Goal: Task Accomplishment & Management: Use online tool/utility

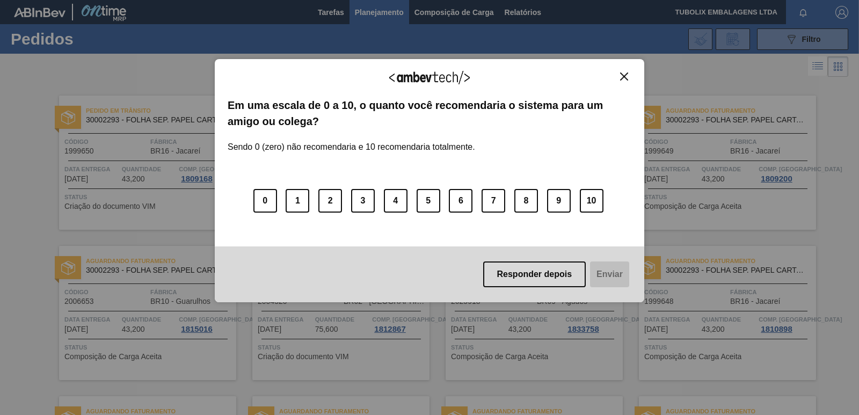
scroll to position [1658, 0]
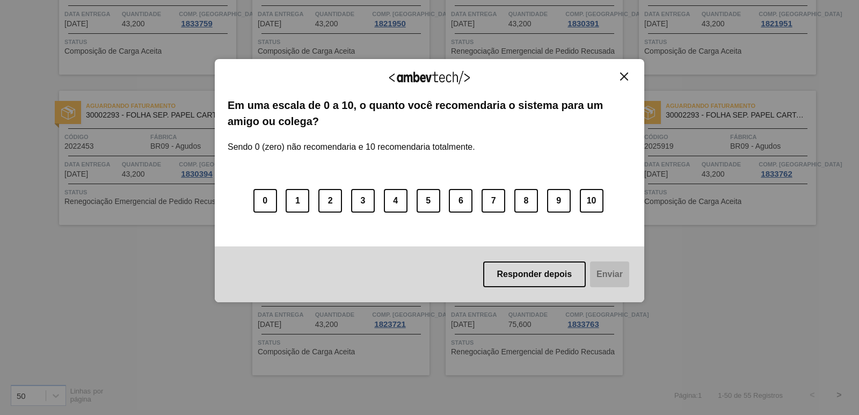
click at [623, 76] on img "Close" at bounding box center [624, 76] width 8 height 8
click at [584, 196] on button "10" at bounding box center [592, 201] width 24 height 24
click at [609, 270] on button "Enviar" at bounding box center [608, 274] width 41 height 26
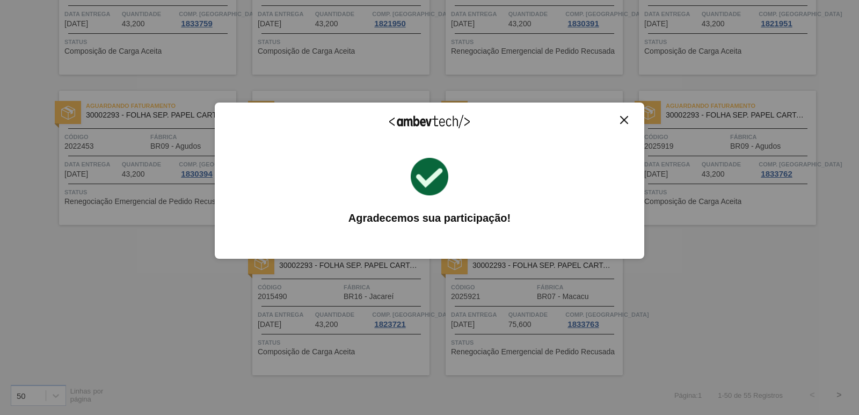
click at [623, 116] on img "Close" at bounding box center [624, 120] width 8 height 8
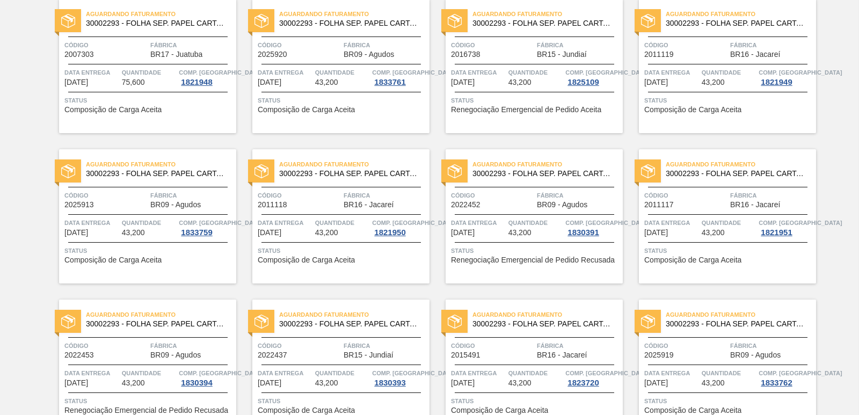
scroll to position [1658, 0]
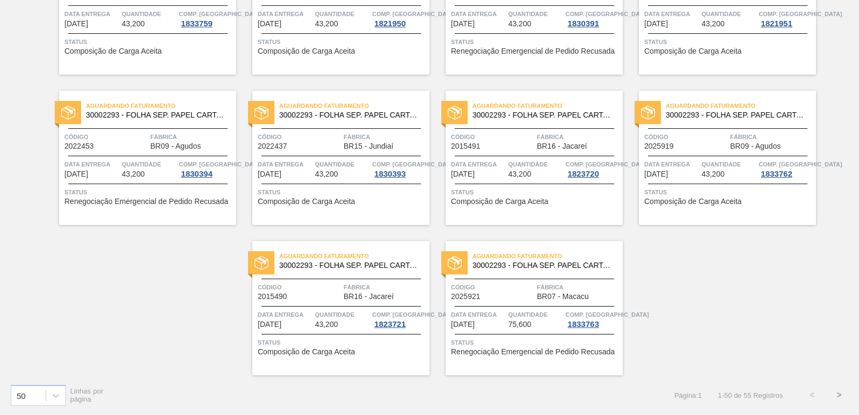
click at [838, 395] on button ">" at bounding box center [838, 395] width 27 height 27
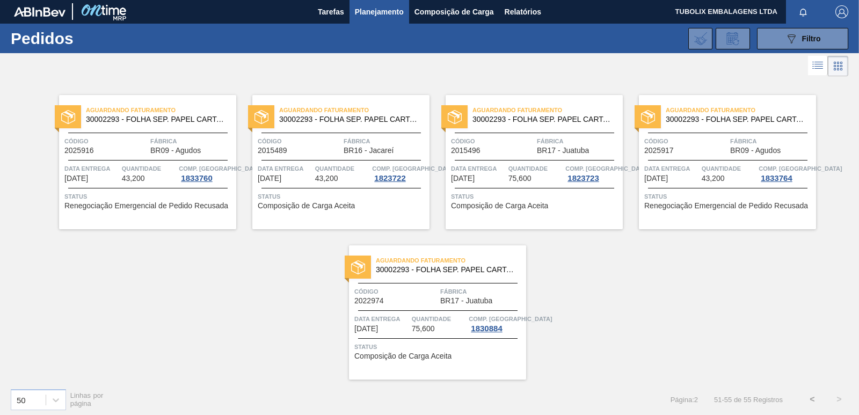
scroll to position [0, 0]
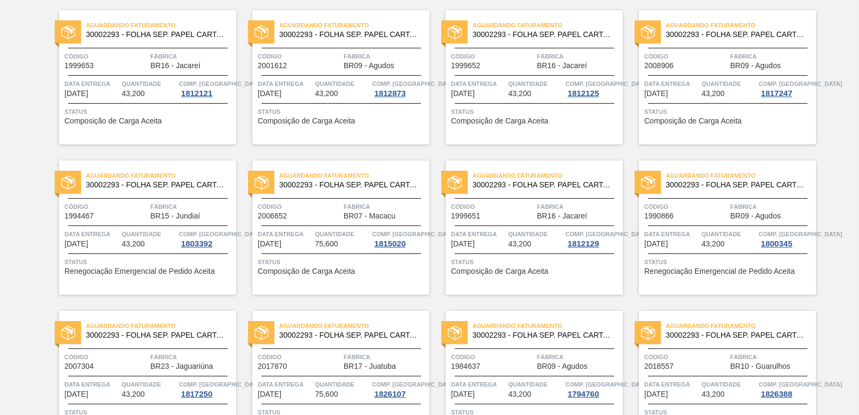
scroll to position [537, 0]
click at [350, 184] on span "30002293 - FOLHA SEP. PAPEL CARTAO 1200x1000M 350g" at bounding box center [350, 184] width 142 height 8
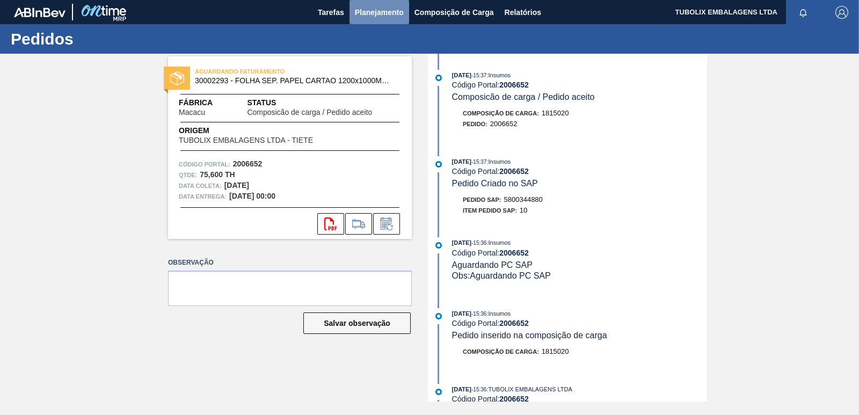
click at [390, 13] on span "Planejamento" at bounding box center [379, 12] width 49 height 13
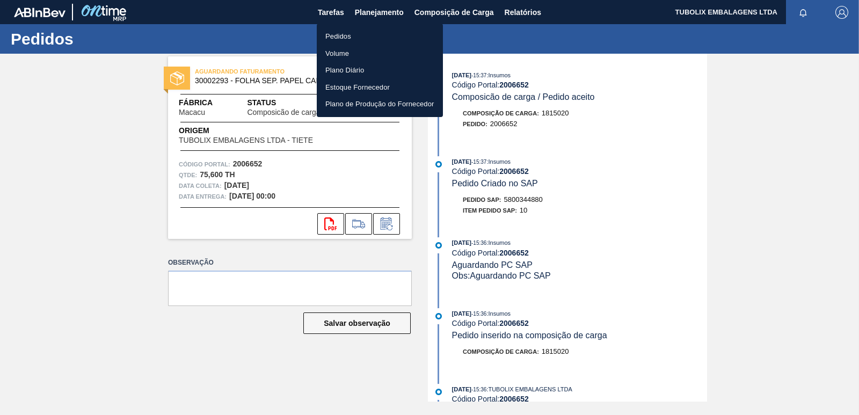
click at [326, 32] on li "Pedidos" at bounding box center [380, 36] width 126 height 17
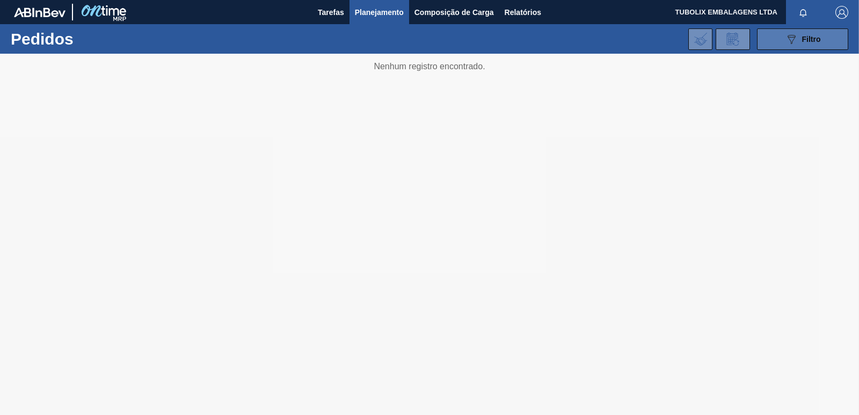
click at [819, 39] on span "Filtro" at bounding box center [811, 39] width 19 height 9
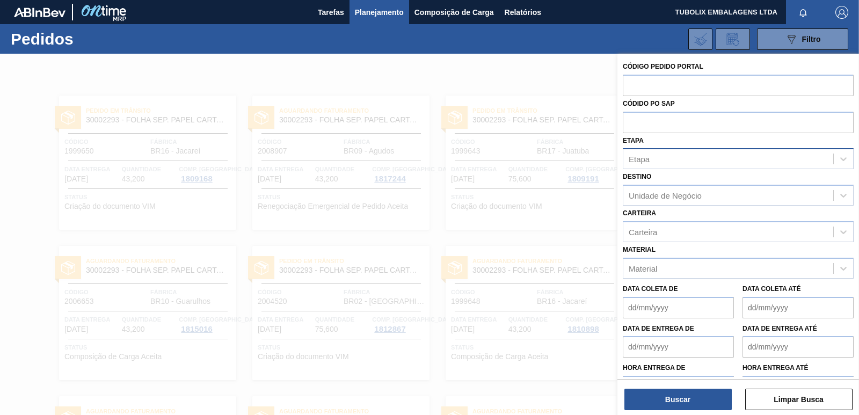
click at [681, 159] on div "Etapa" at bounding box center [728, 159] width 210 height 16
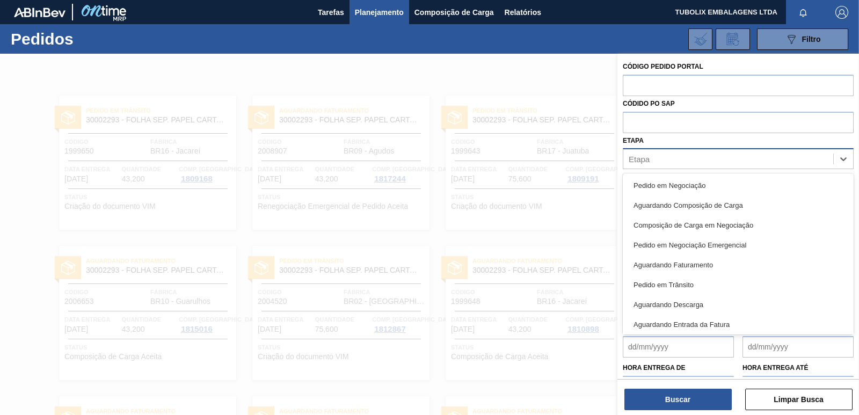
click at [681, 159] on div "Etapa" at bounding box center [728, 159] width 210 height 16
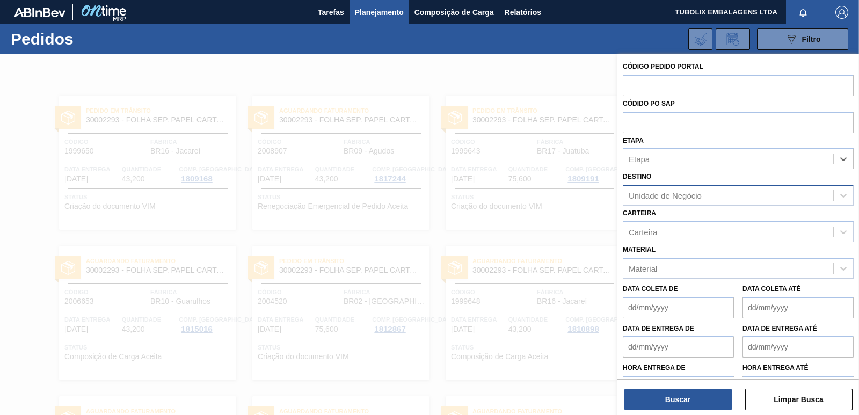
click at [694, 195] on div "Unidade de Negócio" at bounding box center [665, 195] width 73 height 9
type input "maca"
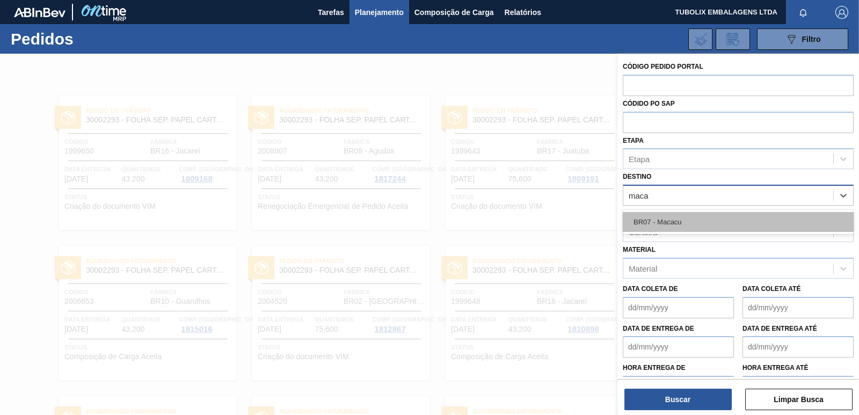
click at [679, 227] on div "BR07 - Macacu" at bounding box center [738, 222] width 231 height 20
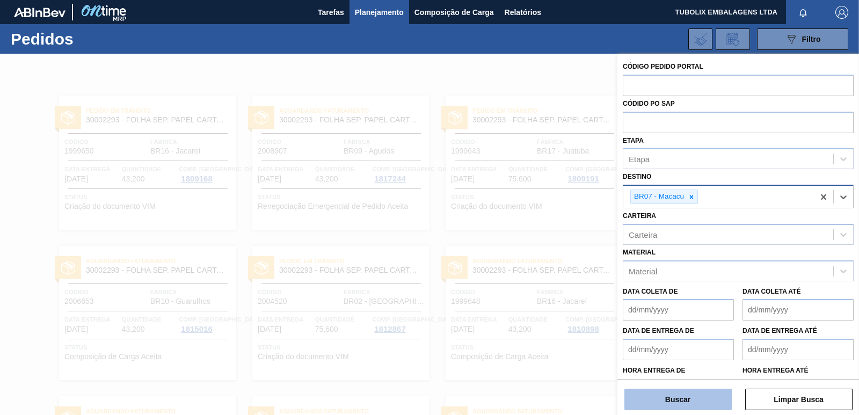
click at [705, 401] on button "Buscar" at bounding box center [677, 399] width 107 height 21
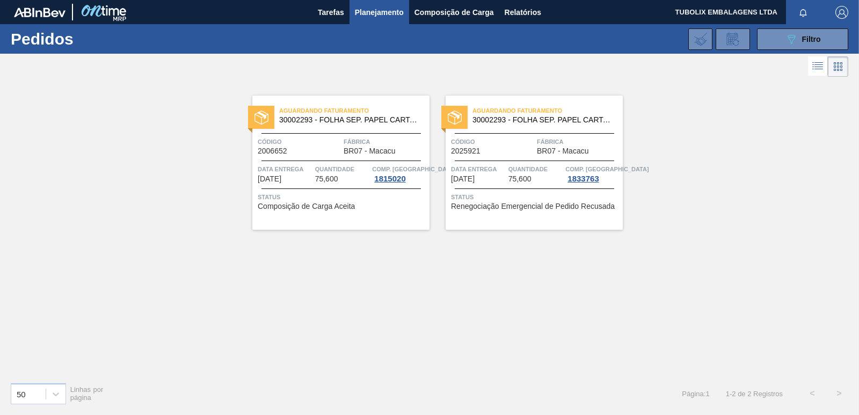
click at [351, 149] on span "BR07 - Macacu" at bounding box center [370, 151] width 52 height 8
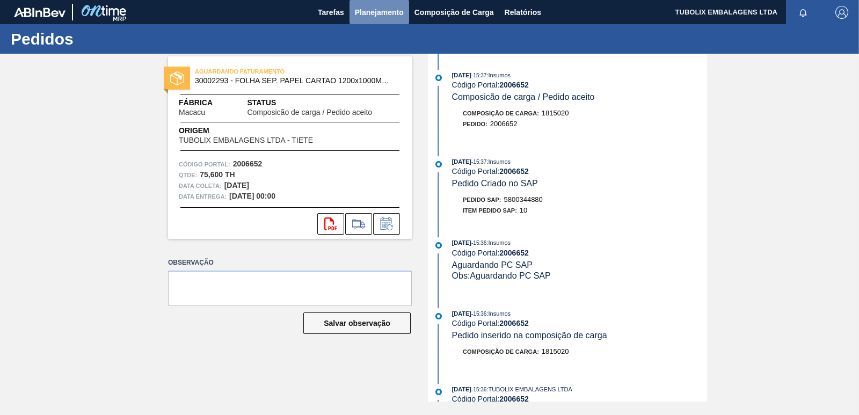
click at [370, 10] on span "Planejamento" at bounding box center [379, 12] width 49 height 13
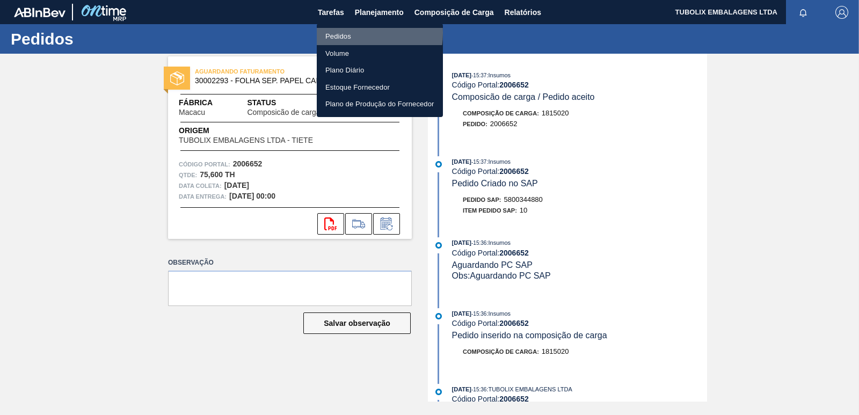
click at [347, 33] on li "Pedidos" at bounding box center [380, 36] width 126 height 17
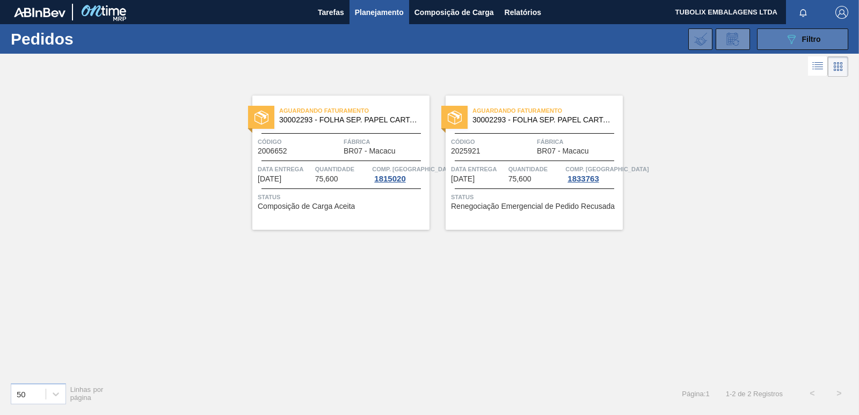
click at [798, 41] on div "089F7B8B-B2A5-4AFE-B5C0-19BA573D28AC Filtro" at bounding box center [803, 39] width 36 height 13
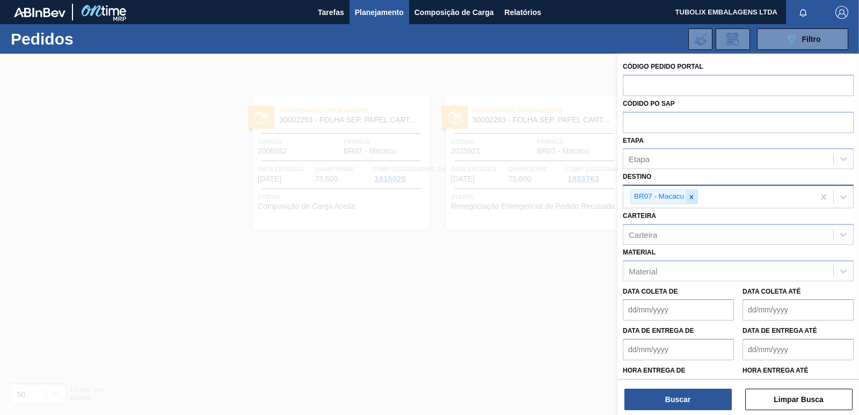
click at [692, 194] on icon at bounding box center [692, 197] width 8 height 8
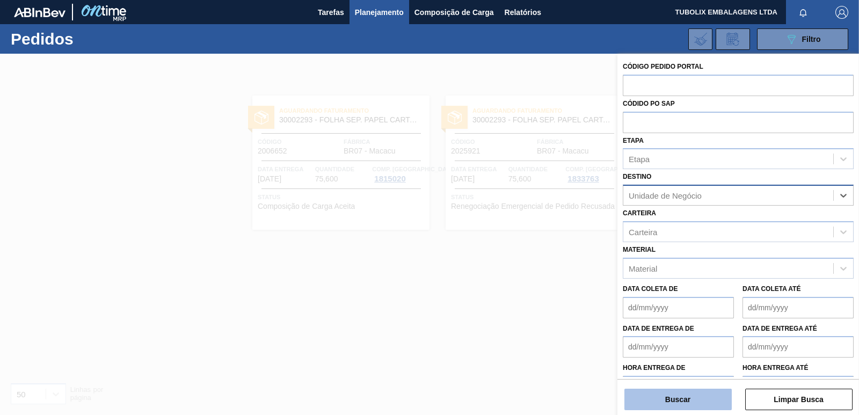
click at [707, 402] on button "Buscar" at bounding box center [677, 399] width 107 height 21
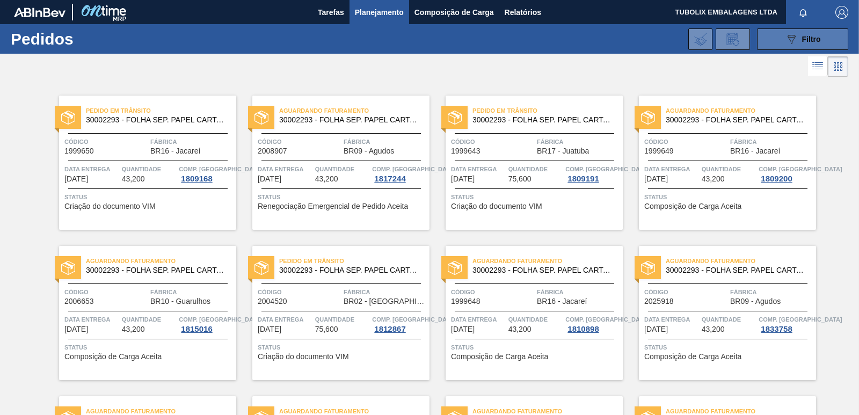
click at [778, 34] on button "089F7B8B-B2A5-4AFE-B5C0-19BA573D28AC Filtro" at bounding box center [802, 38] width 91 height 21
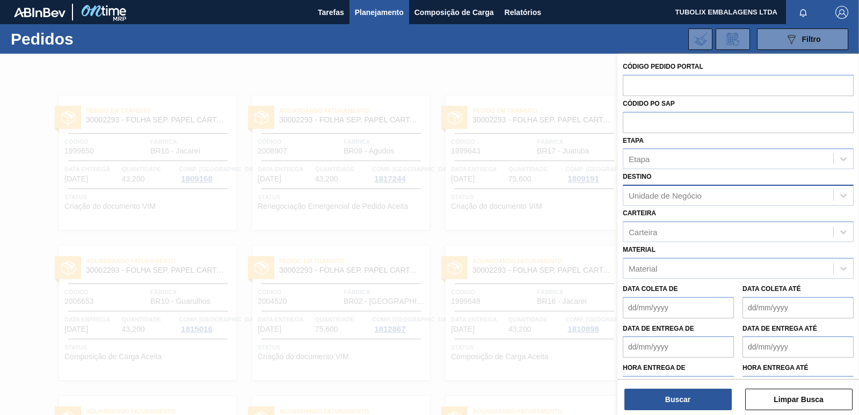
click at [683, 195] on div "Unidade de Negócio" at bounding box center [665, 195] width 73 height 9
type input "sergi"
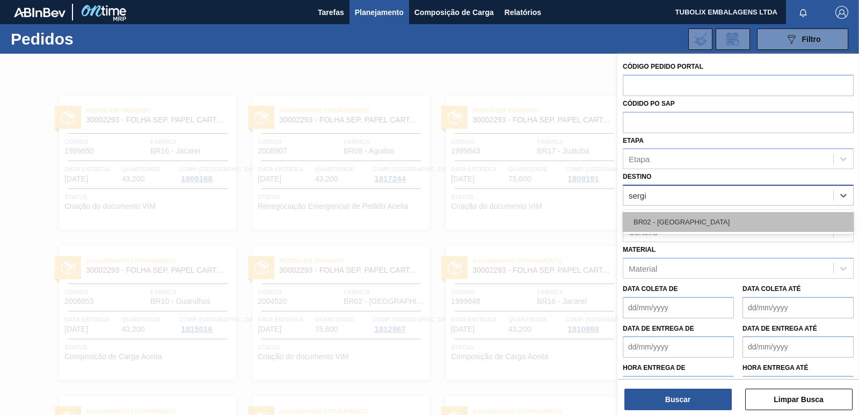
click at [683, 220] on div "BR02 - [GEOGRAPHIC_DATA]" at bounding box center [738, 222] width 231 height 20
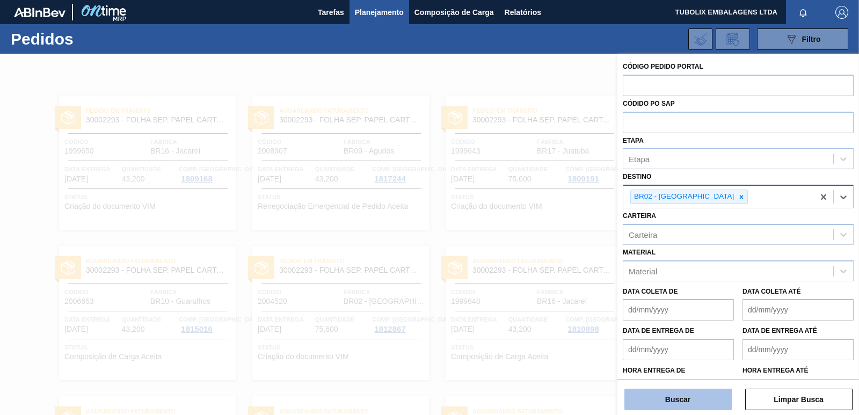
click at [699, 402] on button "Buscar" at bounding box center [677, 399] width 107 height 21
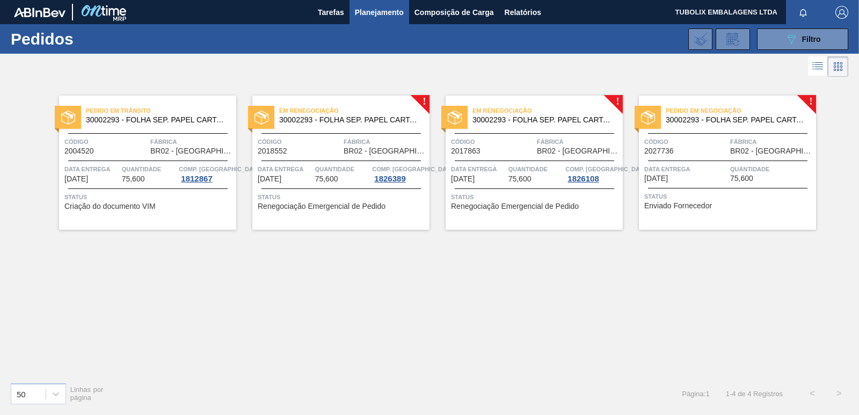
click at [334, 143] on span "Código" at bounding box center [299, 141] width 83 height 11
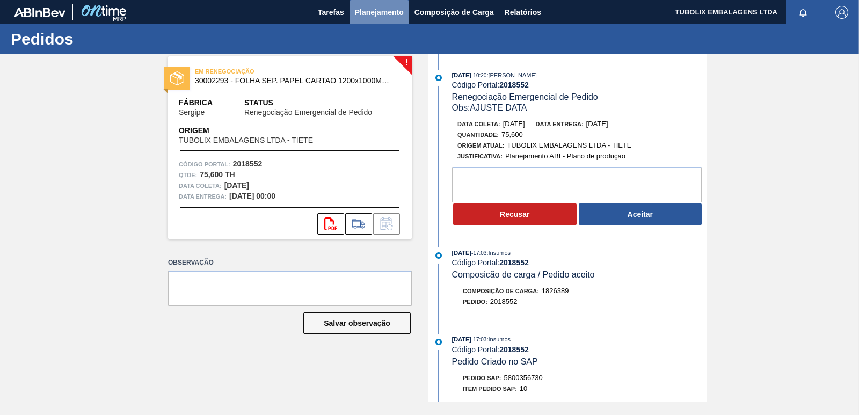
click at [367, 13] on span "Planejamento" at bounding box center [379, 12] width 49 height 13
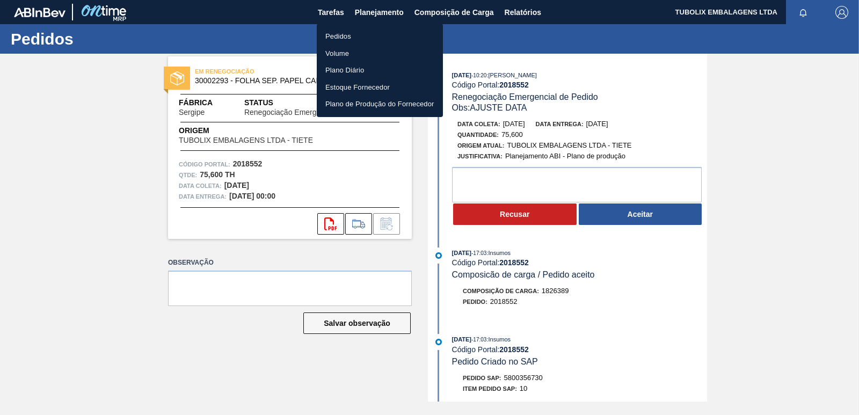
click at [339, 36] on li "Pedidos" at bounding box center [380, 36] width 126 height 17
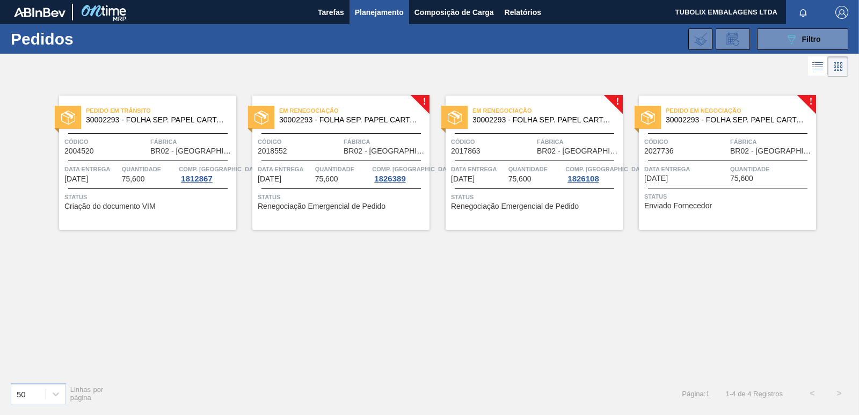
click at [157, 130] on div "Pedido em Trânsito 30002293 - FOLHA SEP. PAPEL CARTAO 1200x1000M 350g Código 20…" at bounding box center [147, 163] width 177 height 134
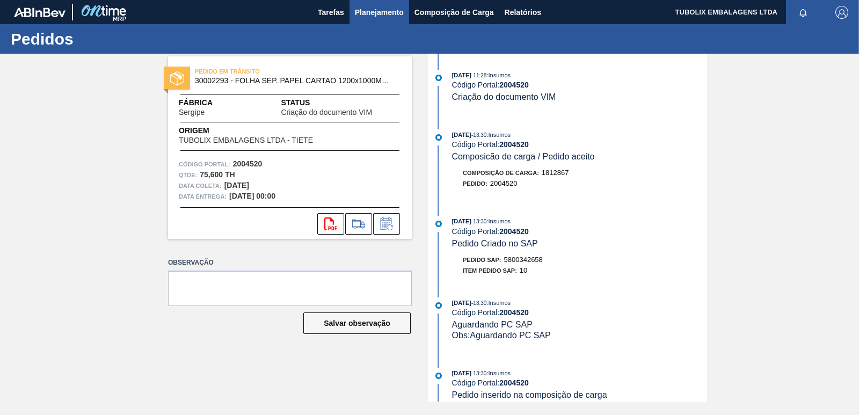
click at [388, 10] on span "Planejamento" at bounding box center [379, 12] width 49 height 13
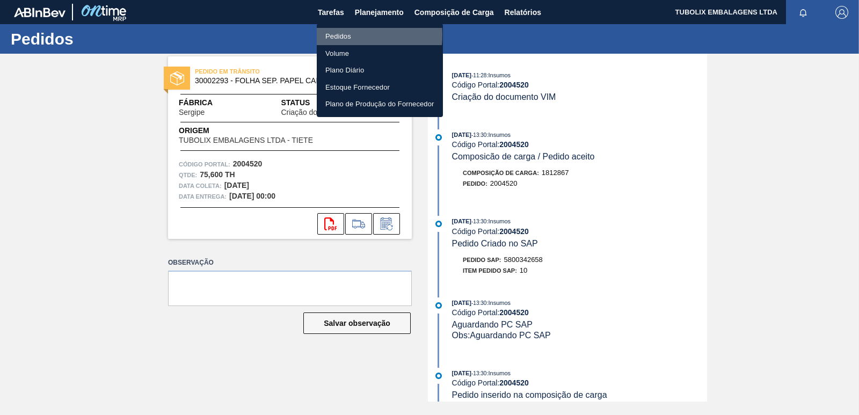
click at [342, 35] on li "Pedidos" at bounding box center [380, 36] width 126 height 17
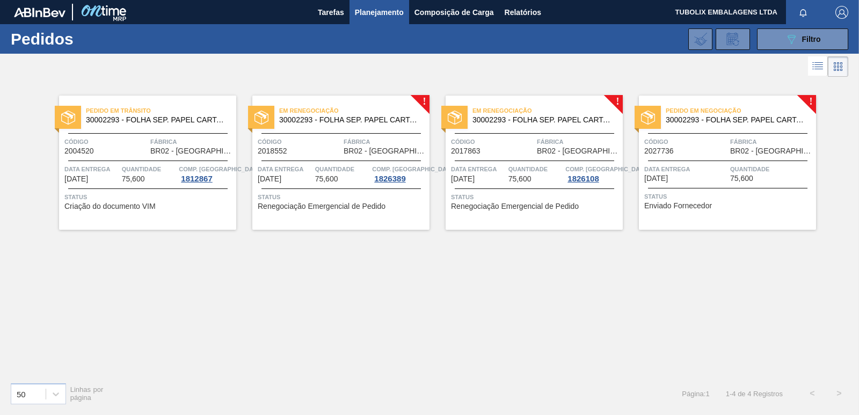
click at [523, 155] on div "Código 2017863" at bounding box center [492, 145] width 83 height 19
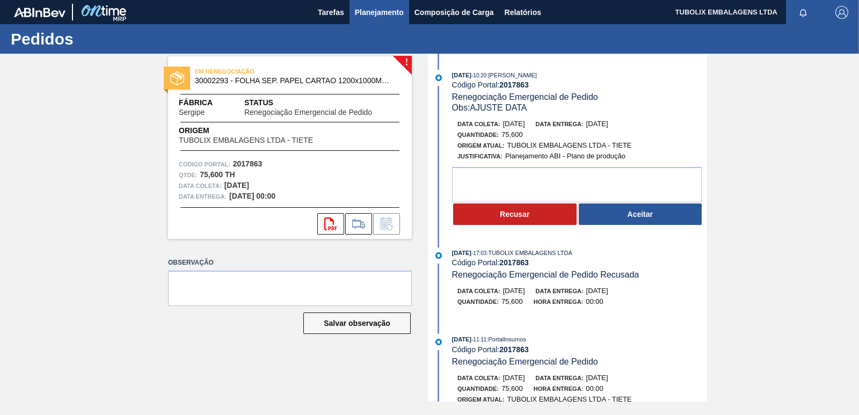
click at [379, 10] on span "Planejamento" at bounding box center [379, 12] width 49 height 13
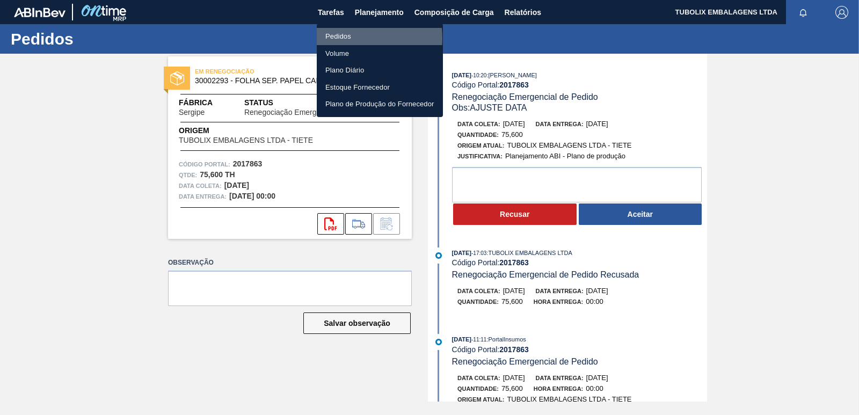
click at [347, 38] on li "Pedidos" at bounding box center [380, 36] width 126 height 17
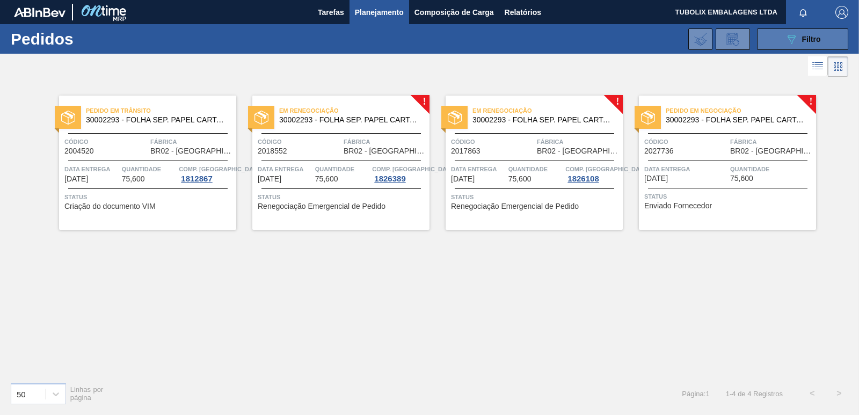
click at [786, 37] on icon "089F7B8B-B2A5-4AFE-B5C0-19BA573D28AC" at bounding box center [791, 39] width 13 height 13
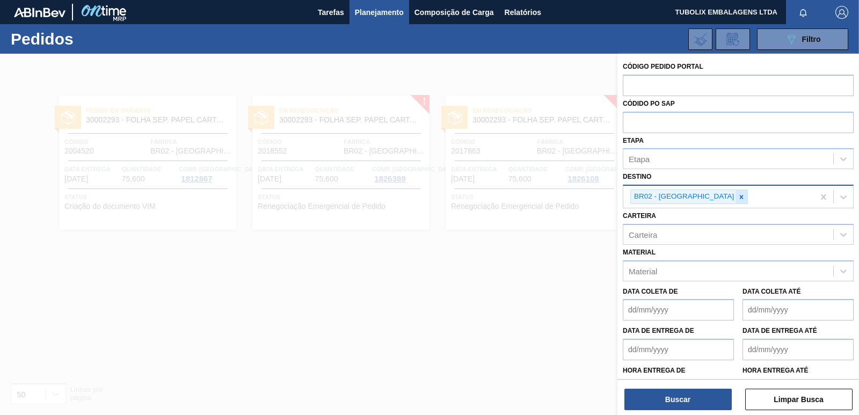
click at [740, 198] on icon at bounding box center [742, 197] width 4 height 4
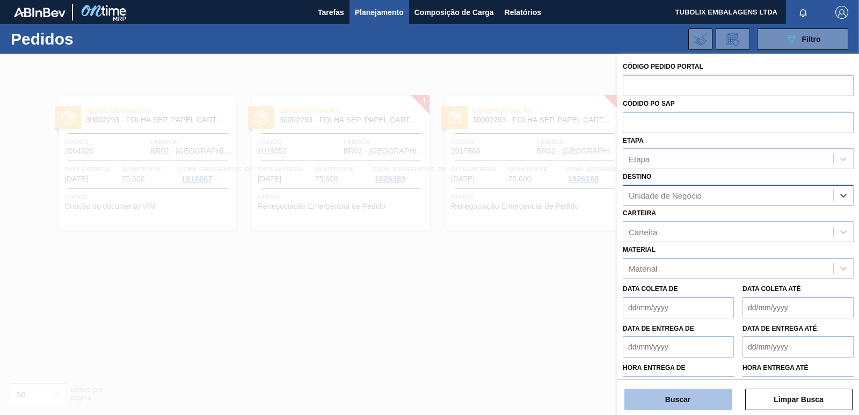
click at [655, 395] on button "Buscar" at bounding box center [677, 399] width 107 height 21
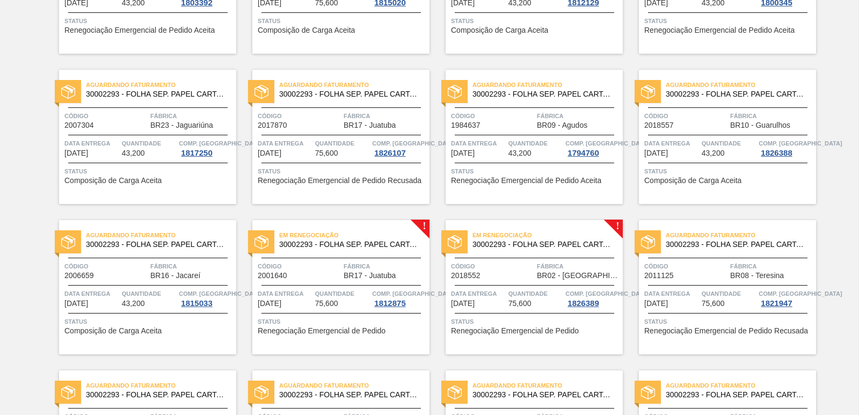
scroll to position [966, 0]
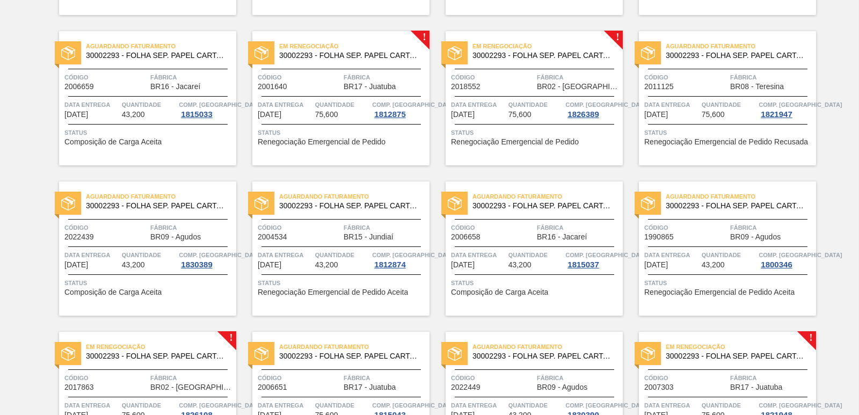
click at [332, 83] on div "Código 2001640" at bounding box center [299, 81] width 83 height 19
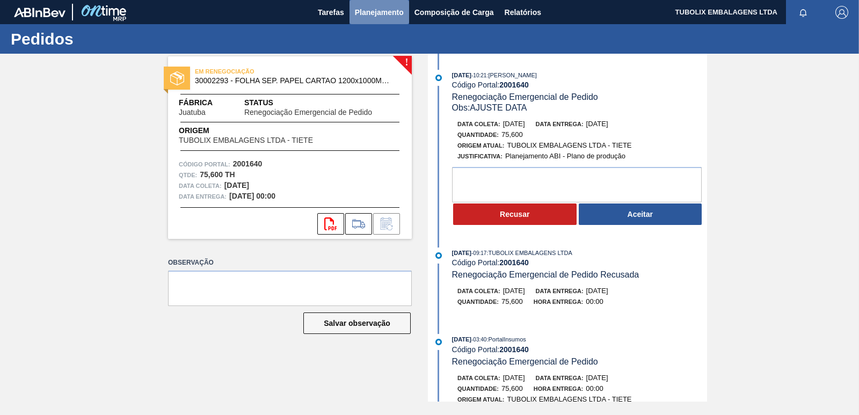
click at [376, 6] on span "Planejamento" at bounding box center [379, 12] width 49 height 13
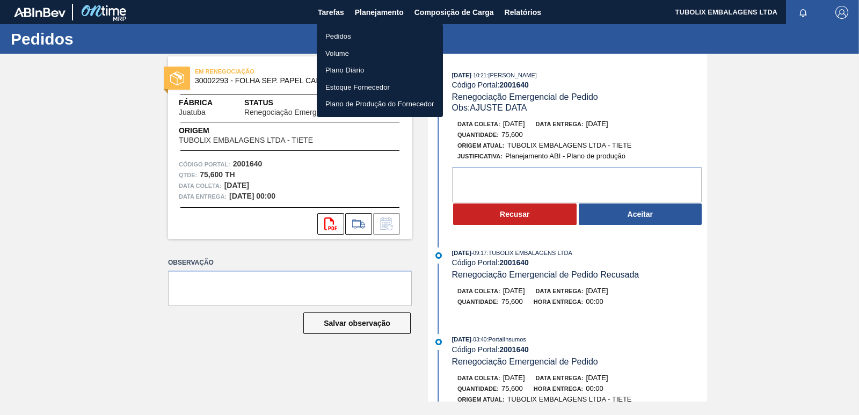
click at [340, 38] on li "Pedidos" at bounding box center [380, 36] width 126 height 17
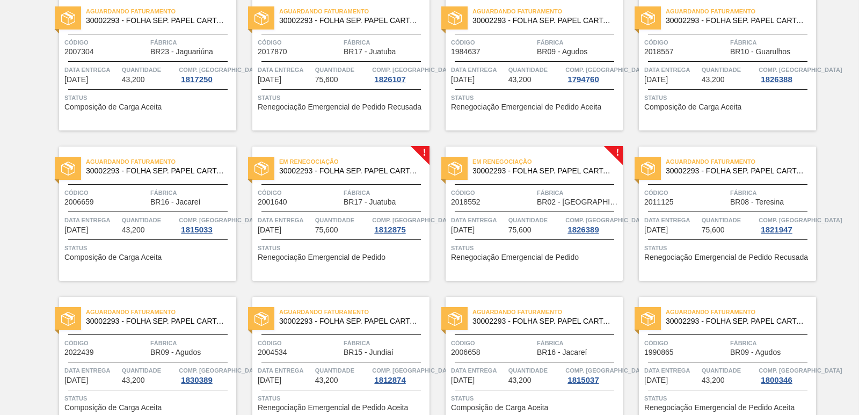
scroll to position [859, 0]
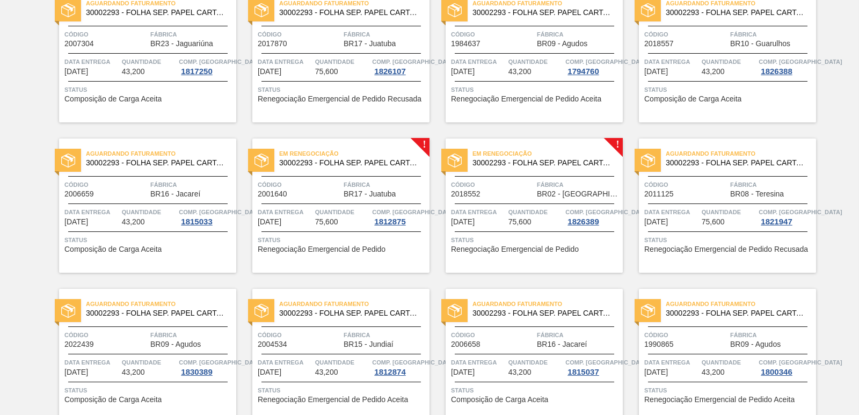
click at [369, 170] on div "Em renegociação 30002293 - FOLHA SEP. PAPEL CARTAO 1200x1000M 350g" at bounding box center [340, 159] width 177 height 24
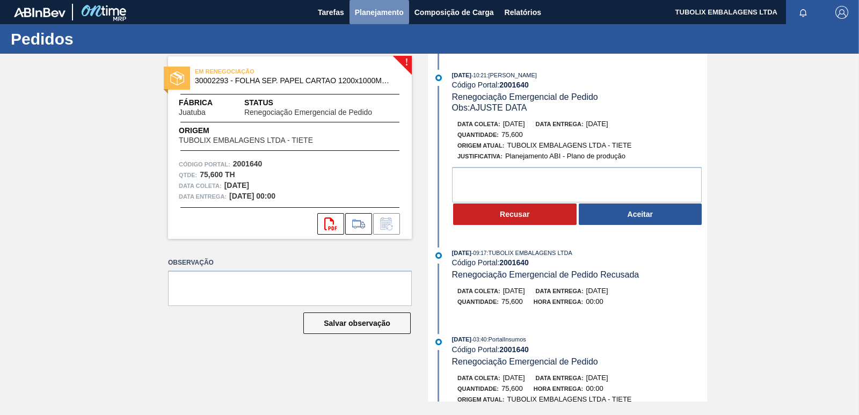
click at [366, 6] on span "Planejamento" at bounding box center [379, 12] width 49 height 13
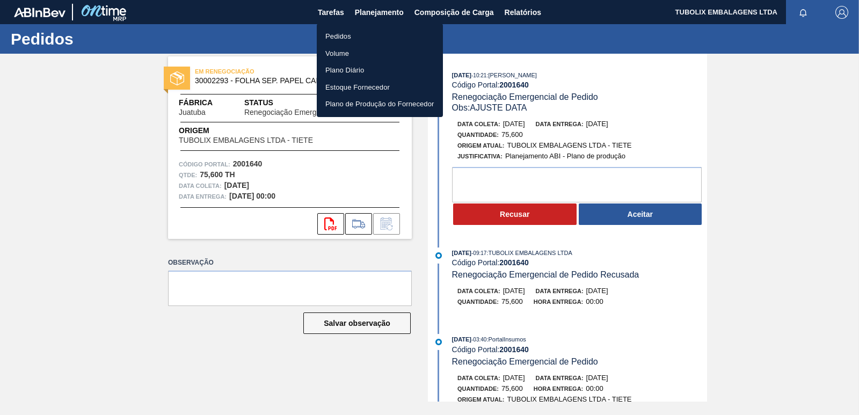
click at [345, 33] on li "Pedidos" at bounding box center [380, 36] width 126 height 17
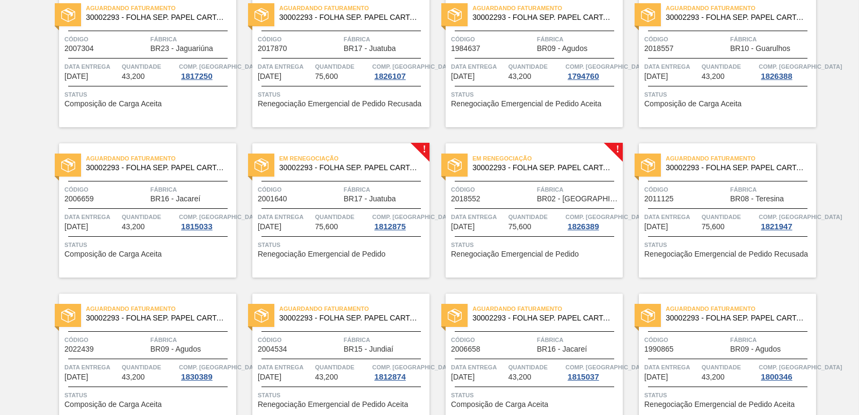
scroll to position [859, 0]
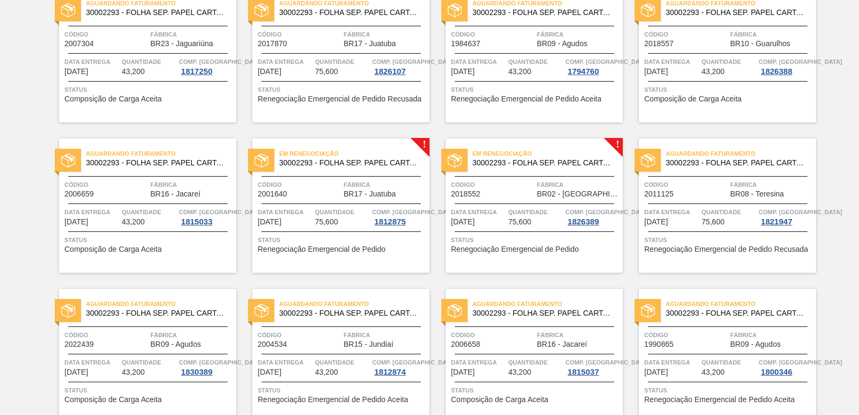
click at [555, 179] on span "Fábrica" at bounding box center [578, 184] width 83 height 11
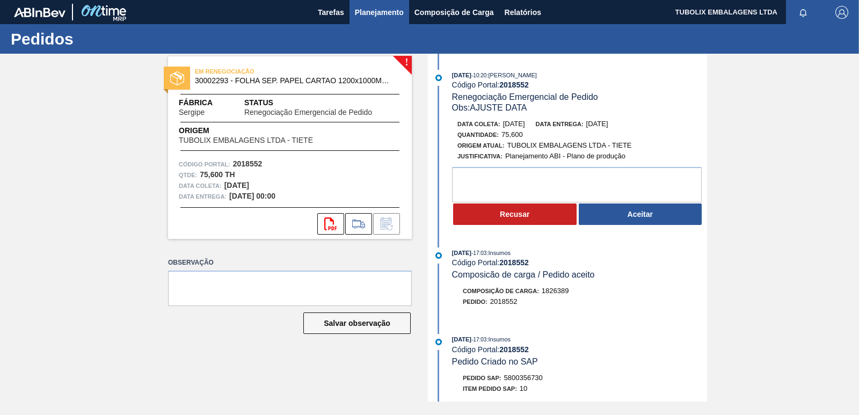
click at [383, 9] on span "Planejamento" at bounding box center [379, 12] width 49 height 13
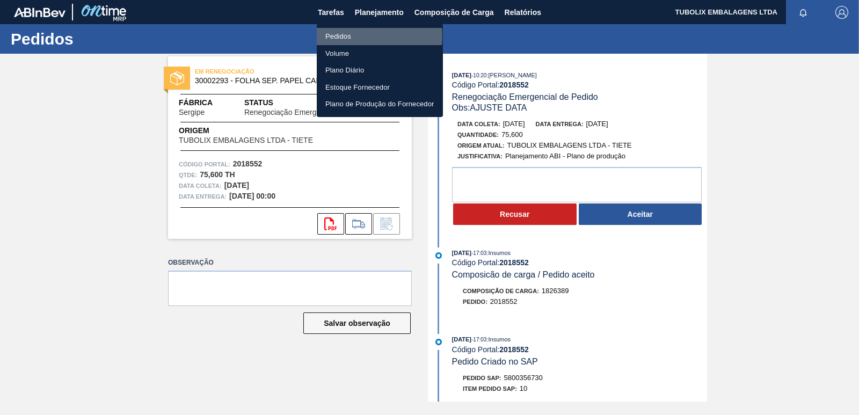
click at [349, 35] on li "Pedidos" at bounding box center [380, 36] width 126 height 17
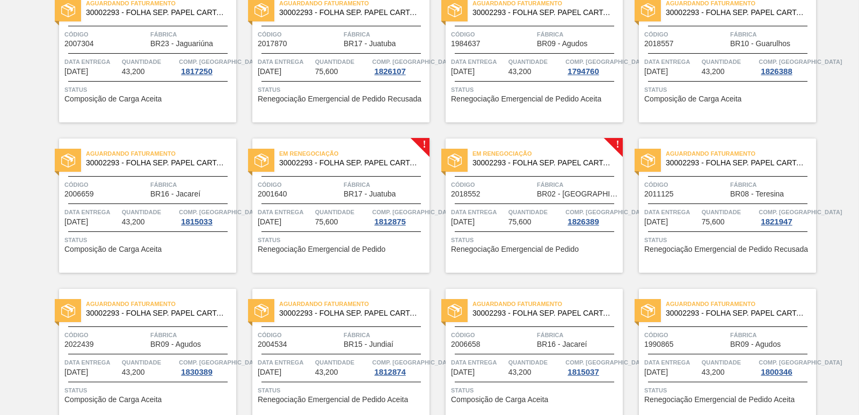
scroll to position [1073, 0]
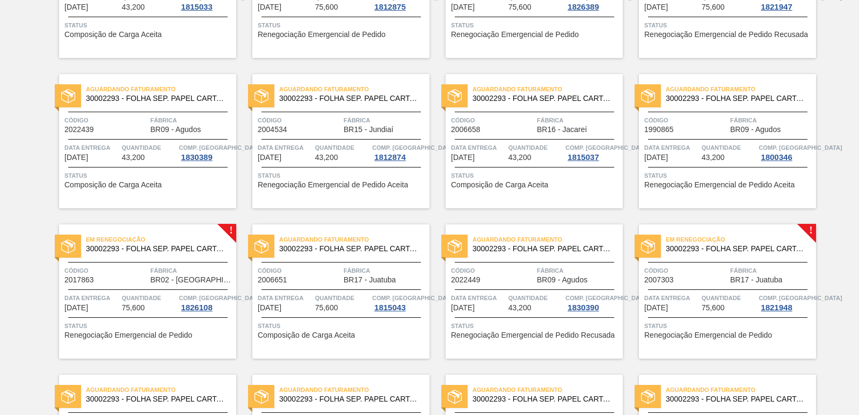
click at [149, 259] on div "Em renegociação 30002293 - FOLHA SEP. PAPEL CARTAO 1200x1000M 350g Código 20178…" at bounding box center [147, 291] width 177 height 134
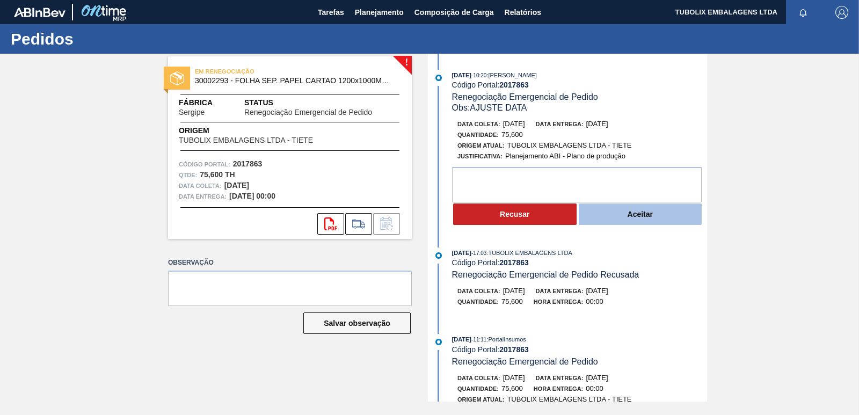
click at [641, 215] on button "Aceitar" at bounding box center [640, 213] width 123 height 21
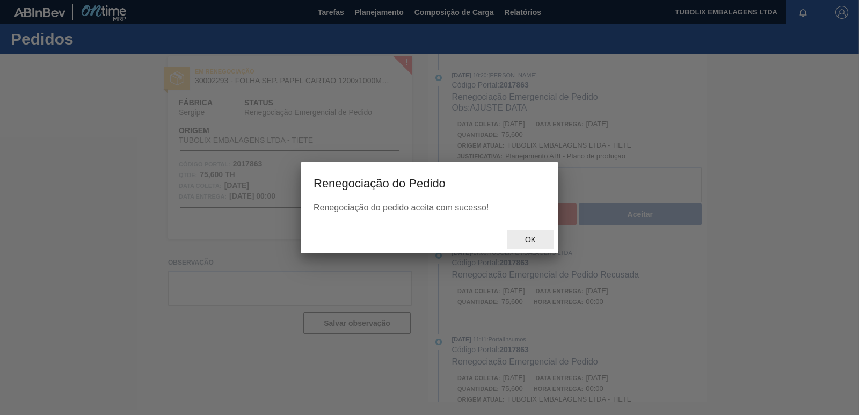
click at [541, 236] on span "Ok" at bounding box center [530, 239] width 28 height 9
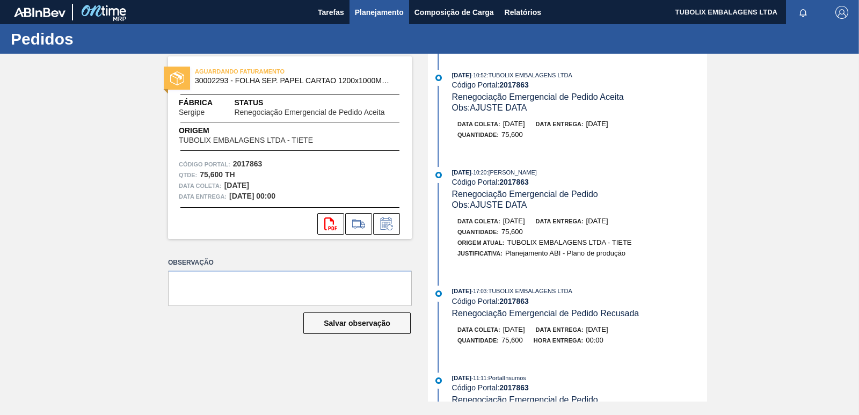
click at [375, 9] on span "Planejamento" at bounding box center [379, 12] width 49 height 13
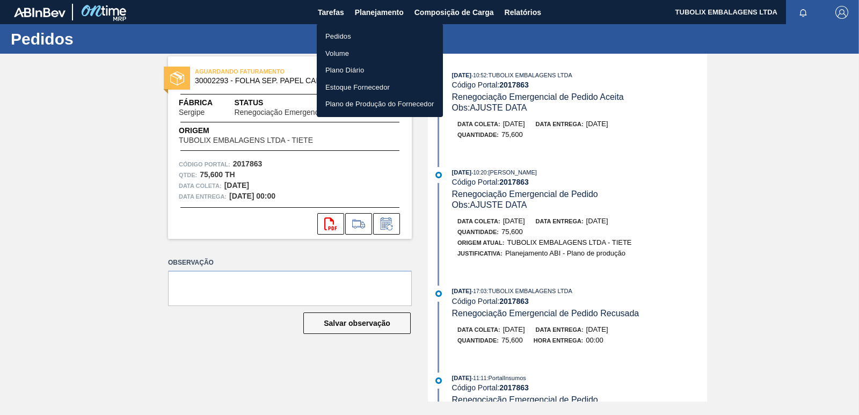
click at [345, 38] on li "Pedidos" at bounding box center [380, 36] width 126 height 17
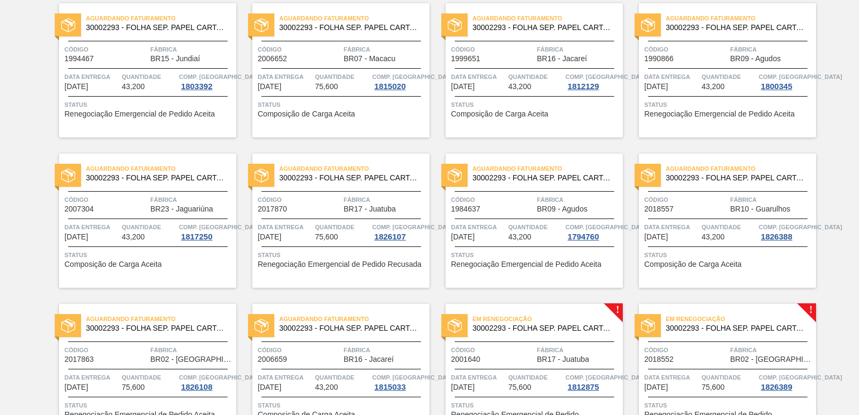
scroll to position [912, 0]
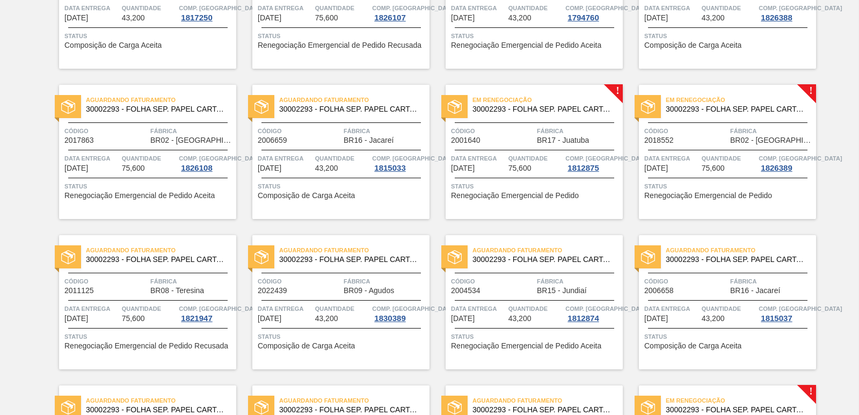
click at [574, 129] on span "Fábrica" at bounding box center [578, 131] width 83 height 11
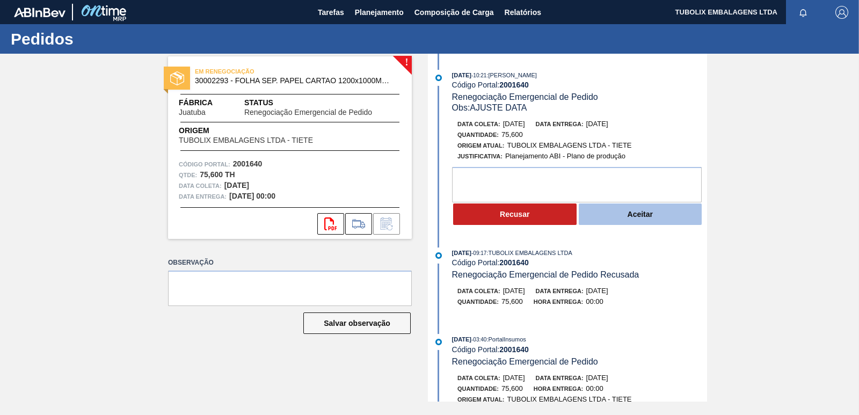
click at [630, 214] on button "Aceitar" at bounding box center [640, 213] width 123 height 21
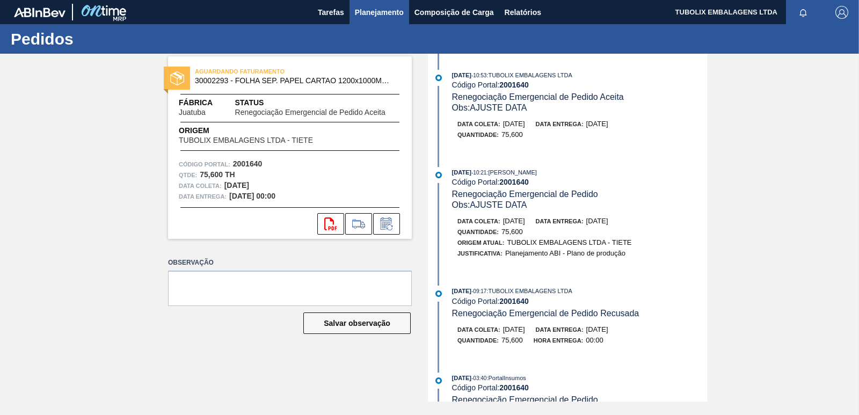
click at [372, 11] on span "Planejamento" at bounding box center [379, 12] width 49 height 13
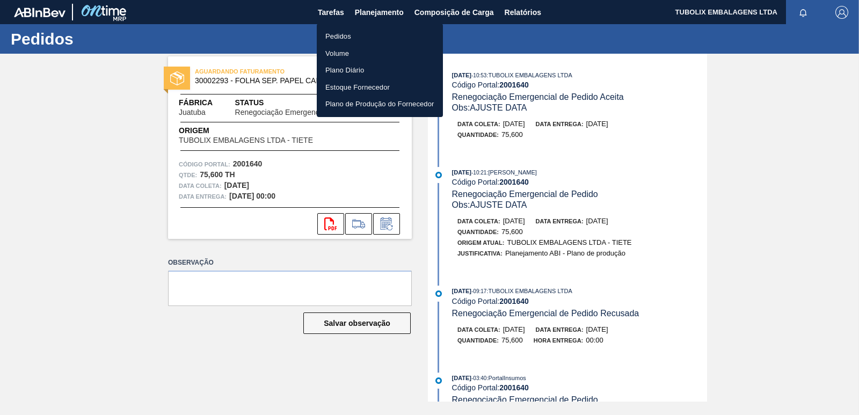
click at [349, 36] on li "Pedidos" at bounding box center [380, 36] width 126 height 17
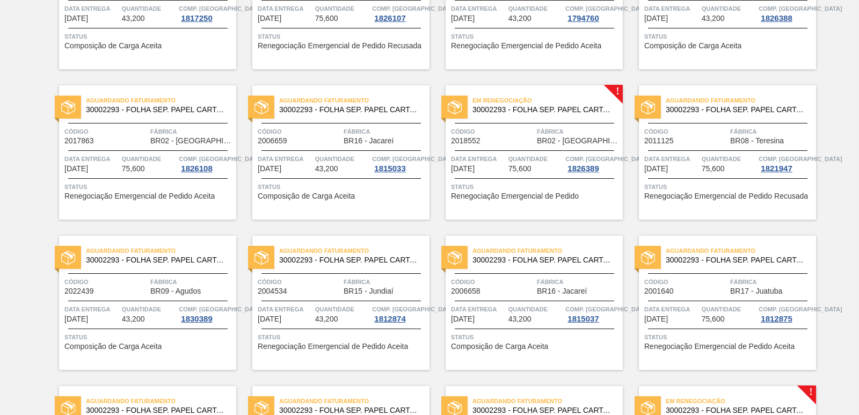
scroll to position [912, 0]
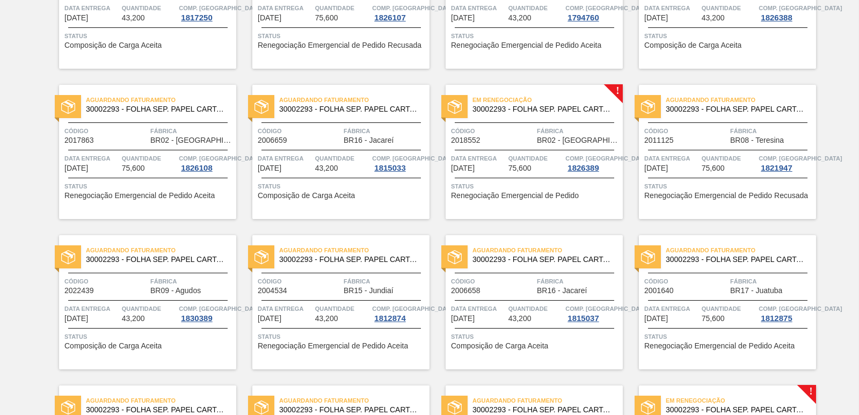
click at [556, 143] on span "BR02 - Sergipe" at bounding box center [578, 140] width 83 height 8
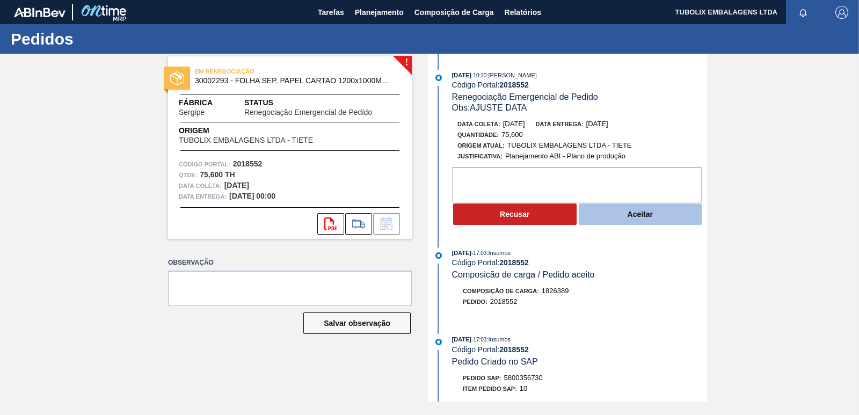
click at [635, 217] on button "Aceitar" at bounding box center [640, 213] width 123 height 21
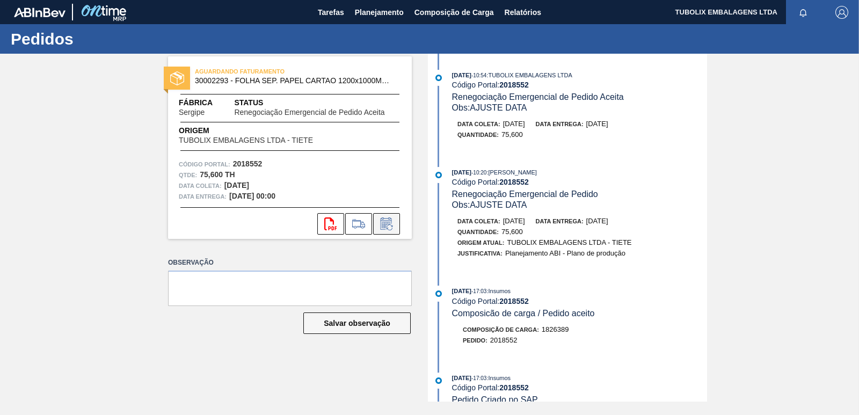
click at [389, 223] on icon at bounding box center [386, 223] width 17 height 13
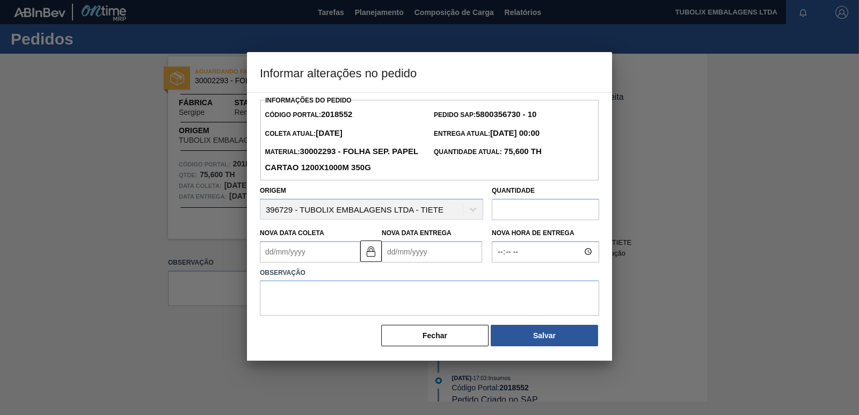
click at [288, 253] on Coleta2018552 "Nova Data Coleta" at bounding box center [310, 251] width 100 height 21
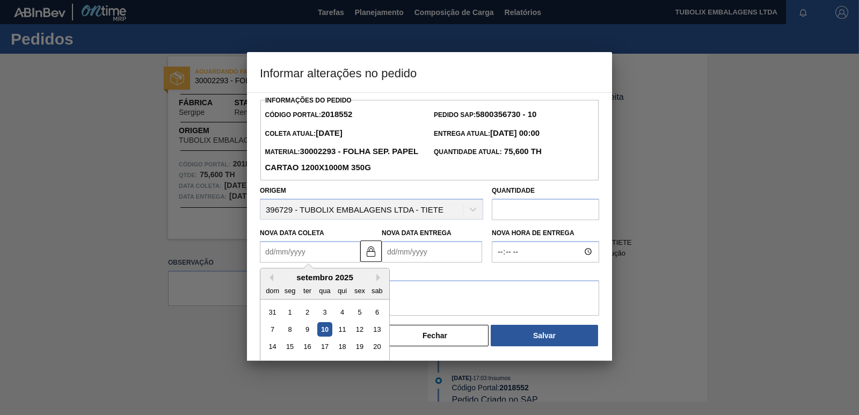
type Coleta2018552 "1"
type Entrega2018552 "07/09/2025"
type Coleta2018552 "17"
type Entrega2018552 "23/09/2025"
click at [326, 348] on div "17" at bounding box center [324, 346] width 14 height 14
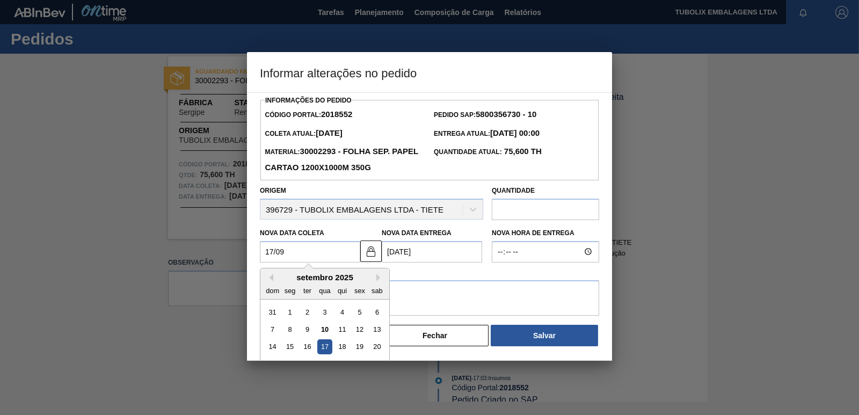
type Coleta2018552 "17/09/2025"
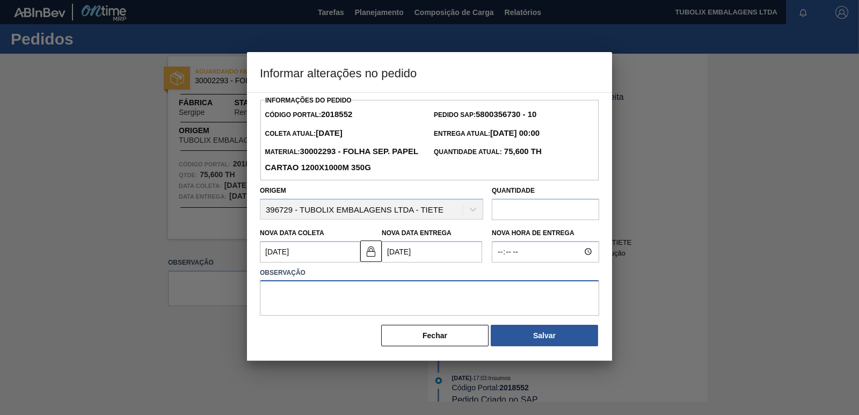
click at [332, 296] on textarea at bounding box center [429, 297] width 339 height 35
type textarea "ok"
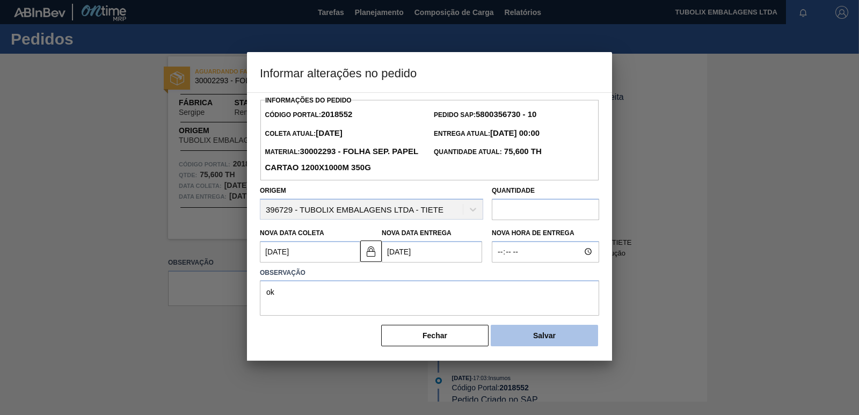
click at [544, 335] on button "Salvar" at bounding box center [544, 335] width 107 height 21
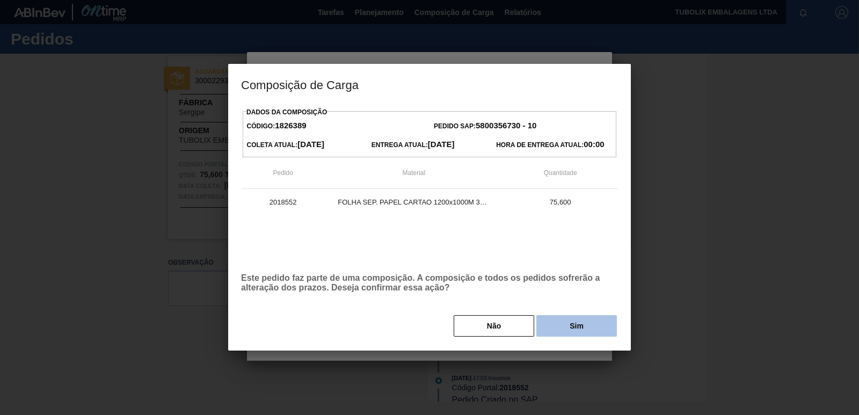
click at [564, 326] on button "Sim" at bounding box center [576, 325] width 81 height 21
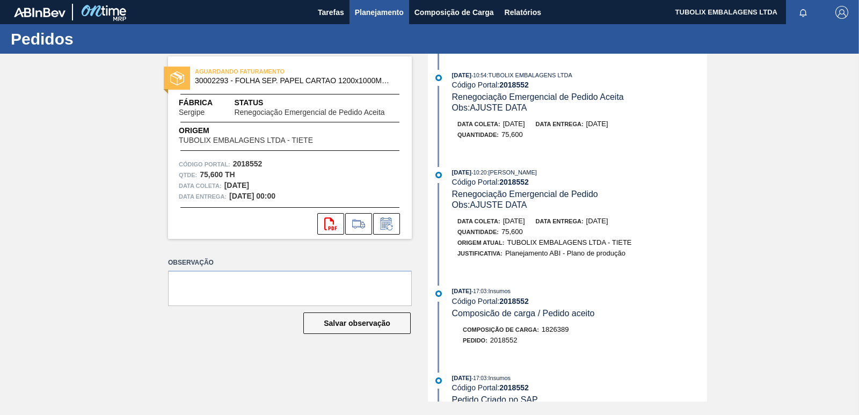
click at [371, 11] on span "Planejamento" at bounding box center [379, 12] width 49 height 13
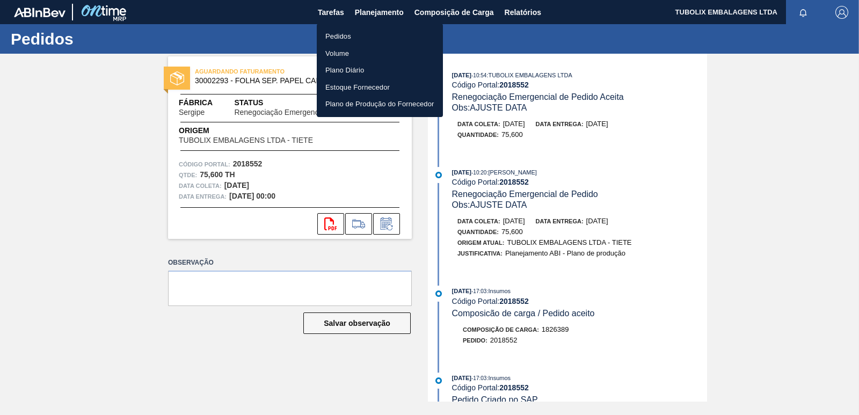
click at [344, 35] on li "Pedidos" at bounding box center [380, 36] width 126 height 17
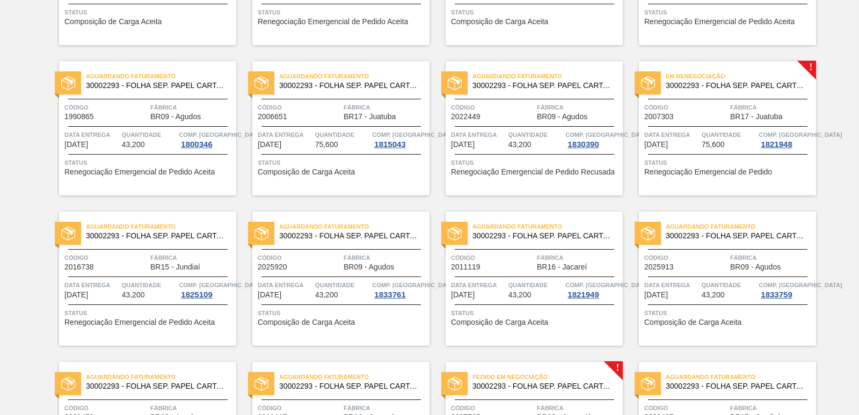
scroll to position [1234, 0]
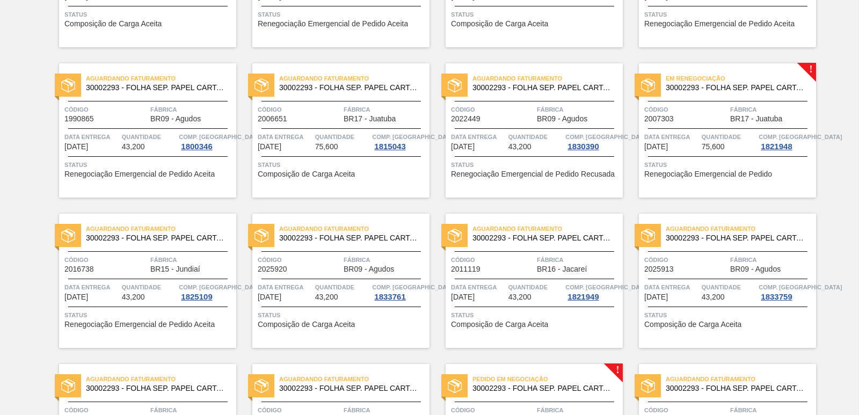
click at [696, 100] on div "Em renegociação 30002293 - FOLHA SEP. PAPEL CARTAO 1200x1000M 350g Código 20073…" at bounding box center [727, 130] width 177 height 134
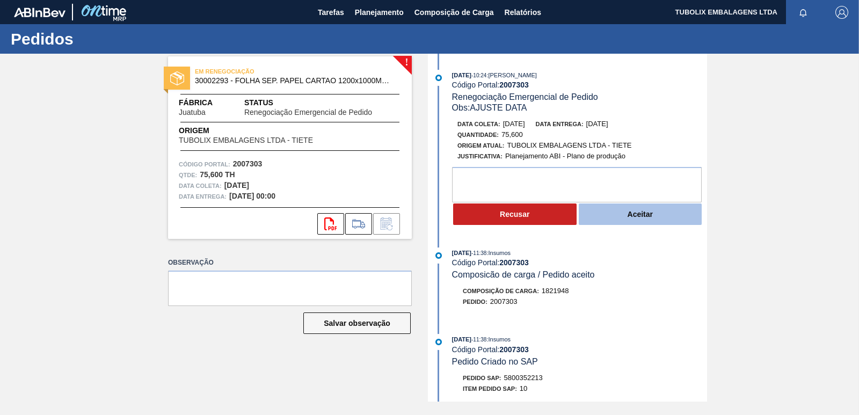
click at [646, 217] on button "Aceitar" at bounding box center [640, 213] width 123 height 21
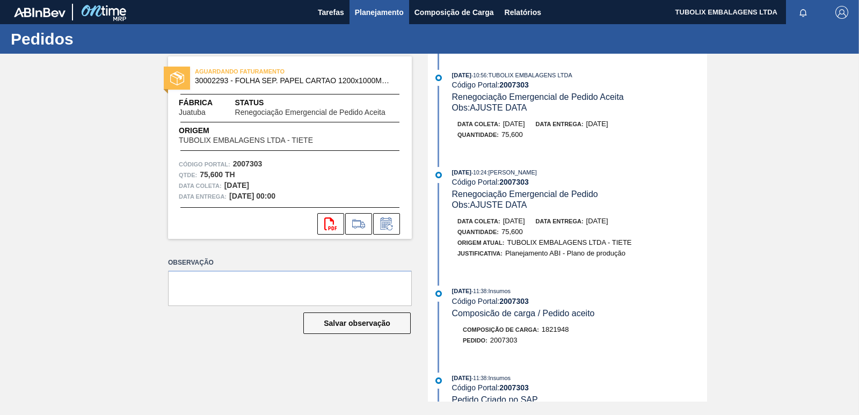
click at [376, 10] on span "Planejamento" at bounding box center [379, 12] width 49 height 13
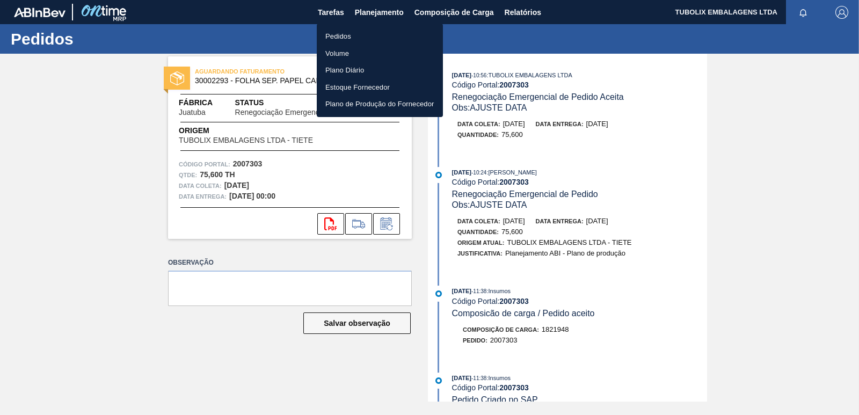
click at [343, 39] on li "Pedidos" at bounding box center [380, 36] width 126 height 17
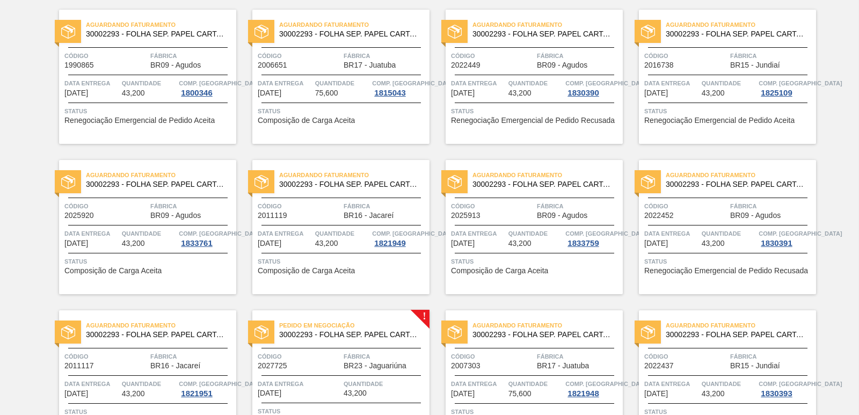
scroll to position [1503, 0]
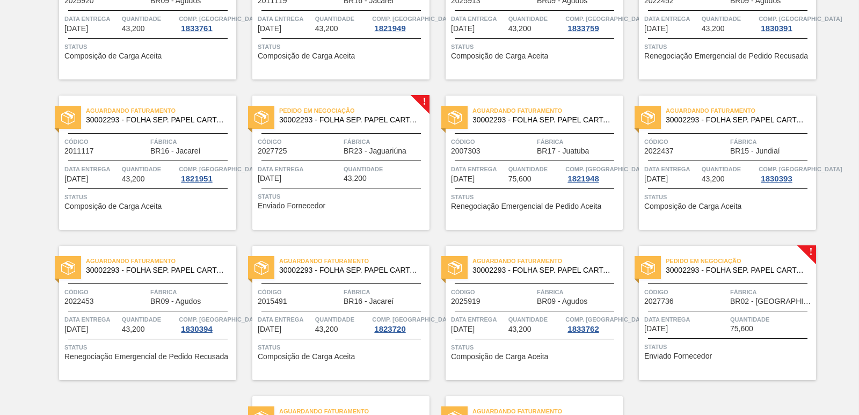
click at [353, 121] on span "30002293 - FOLHA SEP. PAPEL CARTAO 1200x1000M 350g" at bounding box center [350, 120] width 142 height 8
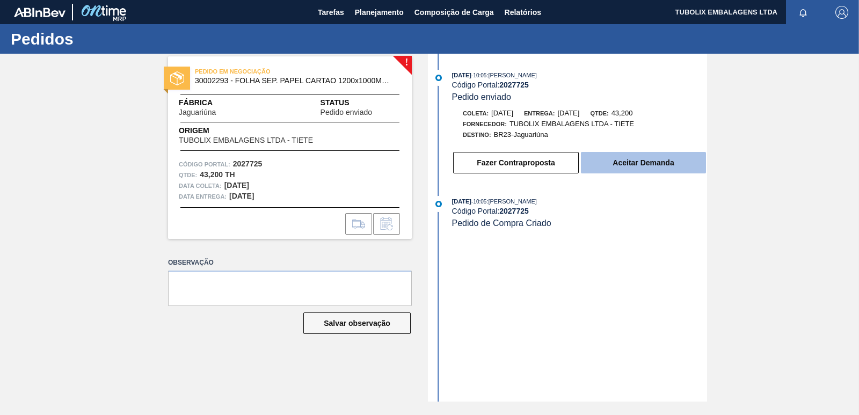
click at [661, 165] on button "Aceitar Demanda" at bounding box center [643, 162] width 125 height 21
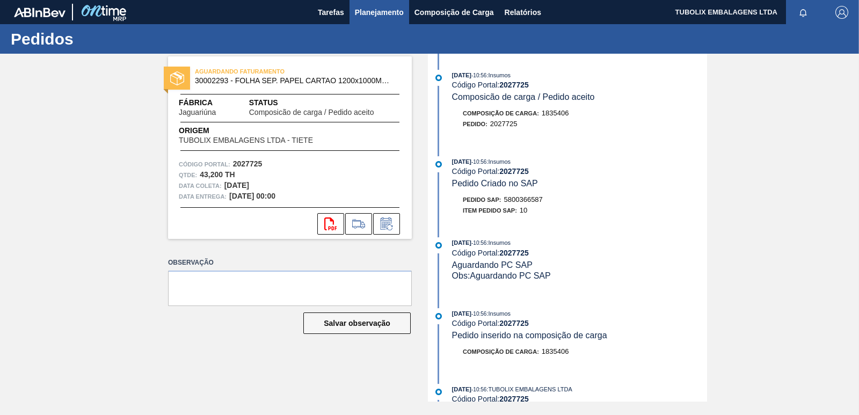
click at [377, 9] on span "Planejamento" at bounding box center [379, 12] width 49 height 13
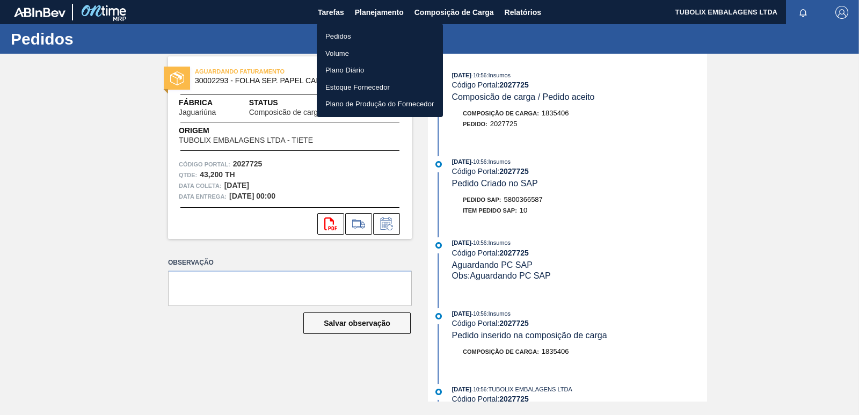
click at [344, 35] on li "Pedidos" at bounding box center [380, 36] width 126 height 17
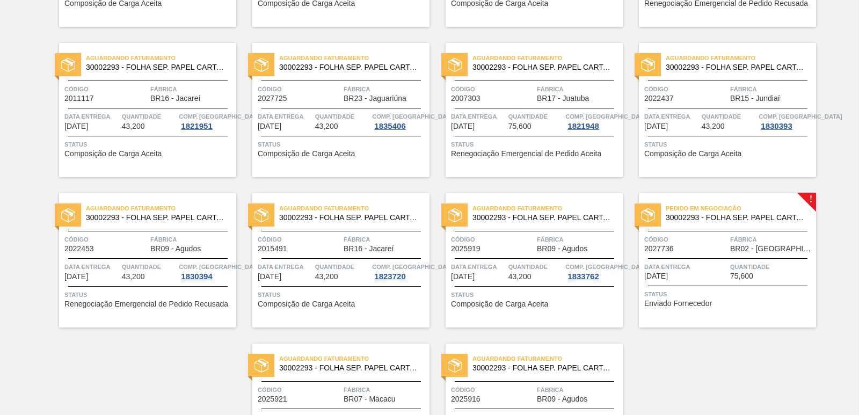
scroll to position [1551, 0]
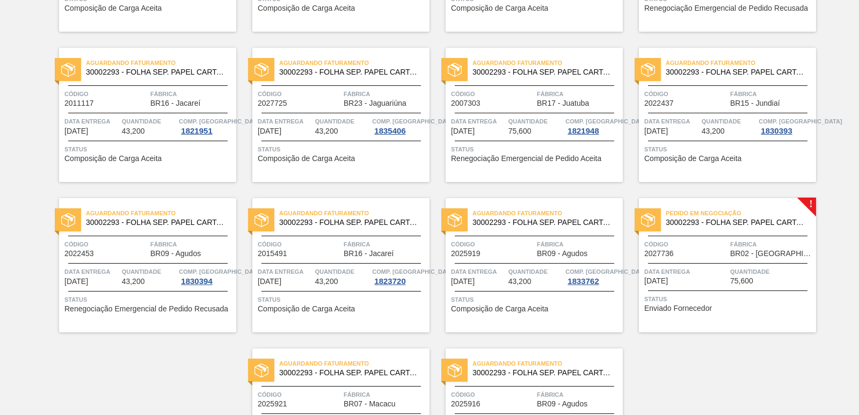
click at [741, 242] on span "Fábrica" at bounding box center [771, 244] width 83 height 11
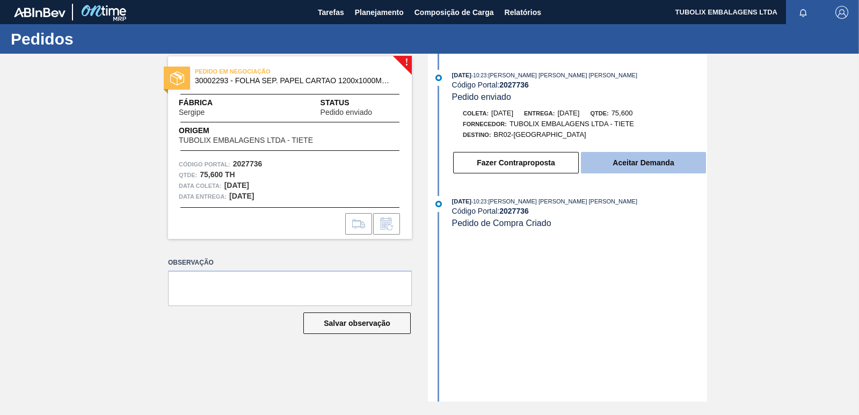
click at [645, 160] on button "Aceitar Demanda" at bounding box center [643, 162] width 125 height 21
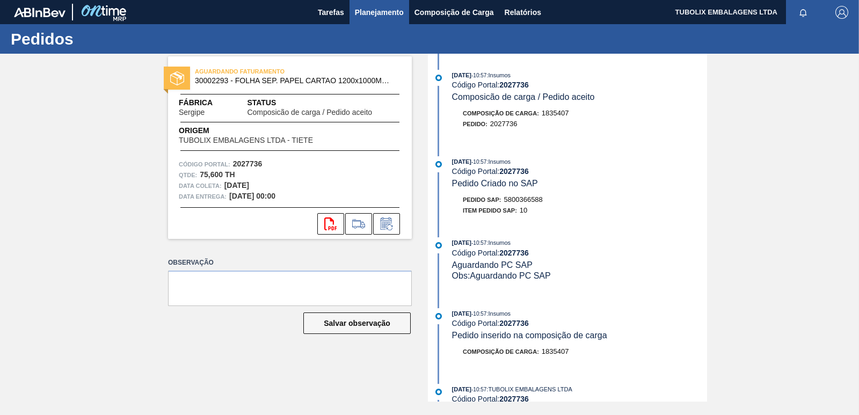
click at [388, 11] on span "Planejamento" at bounding box center [379, 12] width 49 height 13
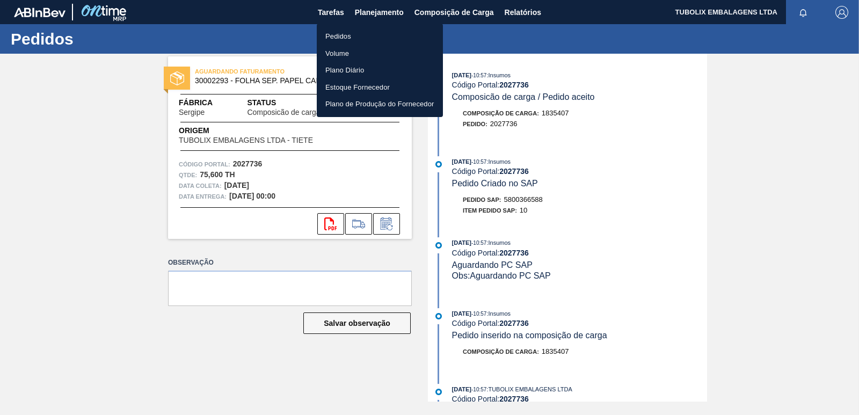
click at [339, 37] on li "Pedidos" at bounding box center [380, 36] width 126 height 17
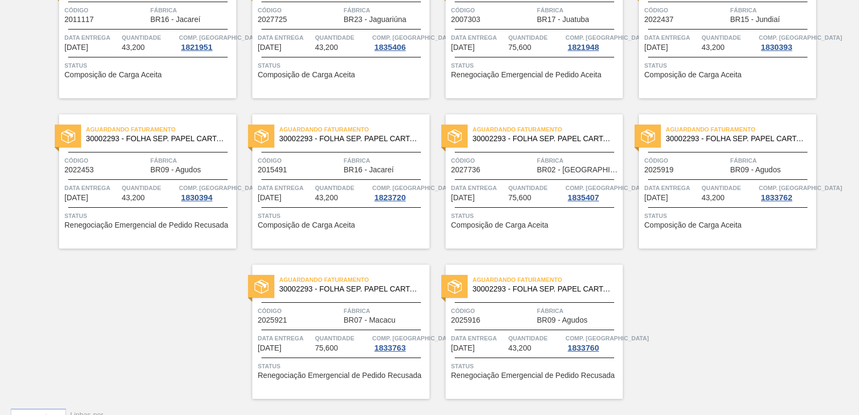
scroll to position [1658, 0]
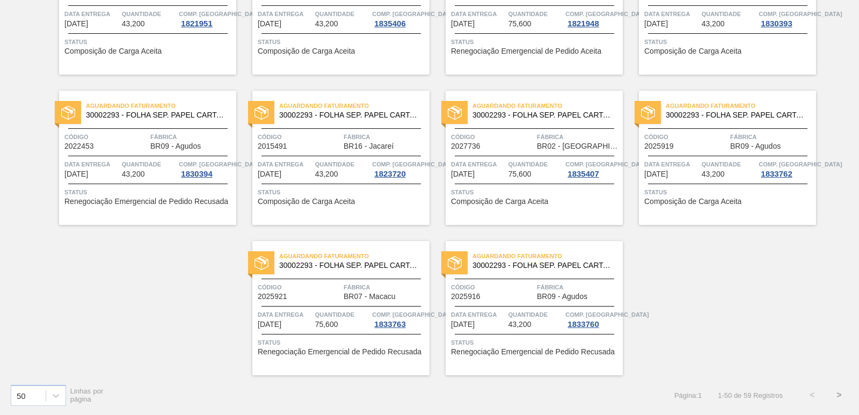
click at [836, 394] on button ">" at bounding box center [838, 395] width 27 height 27
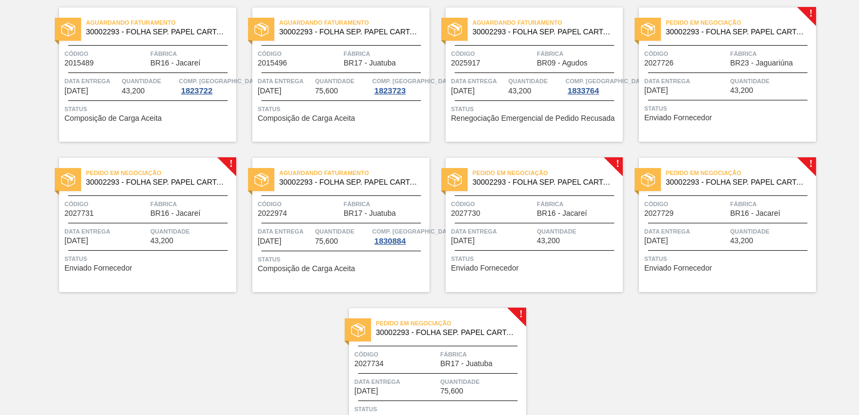
scroll to position [0, 0]
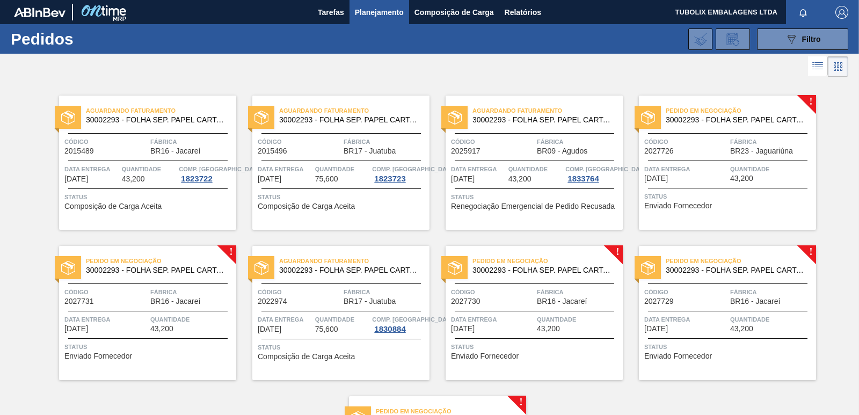
click at [739, 162] on div "Pedido em Negociação 30002293 - FOLHA SEP. PAPEL CARTAO 1200x1000M 350g Código …" at bounding box center [727, 163] width 177 height 134
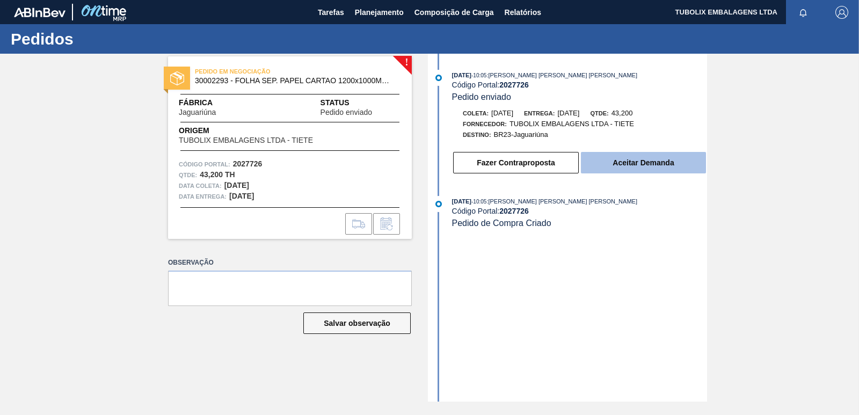
click at [639, 164] on button "Aceitar Demanda" at bounding box center [643, 162] width 125 height 21
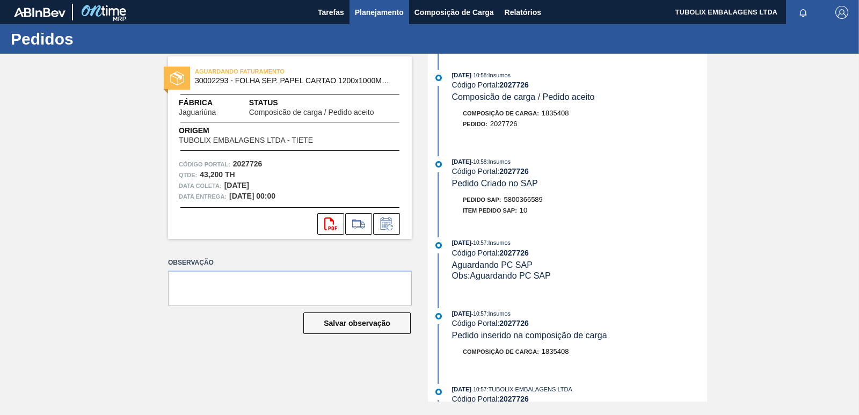
click at [375, 8] on span "Planejamento" at bounding box center [379, 12] width 49 height 13
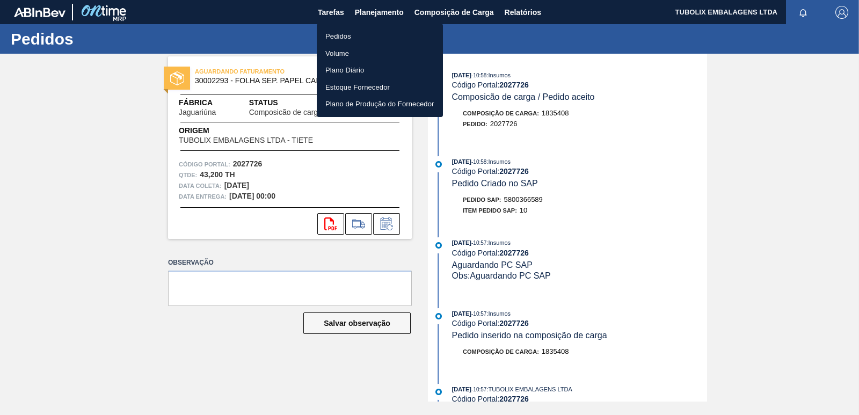
click at [355, 38] on li "Pedidos" at bounding box center [380, 36] width 126 height 17
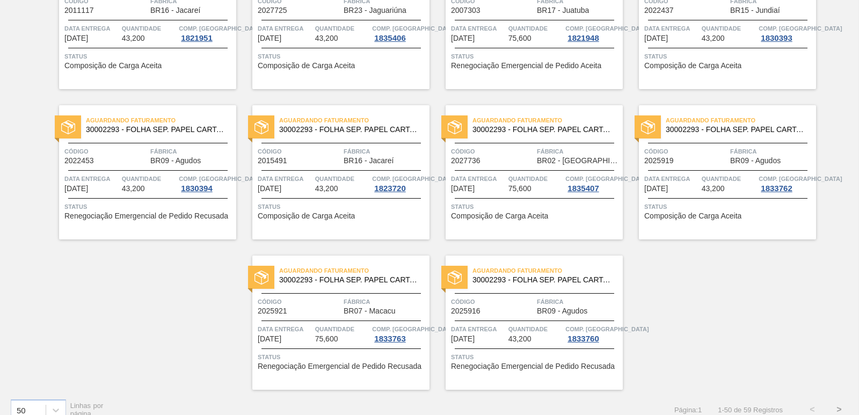
scroll to position [1658, 0]
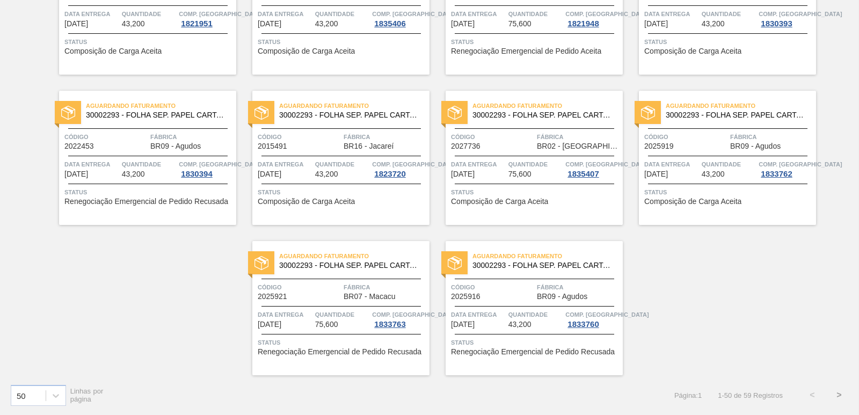
click at [832, 392] on button ">" at bounding box center [838, 395] width 27 height 27
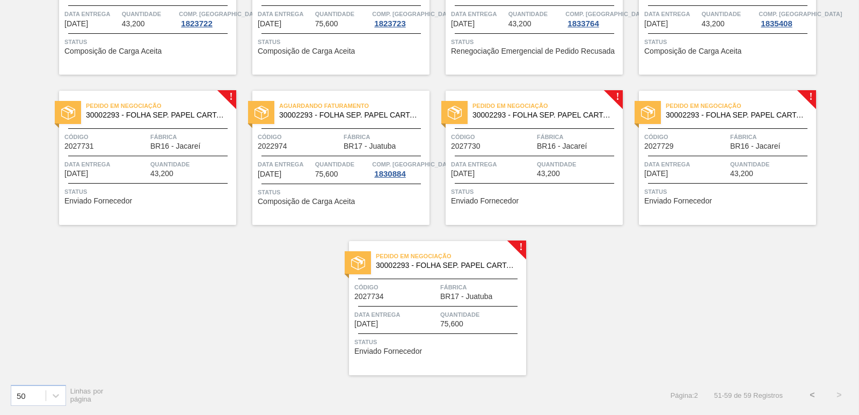
scroll to position [0, 0]
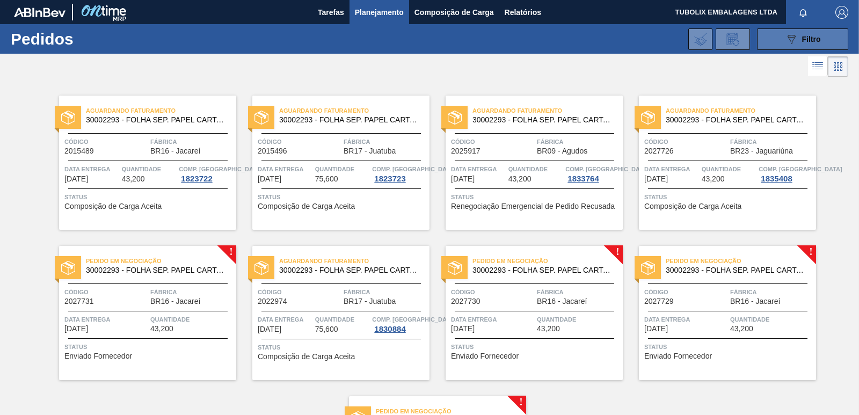
click at [778, 38] on button "089F7B8B-B2A5-4AFE-B5C0-19BA573D28AC Filtro" at bounding box center [802, 38] width 91 height 21
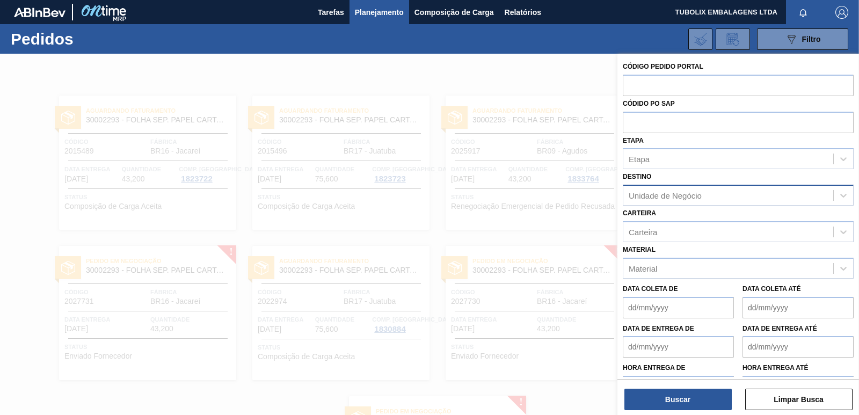
click at [682, 198] on div "Unidade de Negócio" at bounding box center [665, 195] width 73 height 9
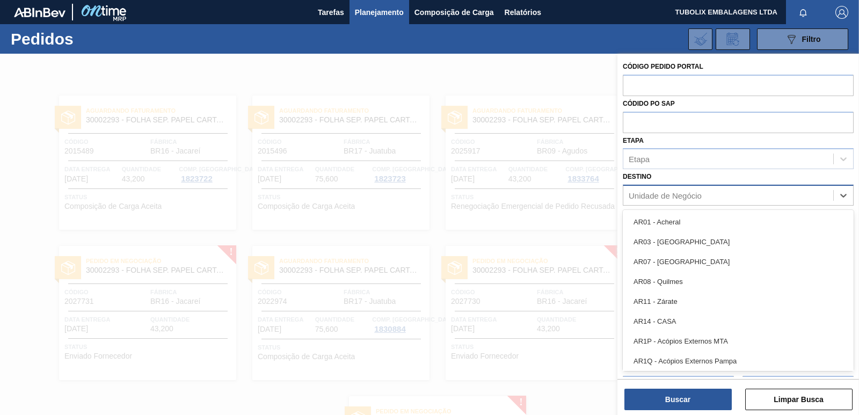
click at [682, 198] on div "Unidade de Negócio" at bounding box center [665, 195] width 73 height 9
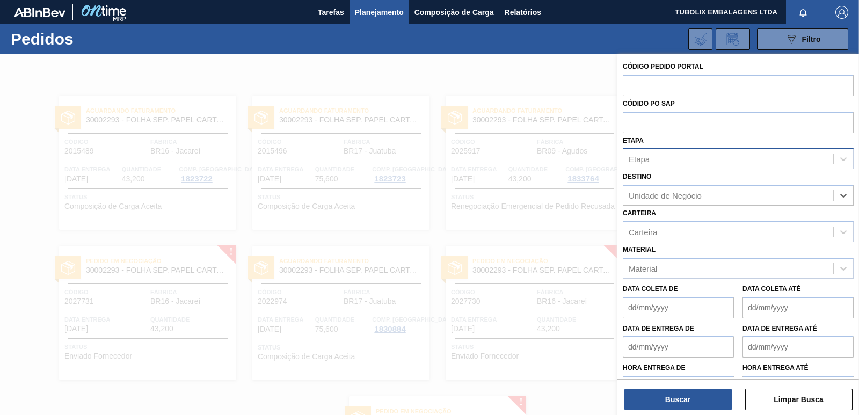
click at [674, 164] on div "Etapa" at bounding box center [728, 159] width 210 height 16
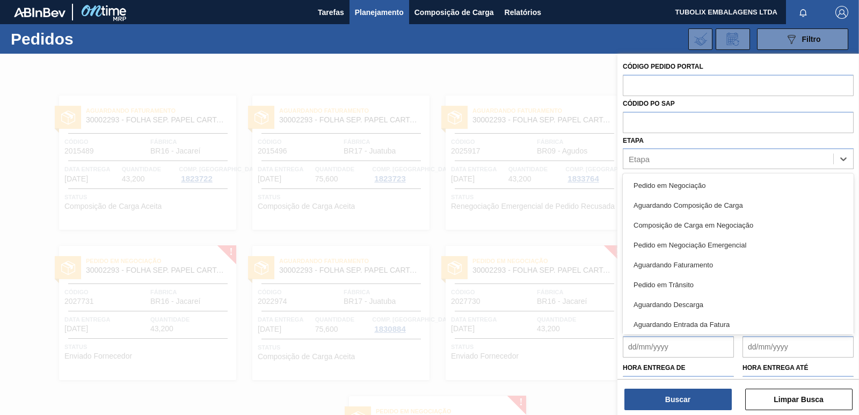
drag, startPoint x: 674, startPoint y: 183, endPoint x: 676, endPoint y: 225, distance: 41.9
click at [675, 183] on div "Pedido em Negociação" at bounding box center [738, 186] width 231 height 20
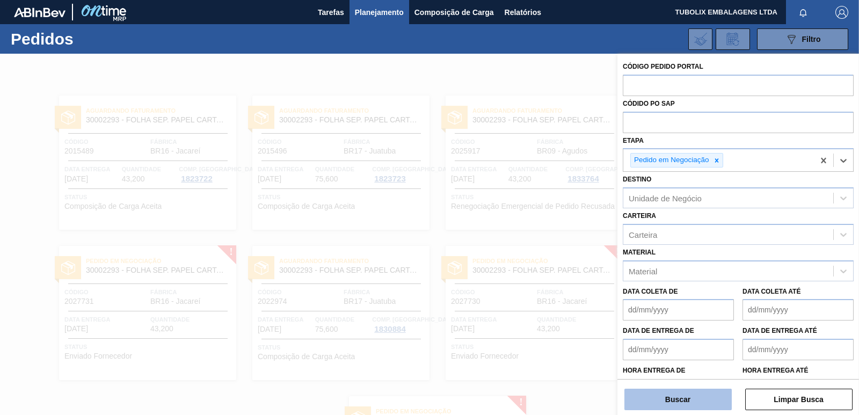
click at [713, 392] on button "Buscar" at bounding box center [677, 399] width 107 height 21
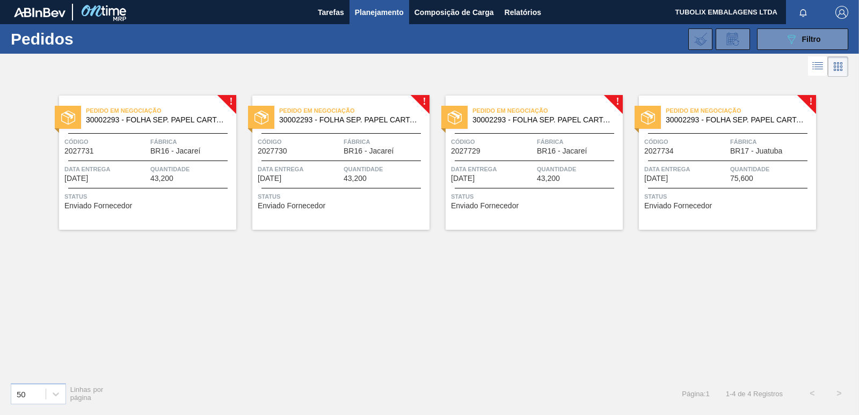
click at [152, 134] on div "Pedido em Negociação 30002293 - FOLHA SEP. PAPEL CARTAO 1200x1000M 350g Código …" at bounding box center [147, 163] width 177 height 134
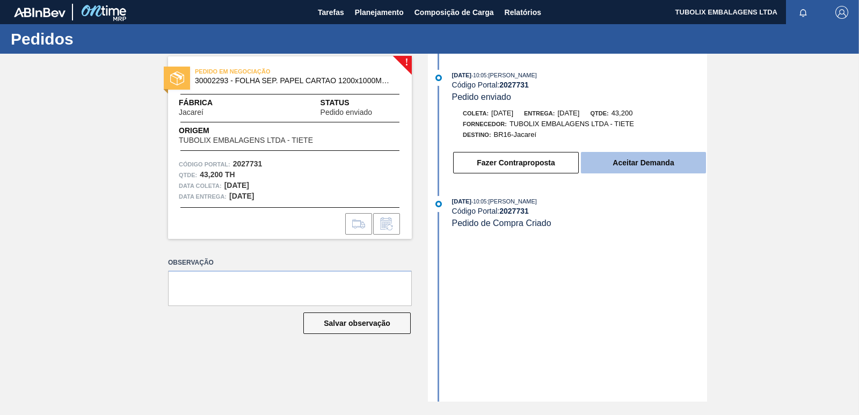
click at [647, 164] on button "Aceitar Demanda" at bounding box center [643, 162] width 125 height 21
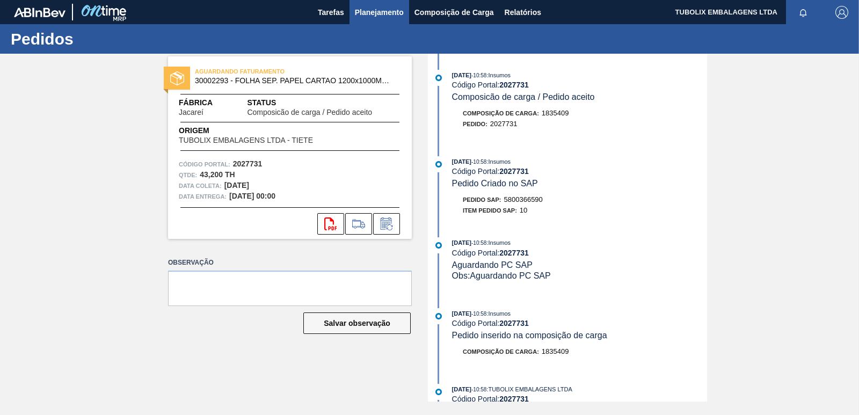
click at [384, 12] on span "Planejamento" at bounding box center [379, 12] width 49 height 13
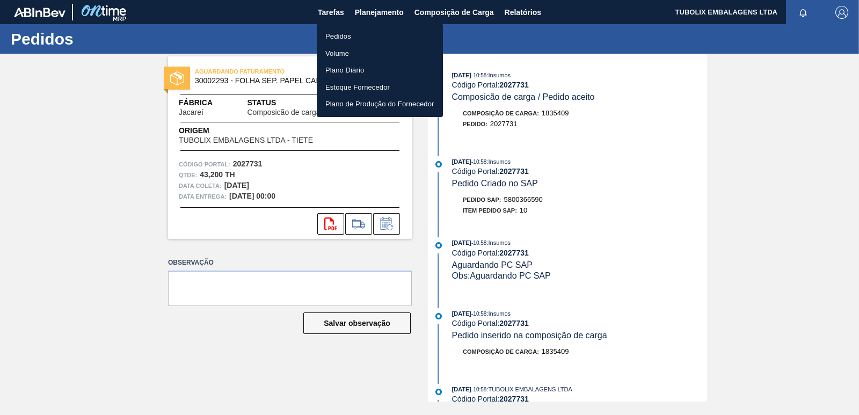
click at [354, 37] on li "Pedidos" at bounding box center [380, 36] width 126 height 17
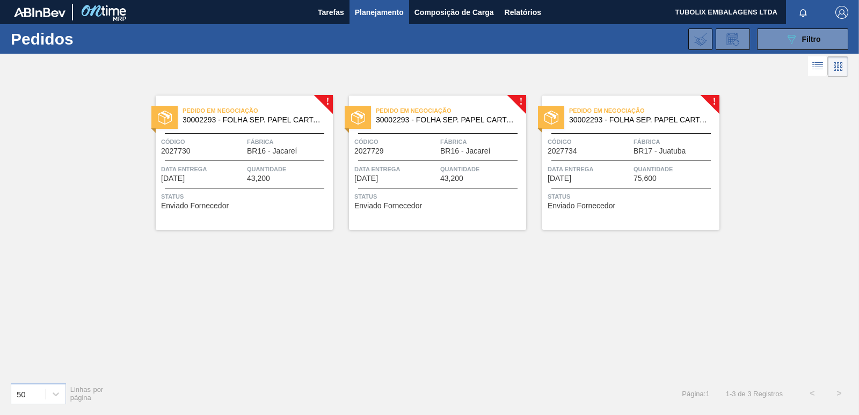
click at [227, 151] on div "Código 2027730" at bounding box center [202, 145] width 83 height 19
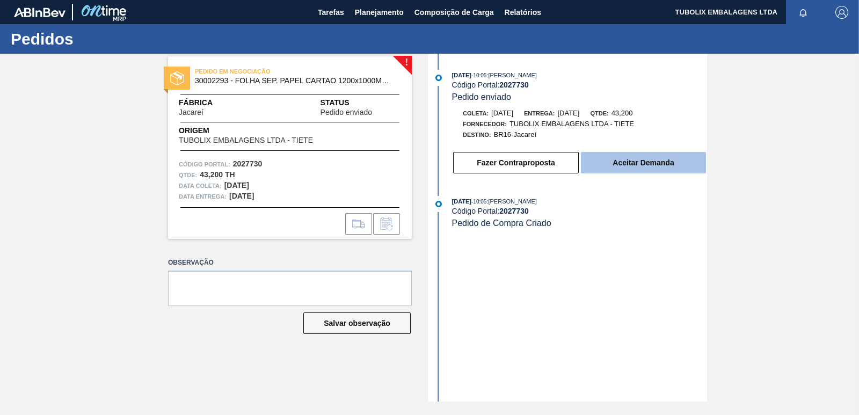
click at [606, 157] on button "Aceitar Demanda" at bounding box center [643, 162] width 125 height 21
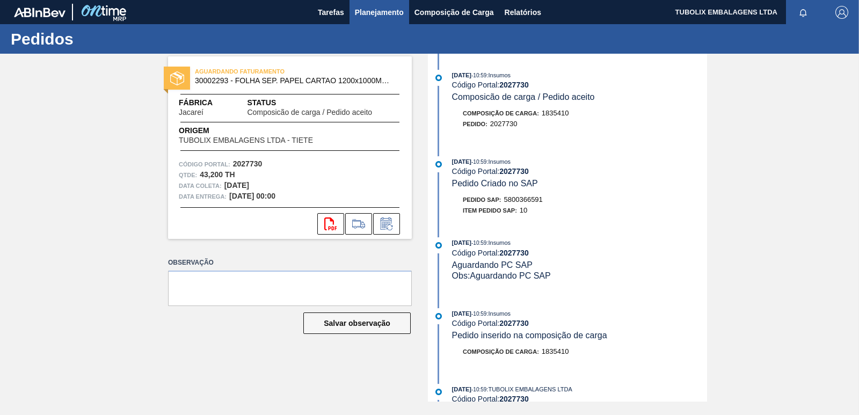
click at [385, 13] on span "Planejamento" at bounding box center [379, 12] width 49 height 13
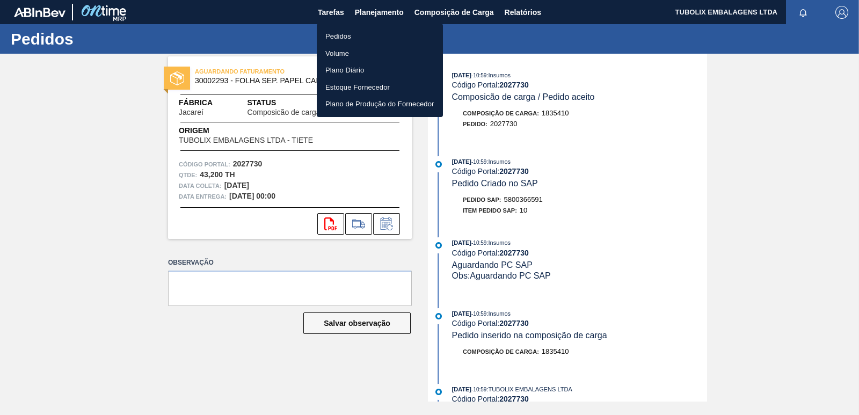
click at [354, 39] on li "Pedidos" at bounding box center [380, 36] width 126 height 17
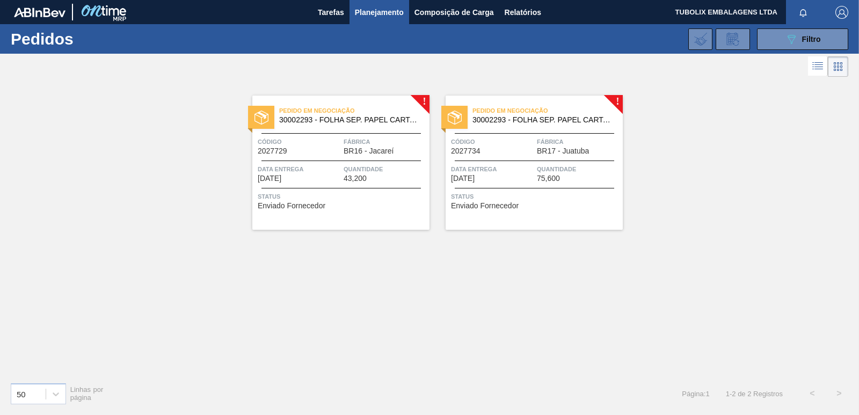
click at [381, 160] on div at bounding box center [340, 160] width 159 height 1
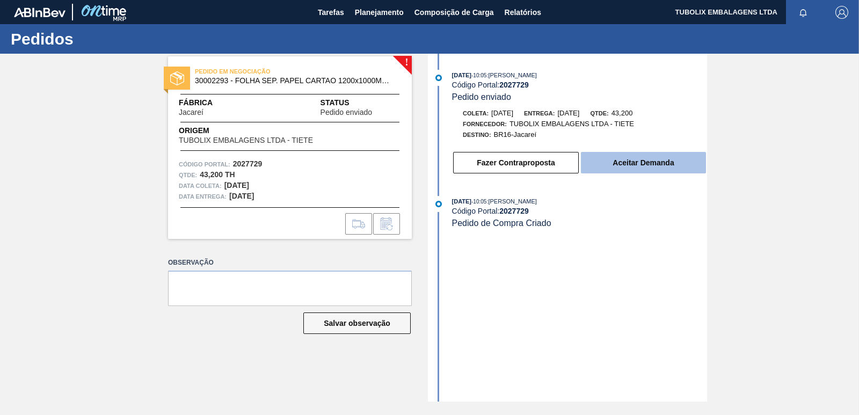
click at [651, 163] on button "Aceitar Demanda" at bounding box center [643, 162] width 125 height 21
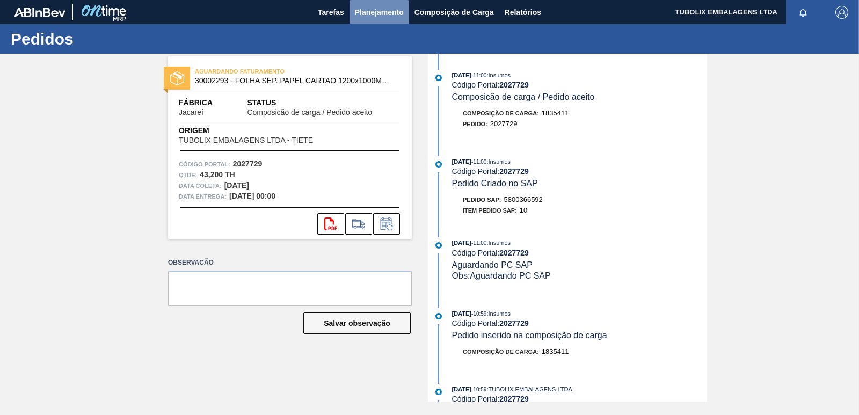
click at [378, 11] on span "Planejamento" at bounding box center [379, 12] width 49 height 13
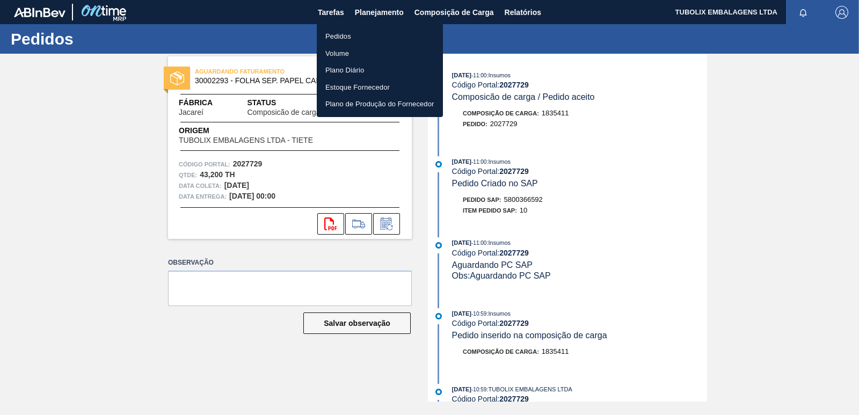
click at [356, 36] on li "Pedidos" at bounding box center [380, 36] width 126 height 17
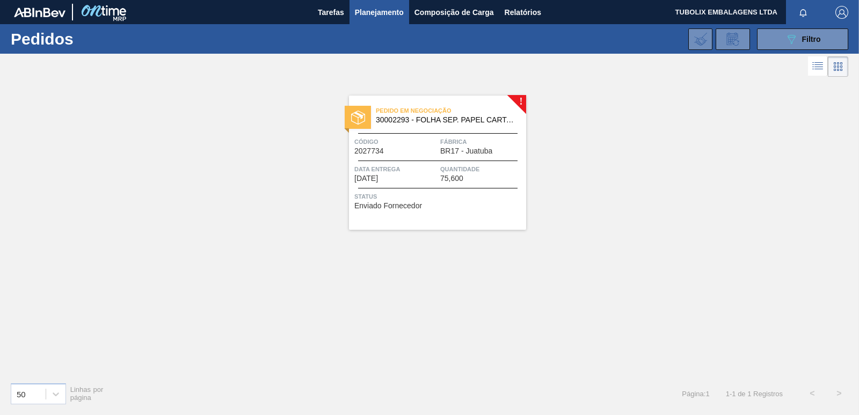
click at [500, 150] on div "Fábrica BR17 - Juatuba" at bounding box center [481, 145] width 83 height 19
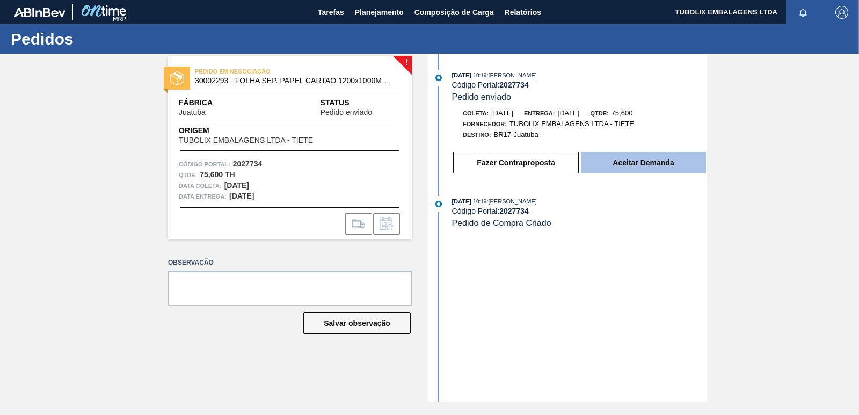
click at [597, 162] on button "Aceitar Demanda" at bounding box center [643, 162] width 125 height 21
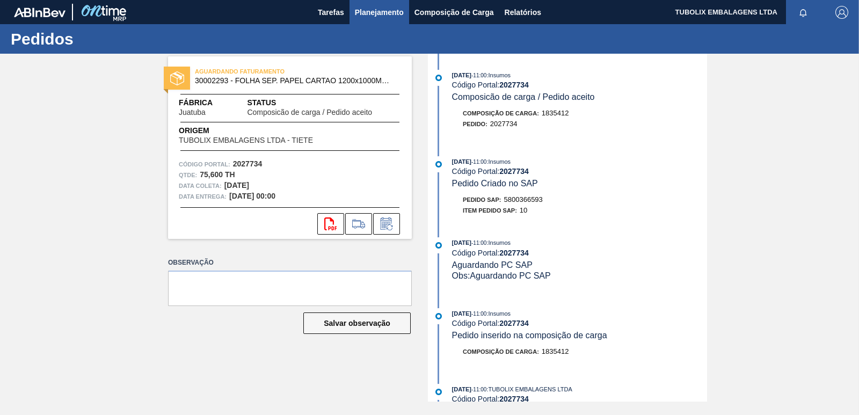
click at [378, 13] on span "Planejamento" at bounding box center [379, 12] width 49 height 13
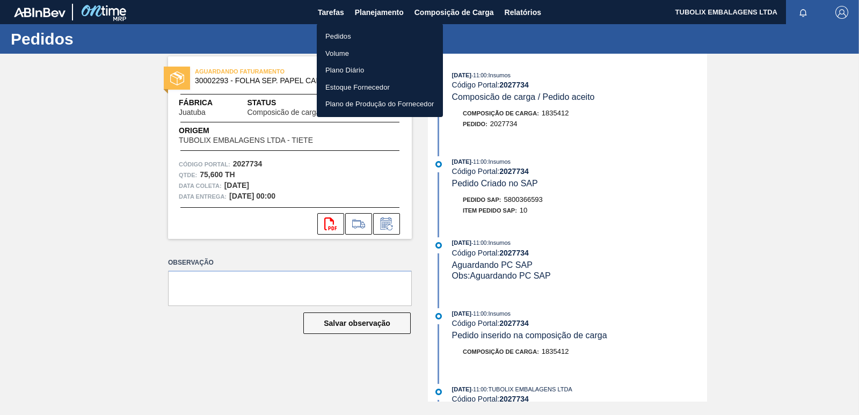
click at [345, 33] on li "Pedidos" at bounding box center [380, 36] width 126 height 17
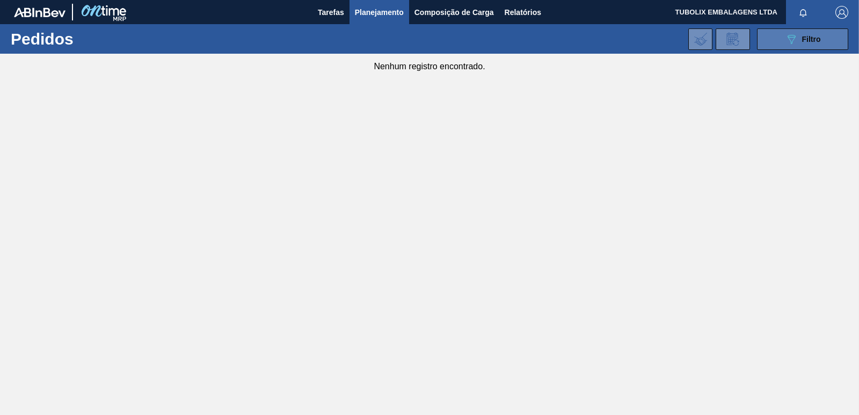
click at [818, 34] on div "089F7B8B-B2A5-4AFE-B5C0-19BA573D28AC Filtro" at bounding box center [803, 39] width 36 height 13
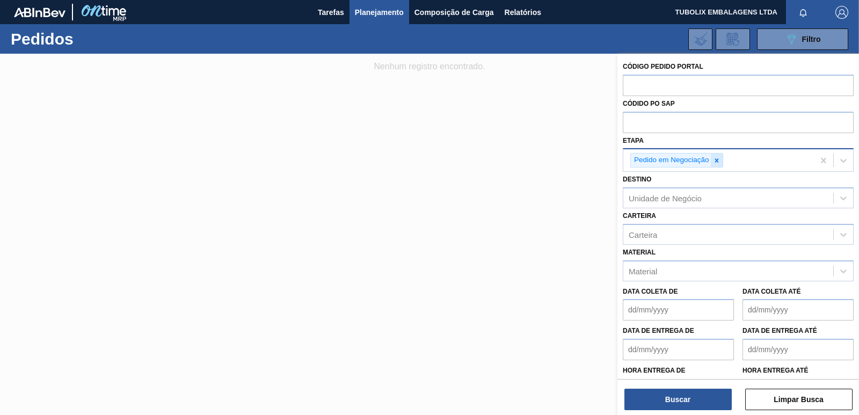
click at [713, 159] on icon at bounding box center [717, 161] width 8 height 8
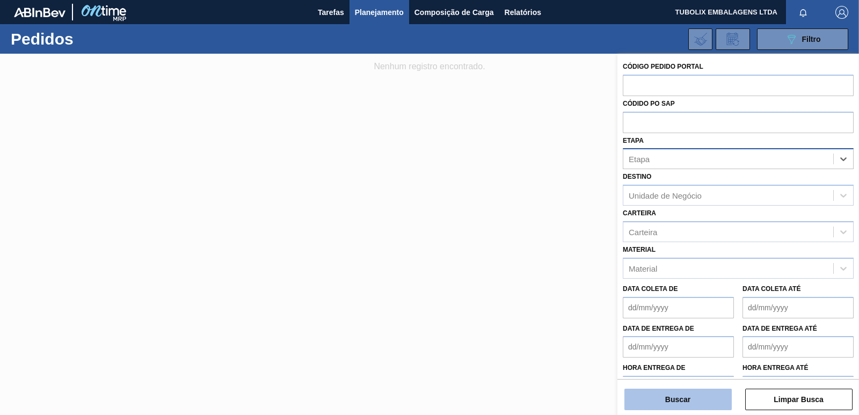
click at [679, 397] on button "Buscar" at bounding box center [677, 399] width 107 height 21
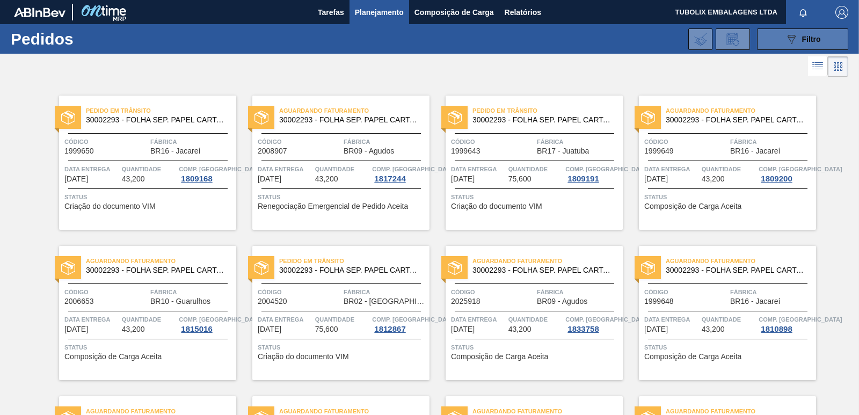
click at [802, 38] on span "Filtro" at bounding box center [811, 39] width 19 height 9
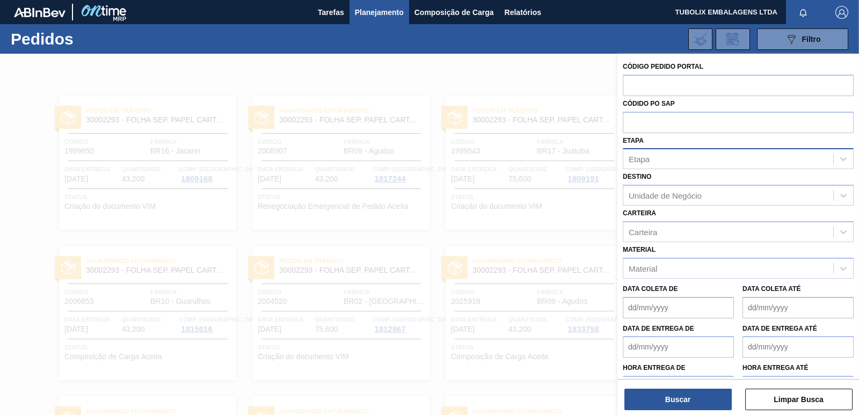
click at [660, 156] on div "Etapa" at bounding box center [728, 159] width 210 height 16
click at [673, 160] on div "Etapa" at bounding box center [728, 159] width 210 height 16
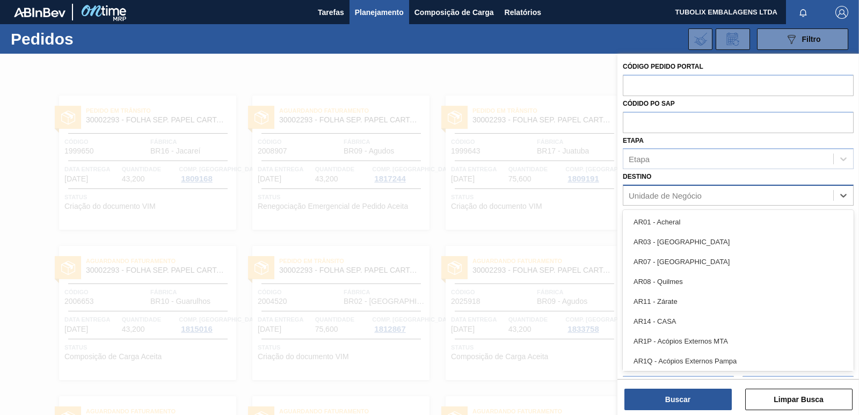
click at [676, 197] on div "Unidade de Negócio" at bounding box center [665, 195] width 73 height 9
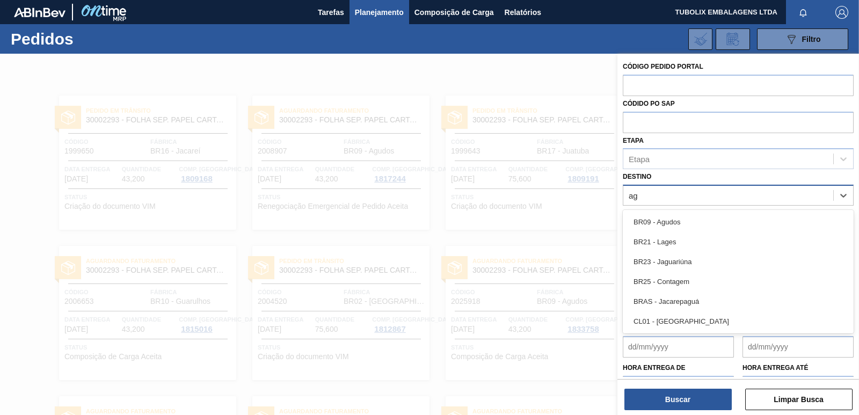
type input "agu"
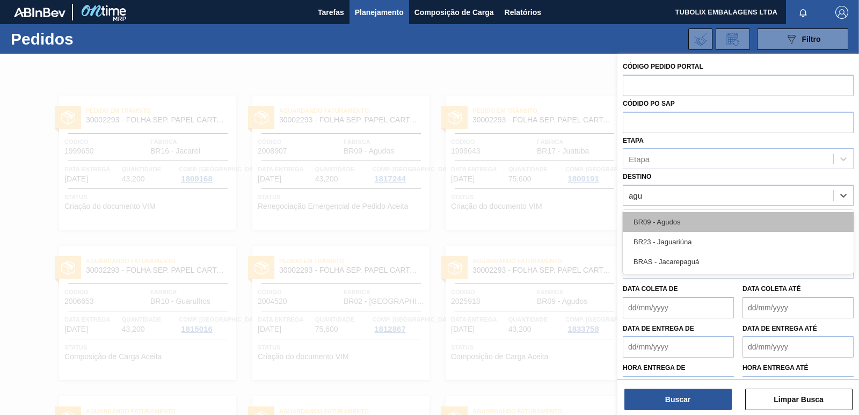
click at [668, 218] on div "BR09 - Agudos" at bounding box center [738, 222] width 231 height 20
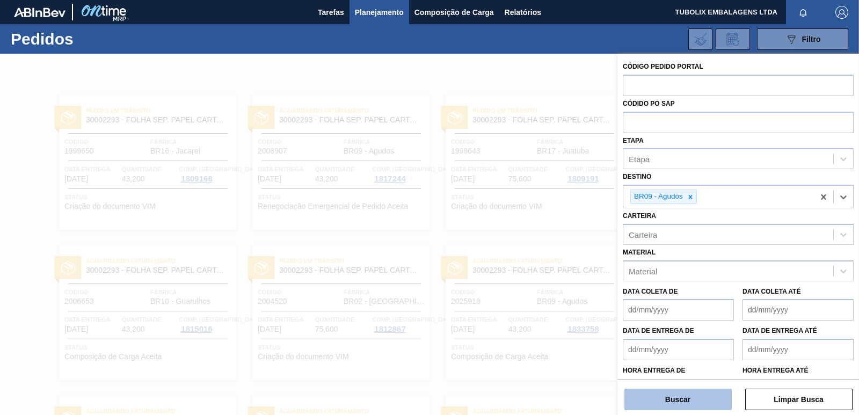
click at [701, 401] on button "Buscar" at bounding box center [677, 399] width 107 height 21
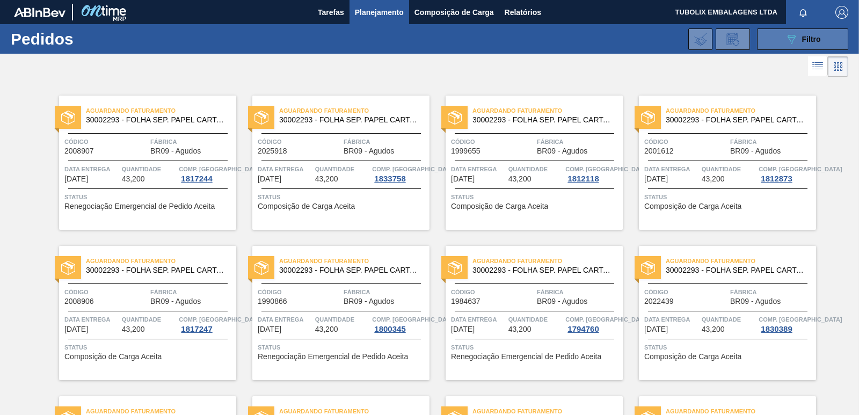
click at [788, 35] on icon "089F7B8B-B2A5-4AFE-B5C0-19BA573D28AC" at bounding box center [791, 39] width 13 height 13
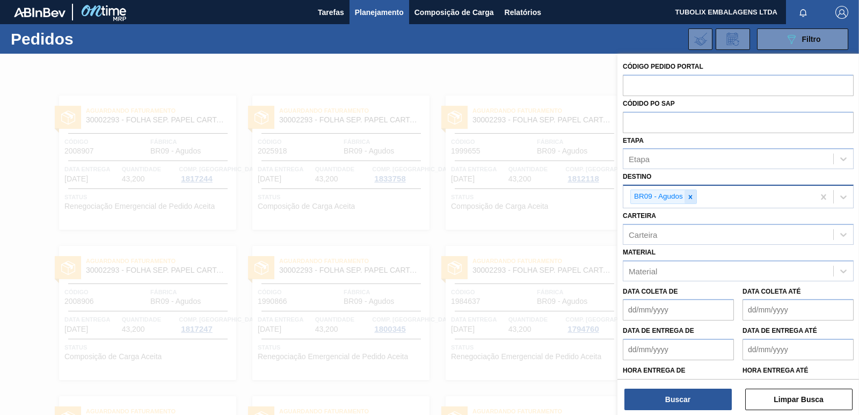
click at [690, 198] on icon at bounding box center [690, 197] width 8 height 8
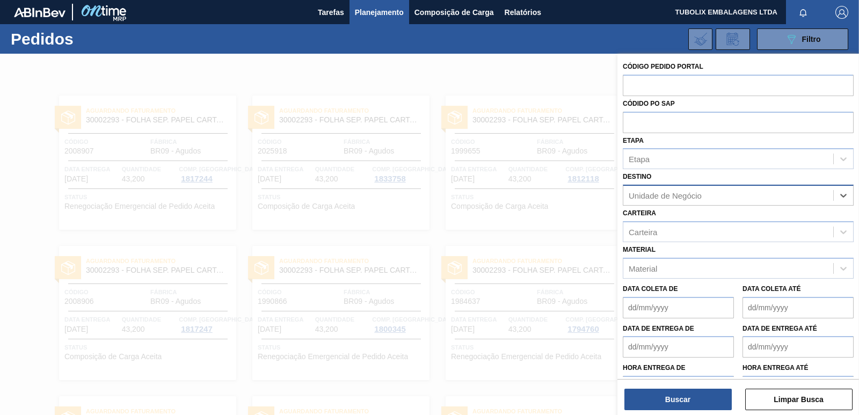
click at [690, 198] on div "Unidade de Negócio" at bounding box center [665, 195] width 73 height 9
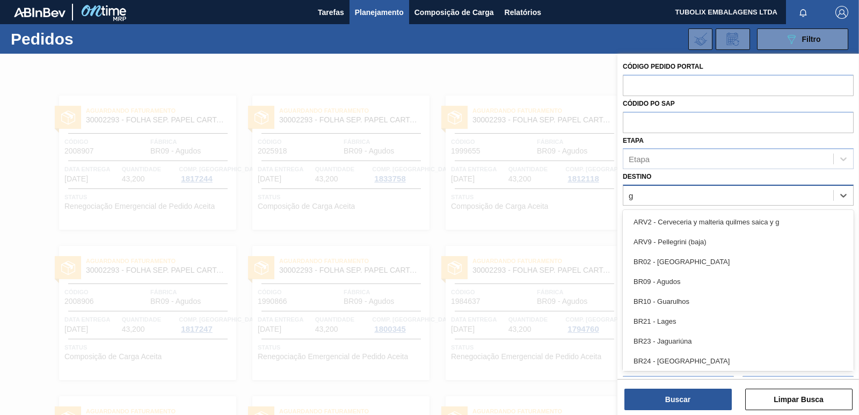
type input "gu"
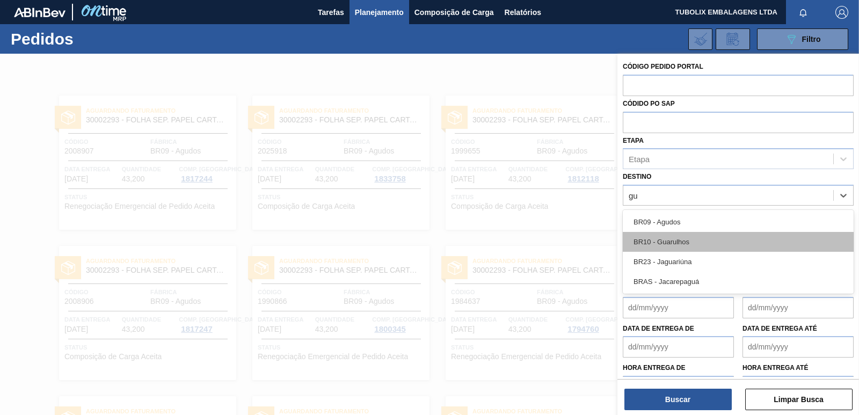
click at [677, 239] on div "BR10 - Guarulhos" at bounding box center [738, 242] width 231 height 20
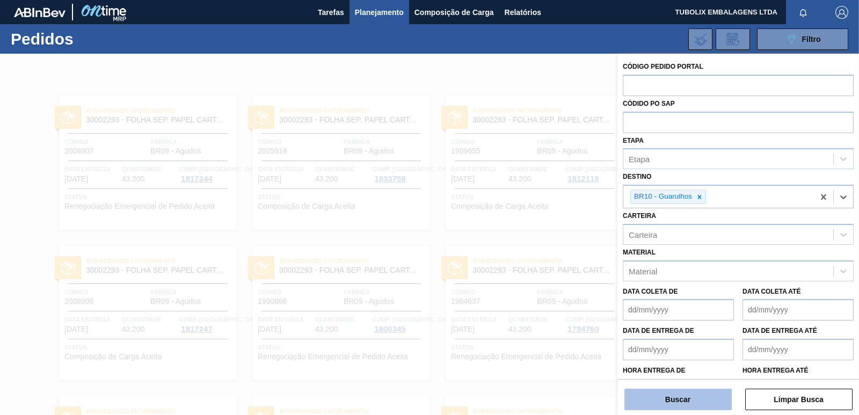
click at [682, 397] on button "Buscar" at bounding box center [677, 399] width 107 height 21
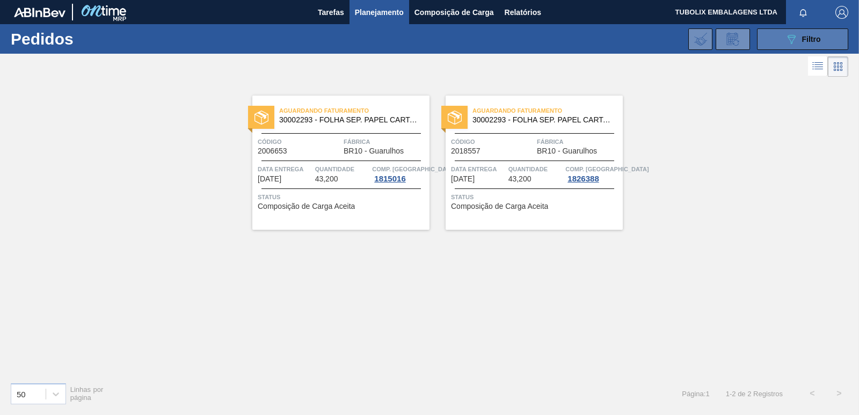
click at [782, 33] on button "089F7B8B-B2A5-4AFE-B5C0-19BA573D28AC Filtro" at bounding box center [802, 38] width 91 height 21
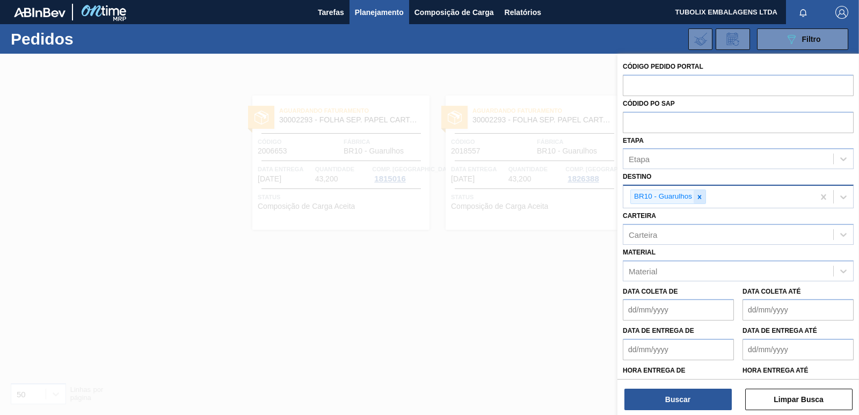
click at [695, 193] on div at bounding box center [699, 196] width 12 height 13
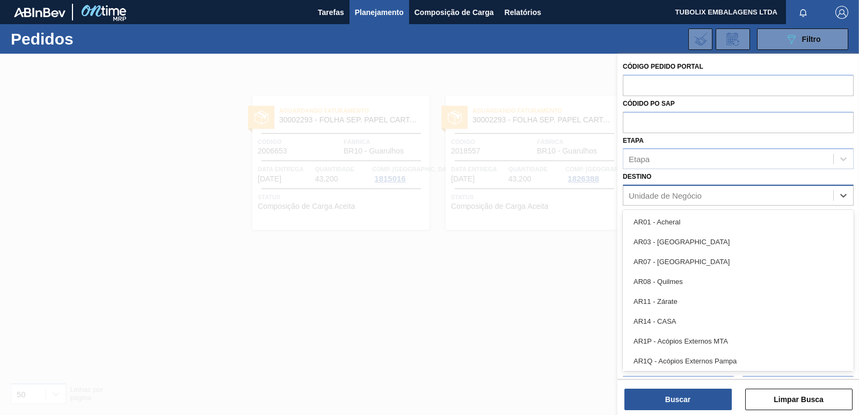
click at [696, 193] on div "Unidade de Negócio" at bounding box center [665, 195] width 73 height 9
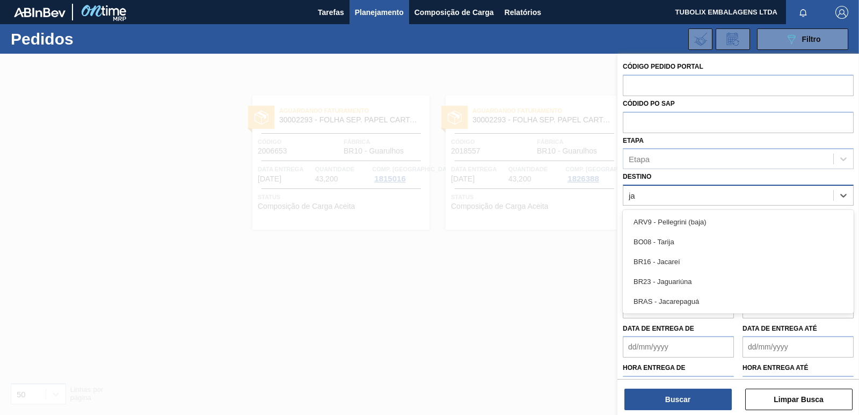
type input "jac"
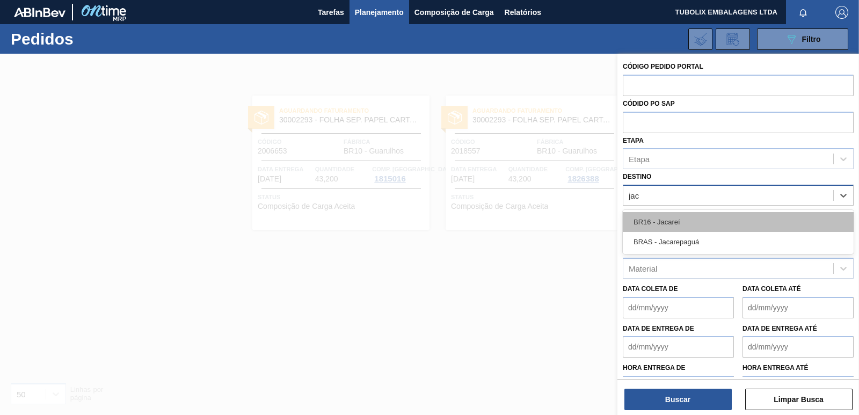
click at [683, 223] on div "BR16 - Jacareí" at bounding box center [738, 222] width 231 height 20
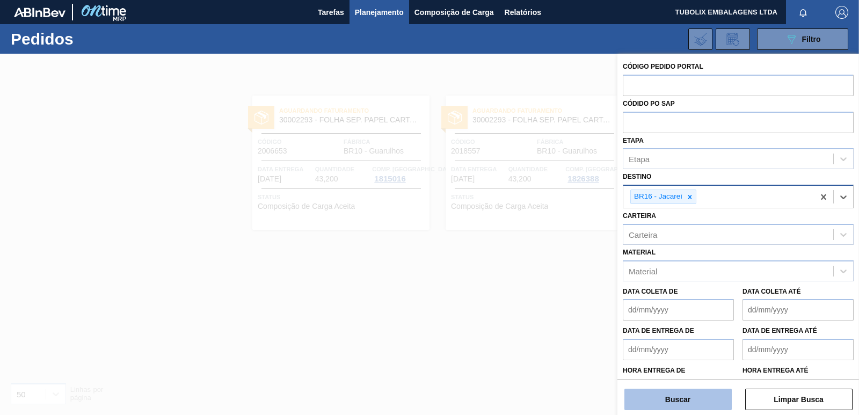
click at [675, 397] on button "Buscar" at bounding box center [677, 399] width 107 height 21
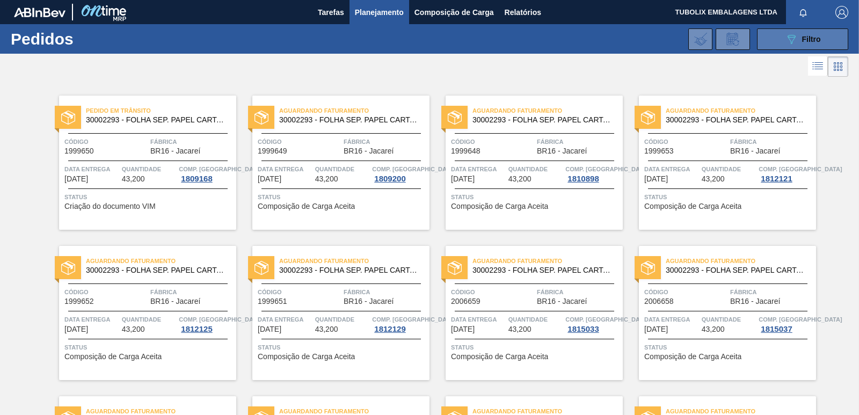
click at [792, 41] on icon "089F7B8B-B2A5-4AFE-B5C0-19BA573D28AC" at bounding box center [791, 39] width 13 height 13
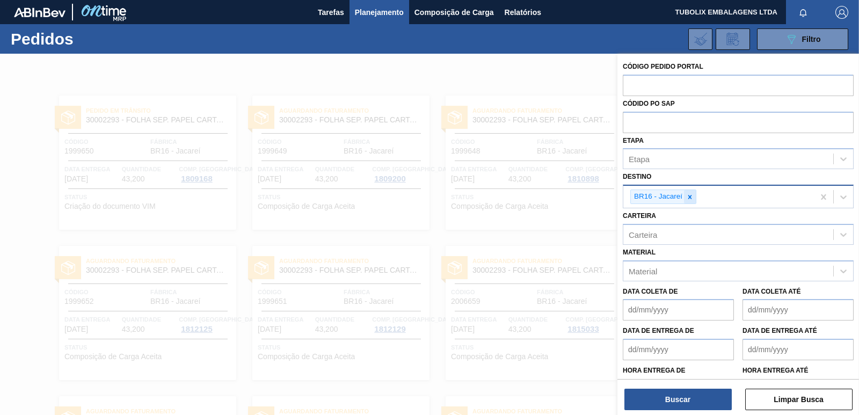
click at [690, 197] on icon at bounding box center [690, 197] width 4 height 4
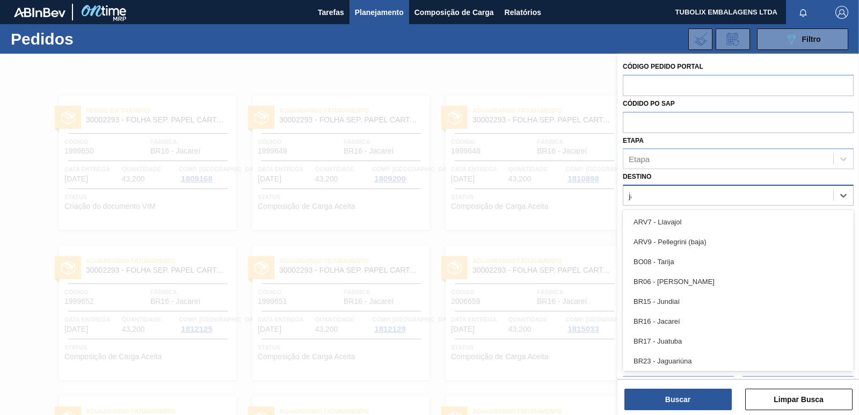
type input "jag"
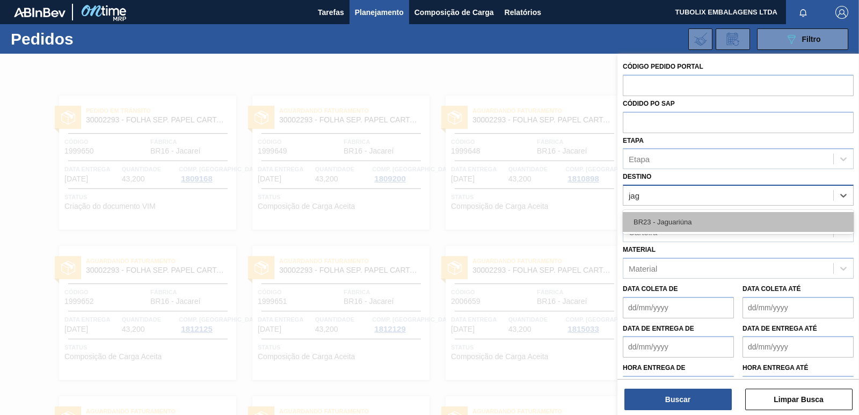
click at [679, 220] on div "BR23 - Jaguariúna" at bounding box center [738, 222] width 231 height 20
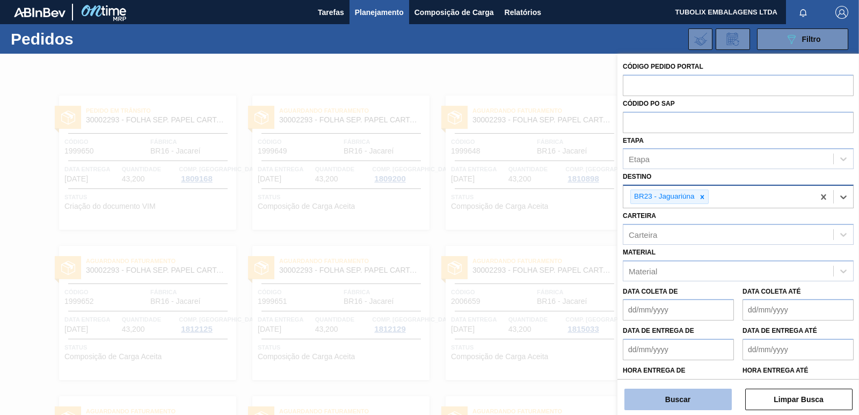
click at [693, 399] on button "Buscar" at bounding box center [677, 399] width 107 height 21
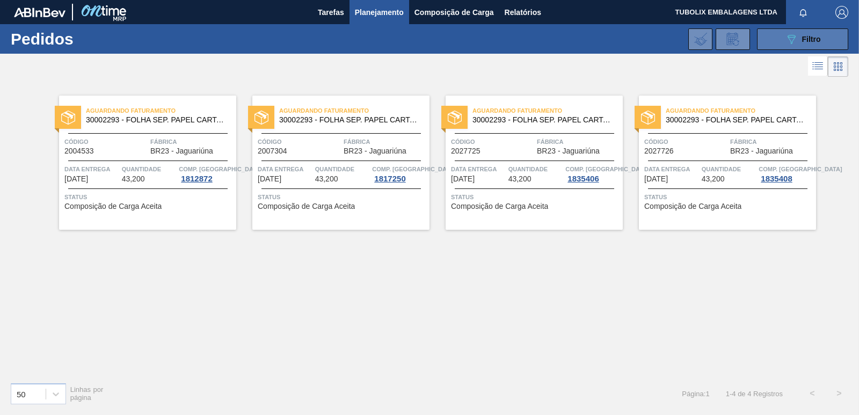
click at [778, 31] on button "089F7B8B-B2A5-4AFE-B5C0-19BA573D28AC Filtro" at bounding box center [802, 38] width 91 height 21
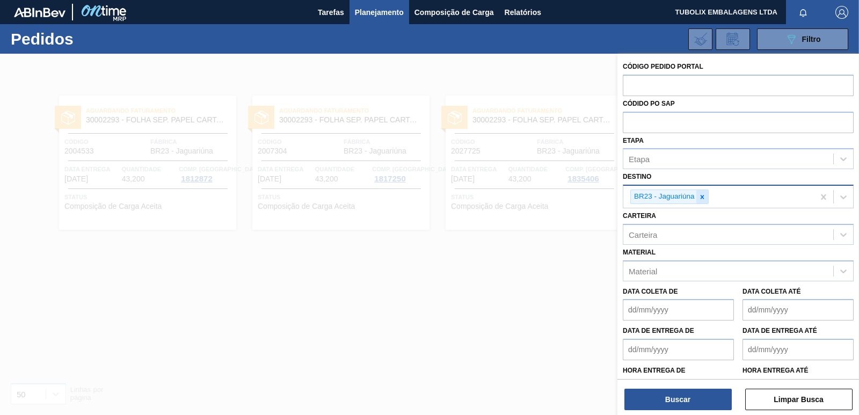
click at [704, 199] on icon at bounding box center [702, 197] width 8 height 8
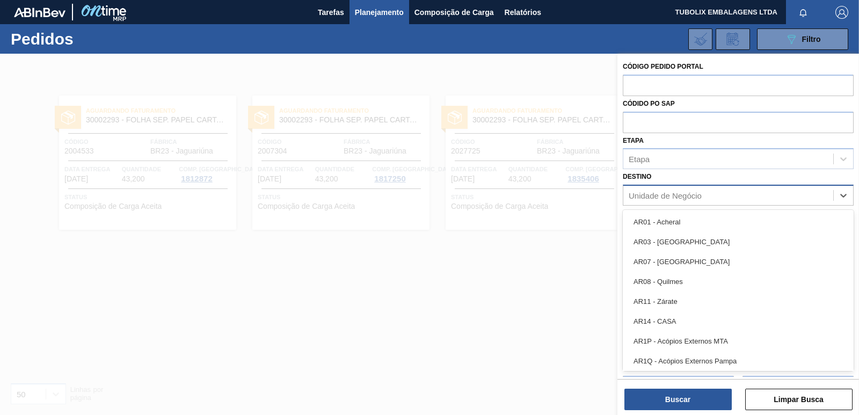
click at [700, 196] on div "Unidade de Negócio" at bounding box center [665, 195] width 73 height 9
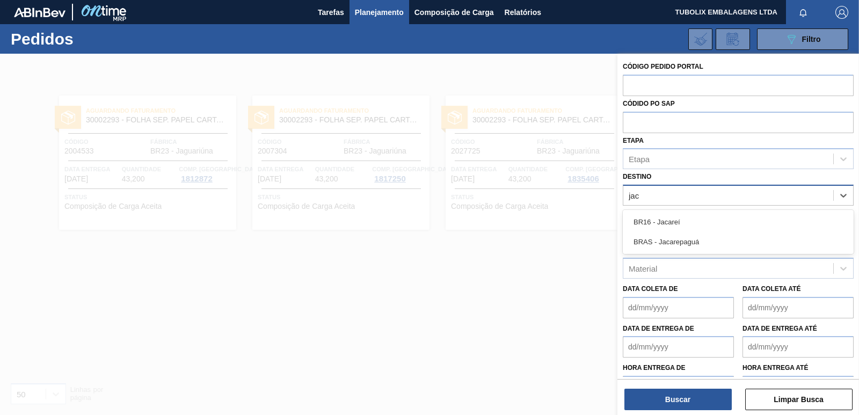
type input "jaca"
click at [681, 218] on div "BR16 - Jacareí" at bounding box center [738, 222] width 231 height 20
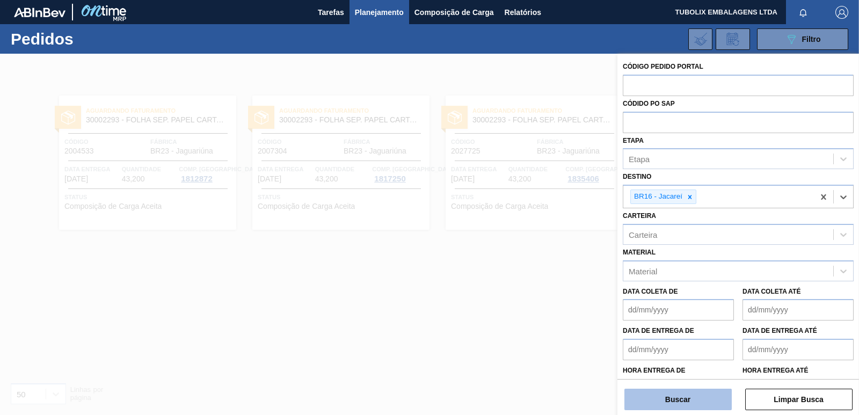
click at [668, 402] on button "Buscar" at bounding box center [677, 399] width 107 height 21
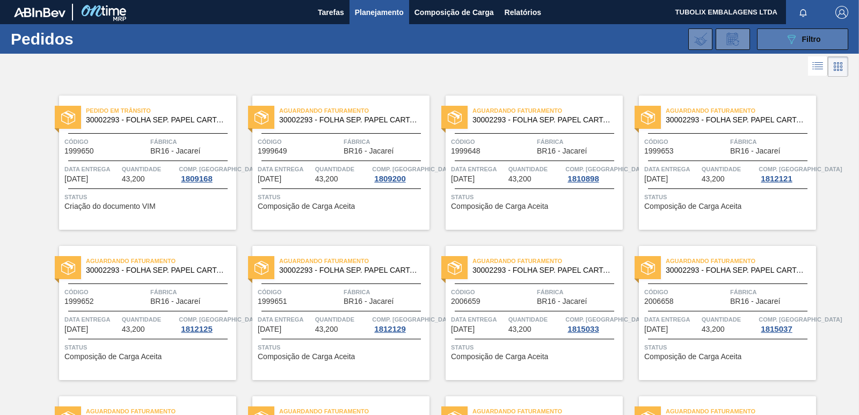
click at [768, 33] on button "089F7B8B-B2A5-4AFE-B5C0-19BA573D28AC Filtro" at bounding box center [802, 38] width 91 height 21
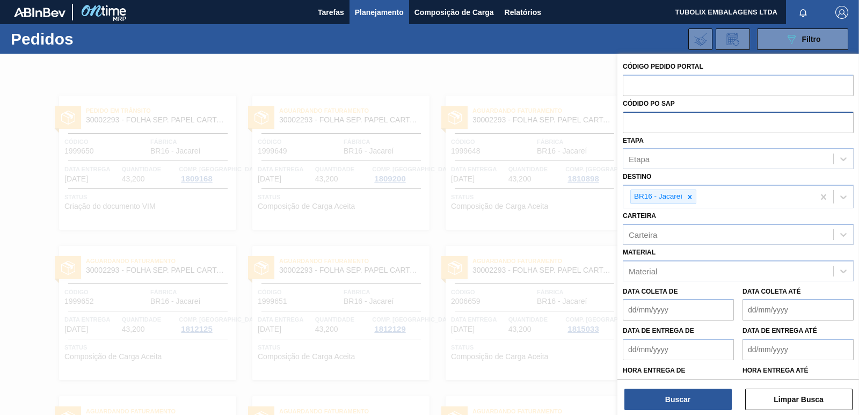
click at [661, 118] on input "text" at bounding box center [738, 122] width 231 height 20
paste input "5800344853"
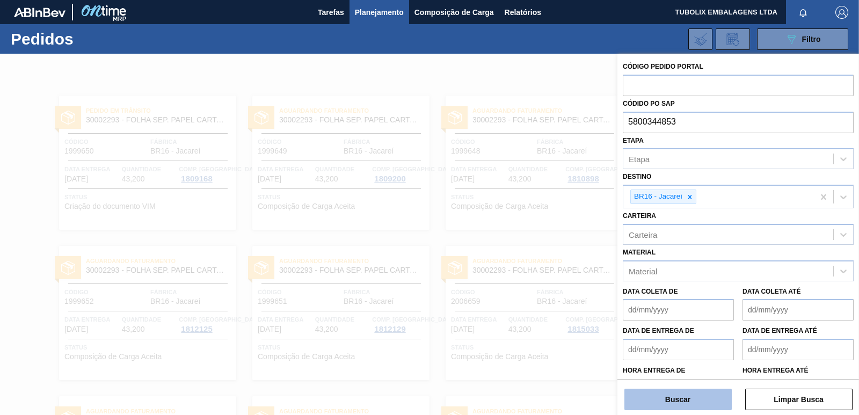
type input "5800344853"
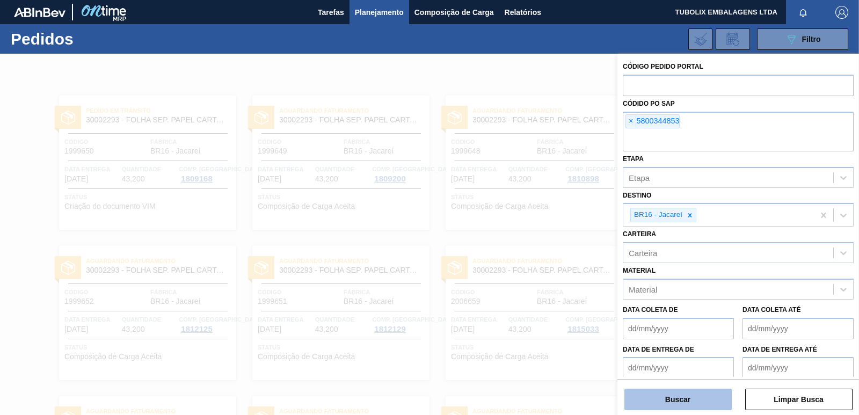
click at [705, 398] on button "Buscar" at bounding box center [677, 399] width 107 height 21
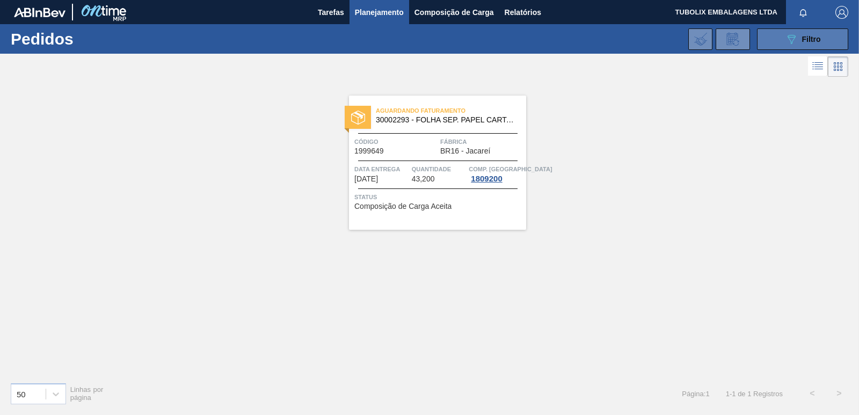
click at [780, 47] on button "089F7B8B-B2A5-4AFE-B5C0-19BA573D28AC Filtro" at bounding box center [802, 38] width 91 height 21
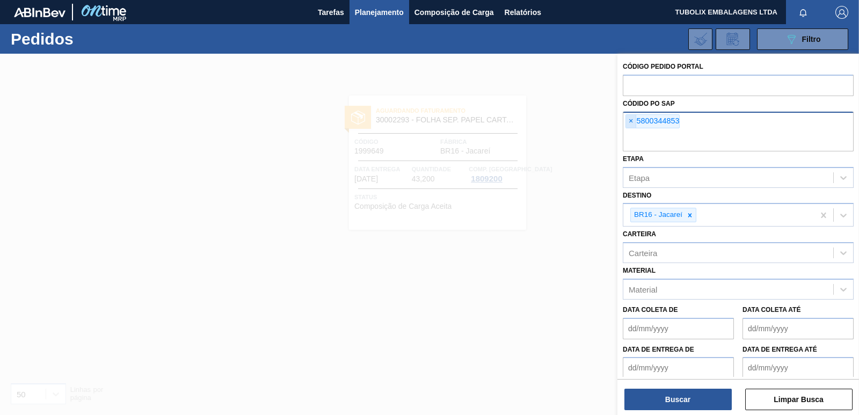
click at [632, 119] on span "×" at bounding box center [631, 121] width 10 height 13
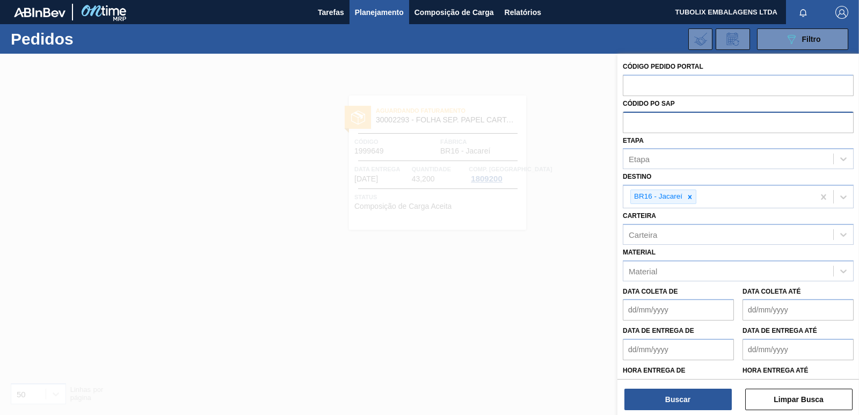
paste input "5800344854"
type input "5800344854"
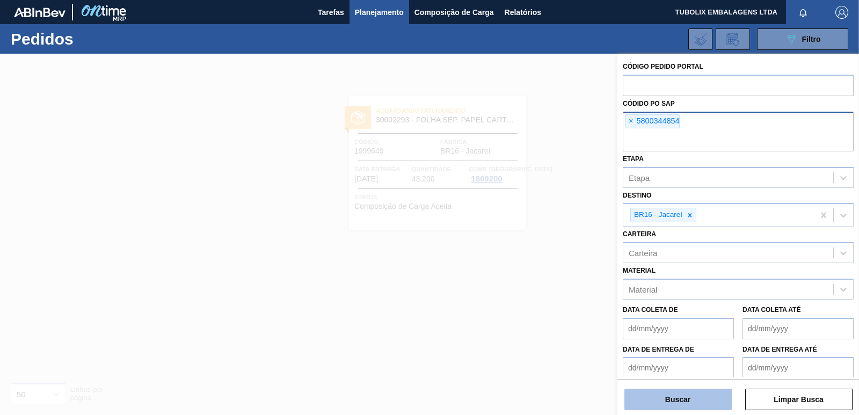
click at [688, 399] on button "Buscar" at bounding box center [677, 399] width 107 height 21
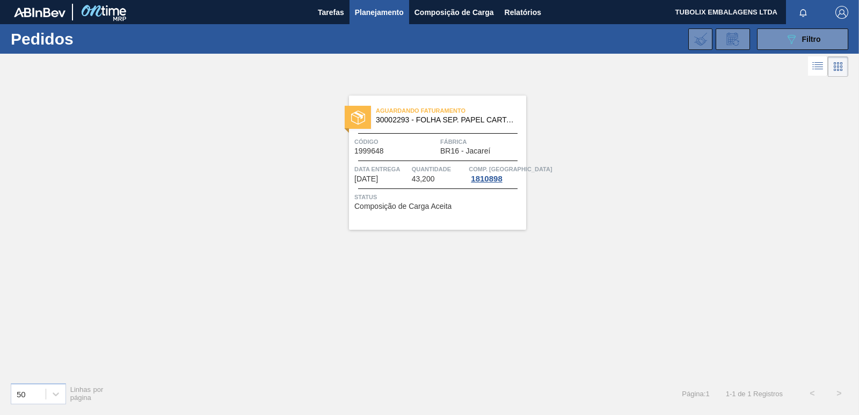
drag, startPoint x: 813, startPoint y: 38, endPoint x: 734, endPoint y: 80, distance: 88.8
click at [810, 38] on span "Filtro" at bounding box center [811, 39] width 19 height 9
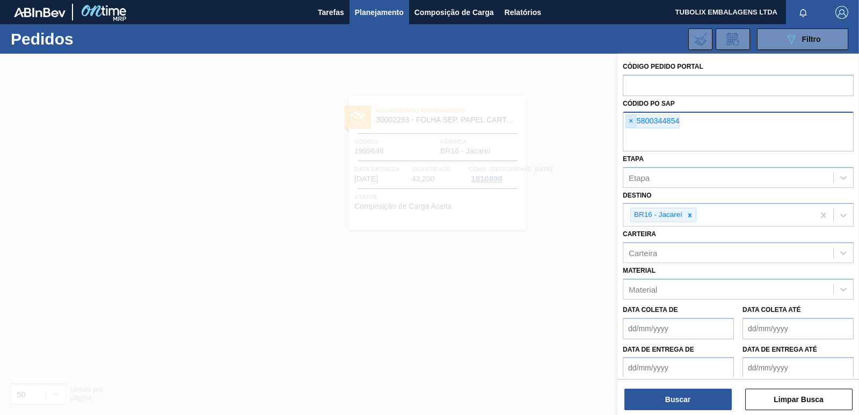
click at [629, 118] on span "×" at bounding box center [631, 121] width 10 height 13
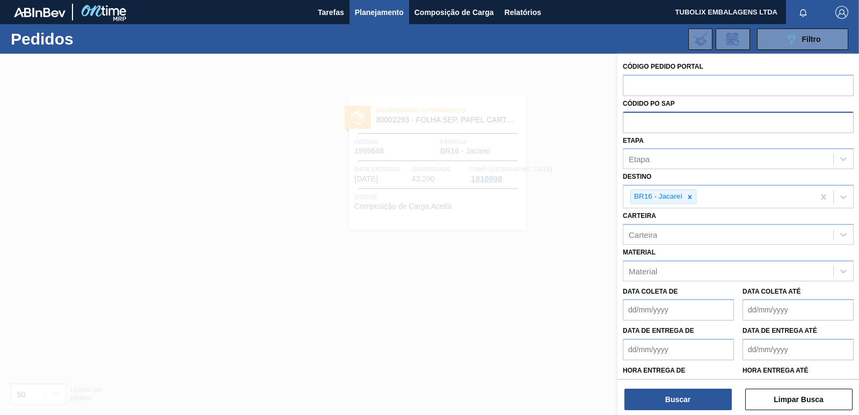
paste input "5800344855"
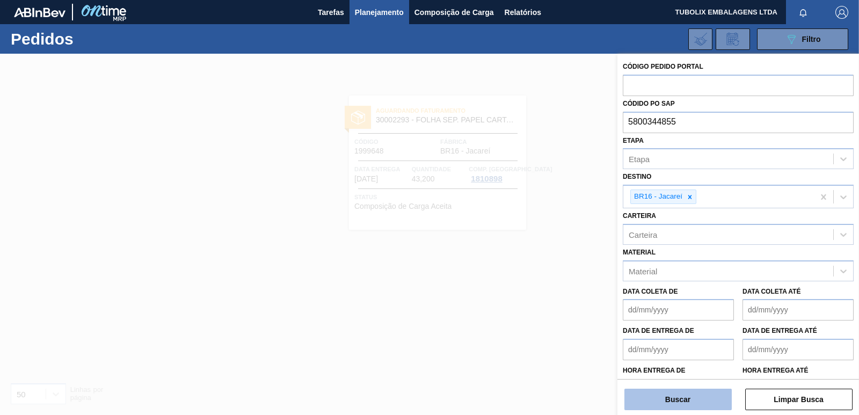
type input "5800344855"
click at [680, 390] on button "Buscar" at bounding box center [677, 399] width 107 height 21
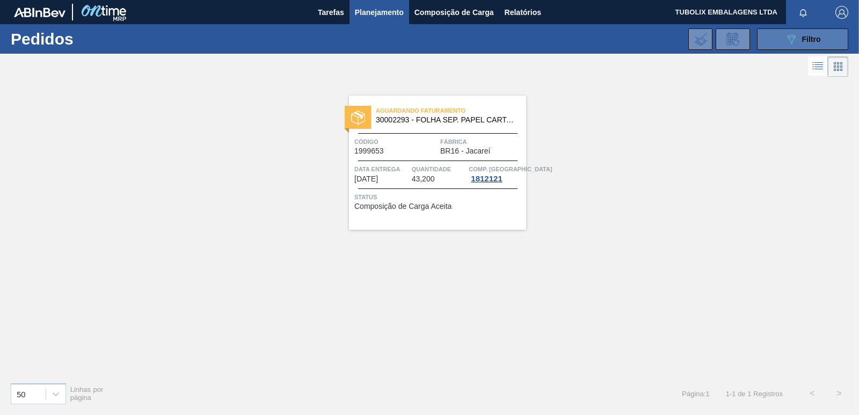
click at [790, 36] on icon "089F7B8B-B2A5-4AFE-B5C0-19BA573D28AC" at bounding box center [791, 39] width 13 height 13
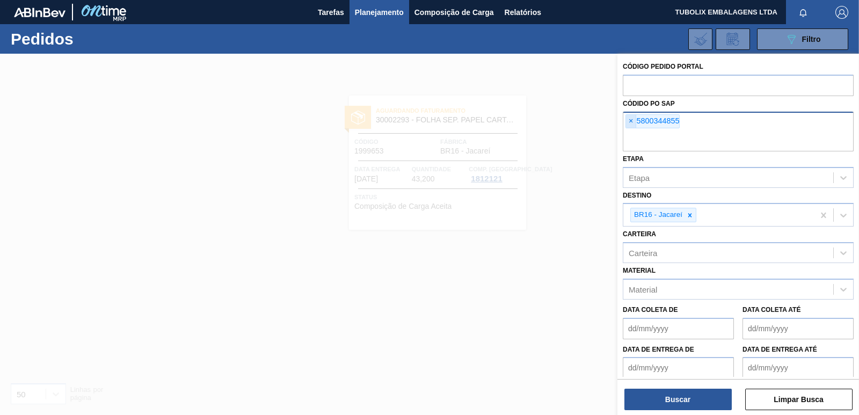
click at [630, 119] on span "×" at bounding box center [631, 121] width 10 height 13
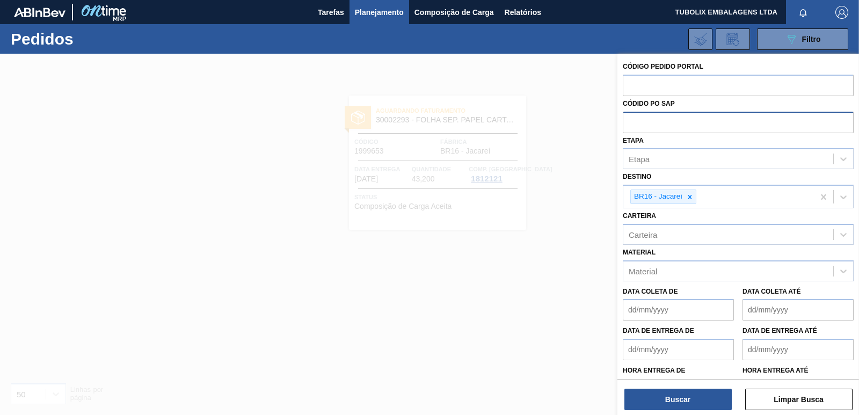
paste input "5800344857"
type input "5800344857"
click at [697, 396] on button "Buscar" at bounding box center [677, 399] width 107 height 21
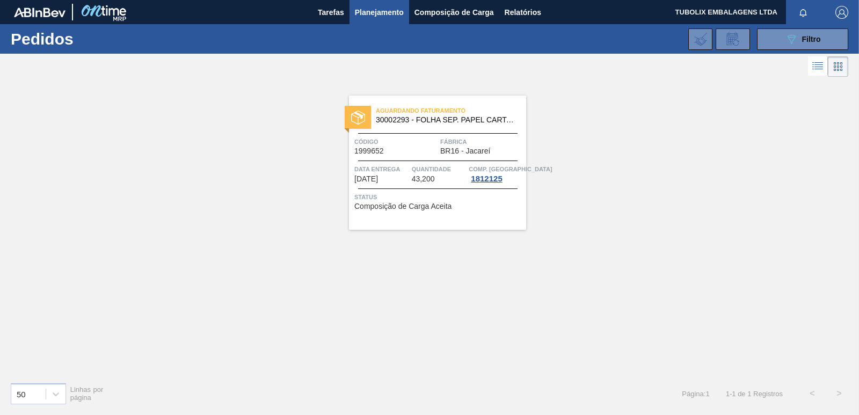
click at [776, 38] on button "089F7B8B-B2A5-4AFE-B5C0-19BA573D28AC Filtro" at bounding box center [802, 38] width 91 height 21
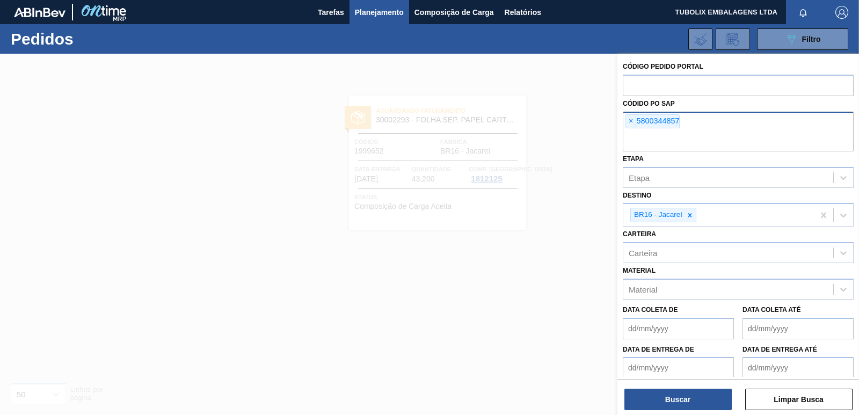
click at [629, 119] on span "×" at bounding box center [631, 121] width 10 height 13
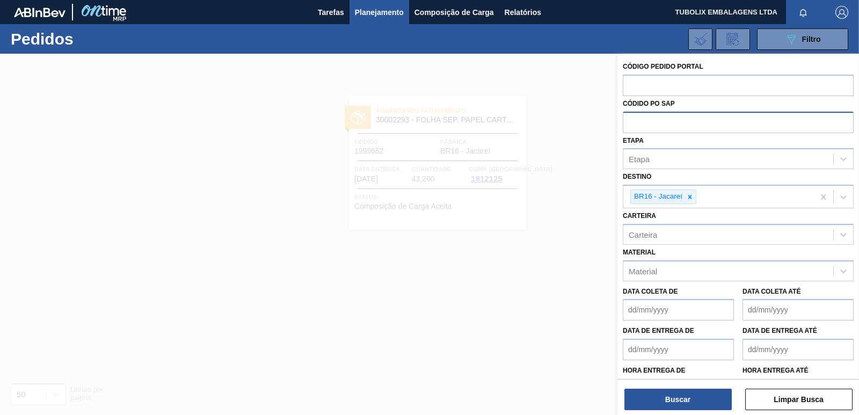
paste input "5800344858"
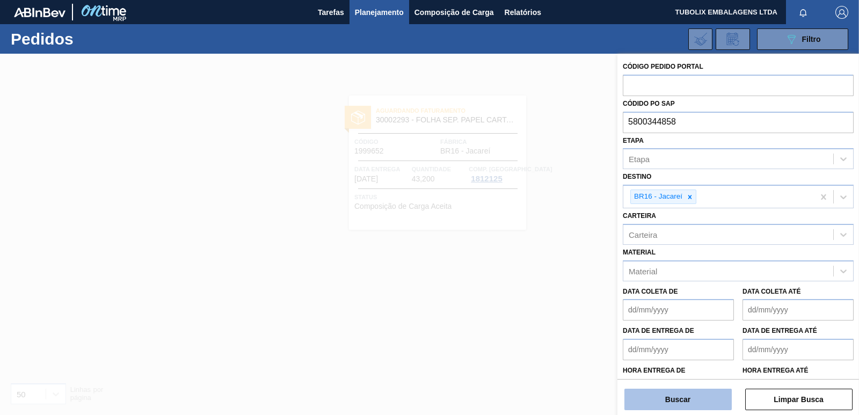
type input "5800344858"
click at [688, 399] on button "Buscar" at bounding box center [677, 399] width 107 height 21
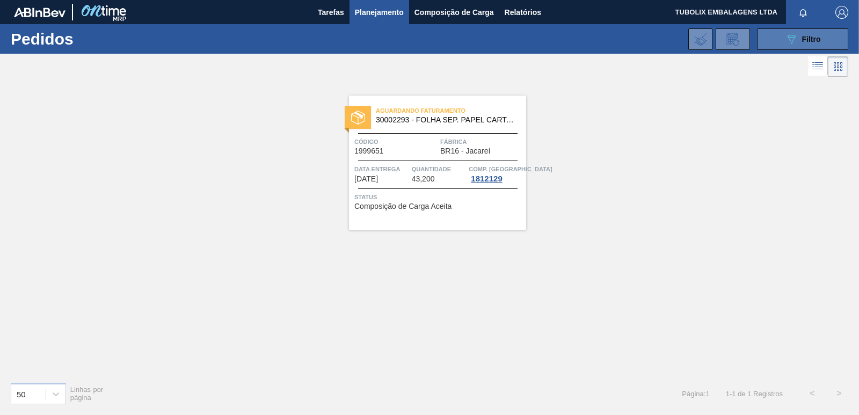
click at [763, 40] on button "089F7B8B-B2A5-4AFE-B5C0-19BA573D28AC Filtro" at bounding box center [802, 38] width 91 height 21
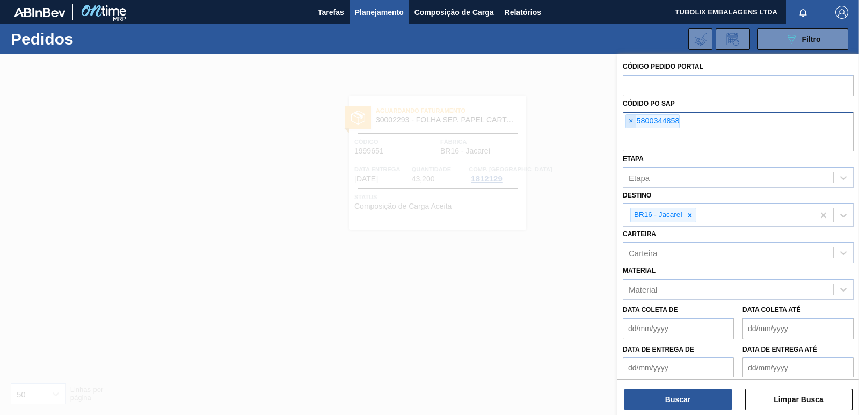
click at [630, 121] on span "×" at bounding box center [631, 121] width 10 height 13
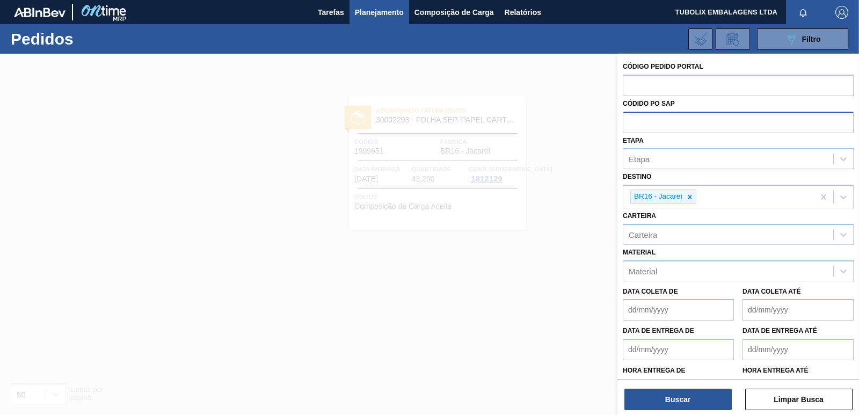
paste input "5800344893"
type input "5800344893"
click at [696, 393] on button "Buscar" at bounding box center [677, 399] width 107 height 21
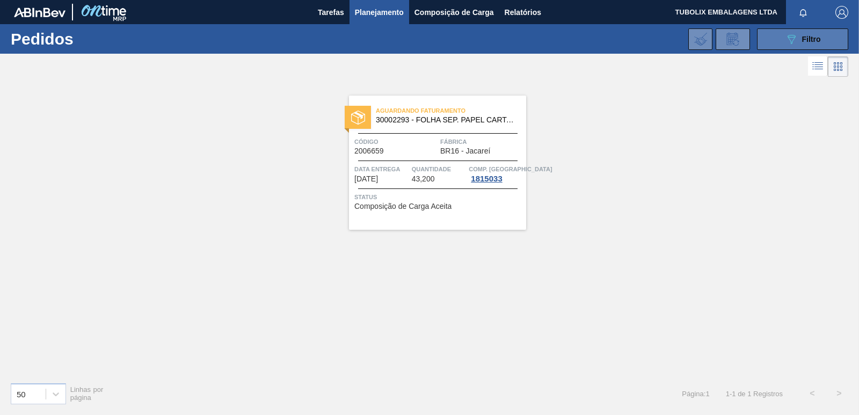
click at [773, 35] on button "089F7B8B-B2A5-4AFE-B5C0-19BA573D28AC Filtro" at bounding box center [802, 38] width 91 height 21
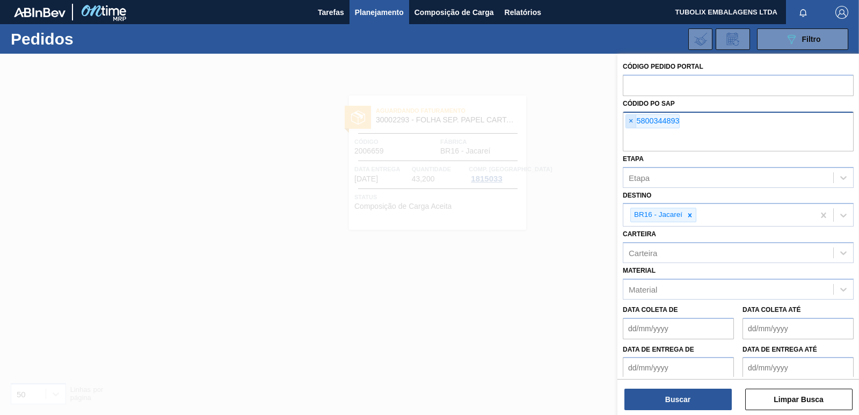
click at [630, 118] on span "×" at bounding box center [631, 121] width 10 height 13
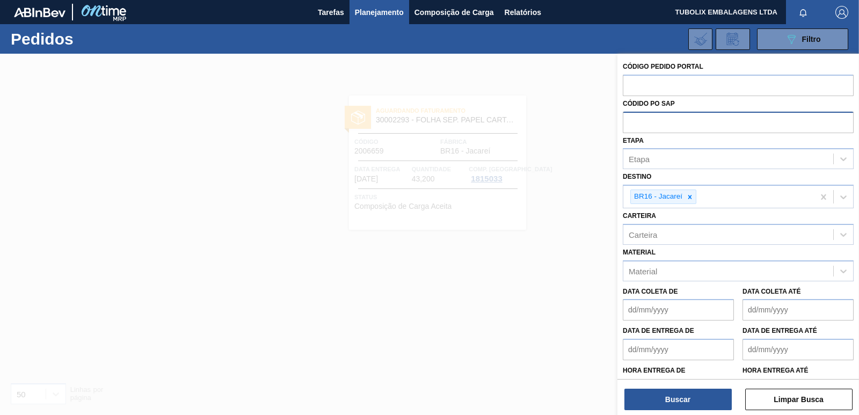
paste input "5800344897"
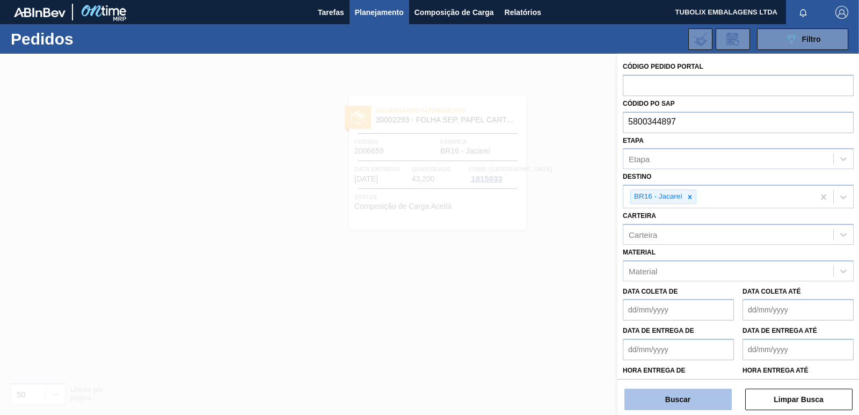
type input "5800344897"
click at [686, 396] on button "Buscar" at bounding box center [677, 399] width 107 height 21
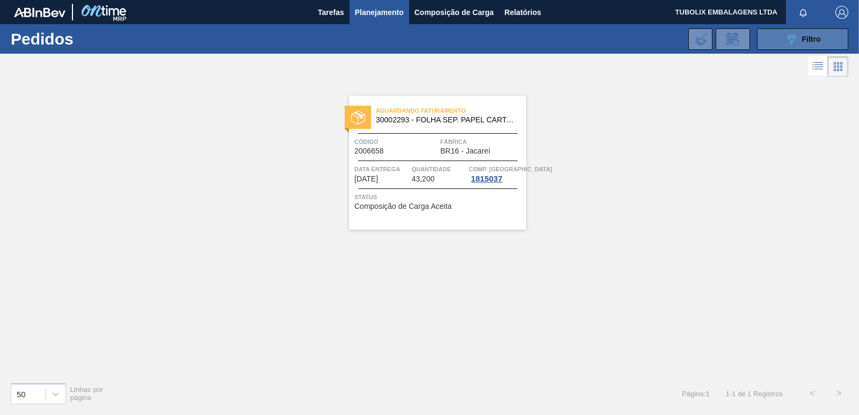
click at [783, 38] on button "089F7B8B-B2A5-4AFE-B5C0-19BA573D28AC Filtro" at bounding box center [802, 38] width 91 height 21
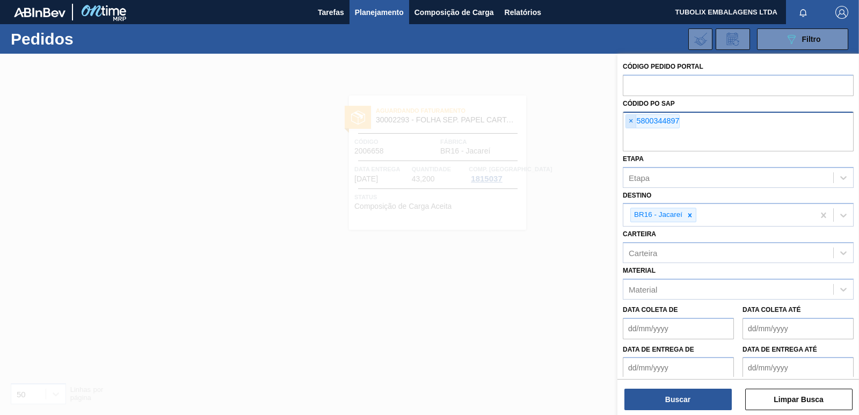
click at [632, 123] on span "×" at bounding box center [631, 121] width 10 height 13
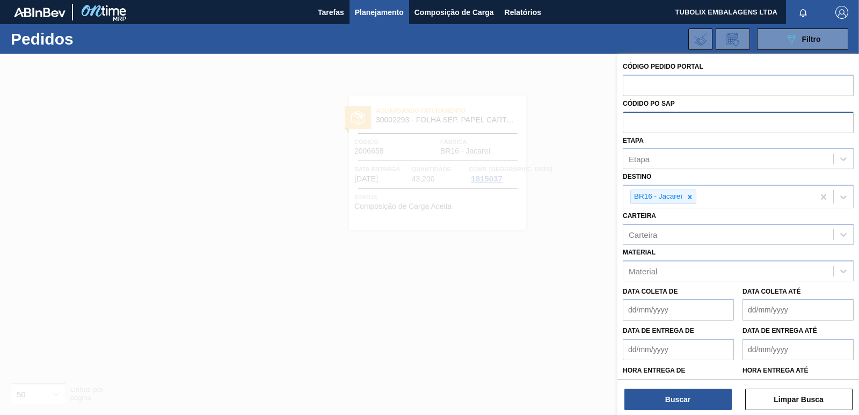
paste input "5800344900"
type input "5800344900"
click at [695, 394] on button "Buscar" at bounding box center [677, 399] width 107 height 21
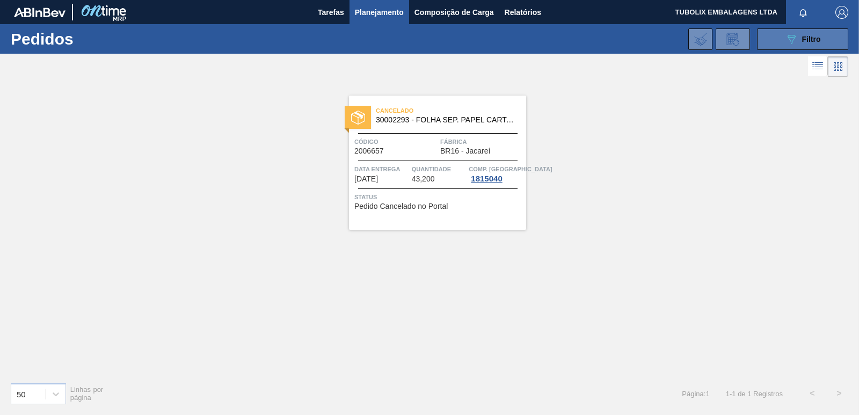
click at [818, 42] on span "Filtro" at bounding box center [811, 39] width 19 height 9
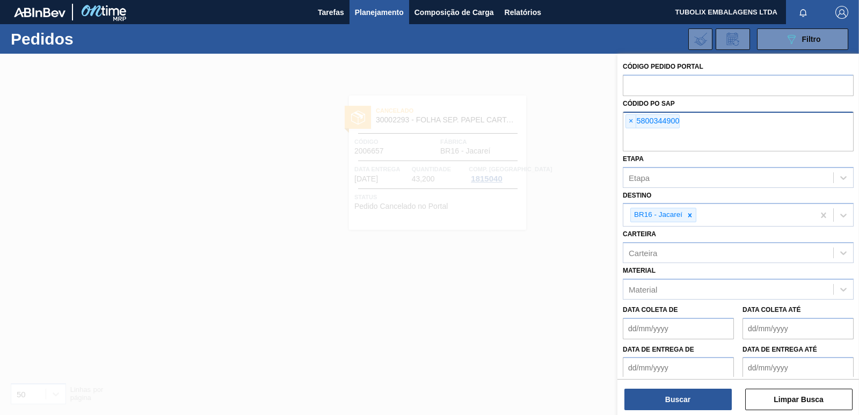
click at [629, 120] on span "×" at bounding box center [631, 121] width 10 height 13
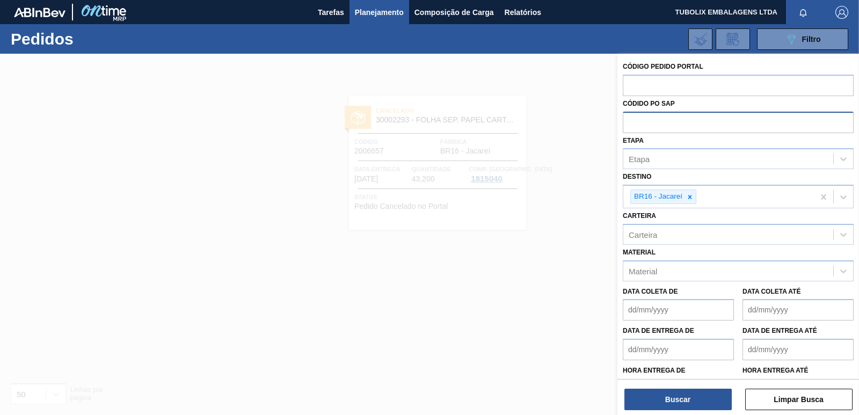
paste input "5800352214"
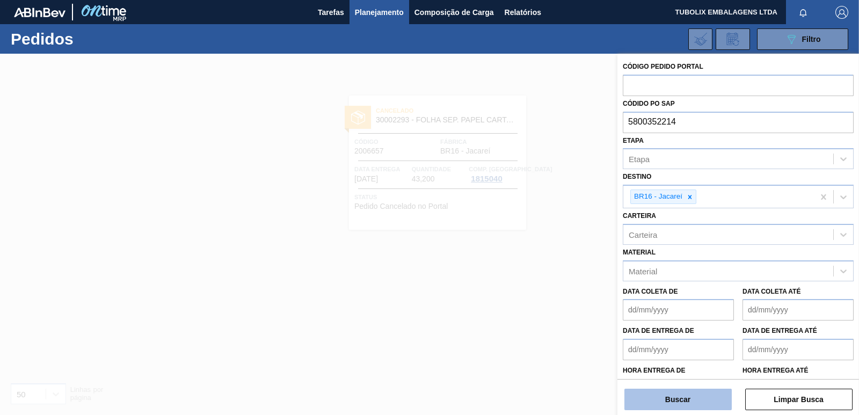
type input "5800352214"
click at [701, 397] on button "Buscar" at bounding box center [677, 399] width 107 height 21
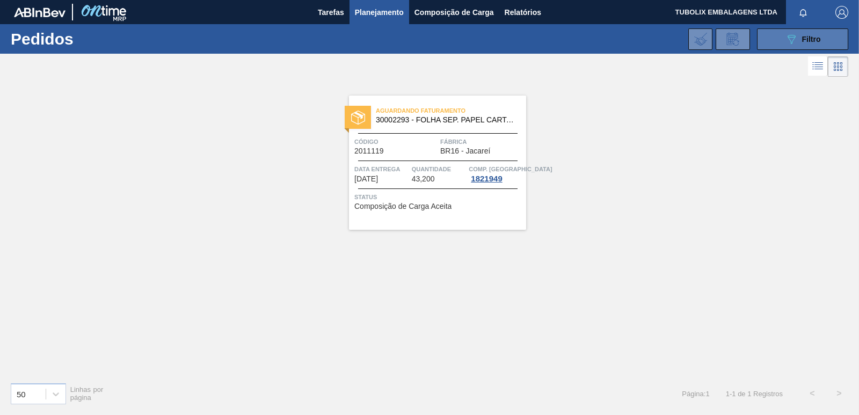
click at [770, 38] on button "089F7B8B-B2A5-4AFE-B5C0-19BA573D28AC Filtro" at bounding box center [802, 38] width 91 height 21
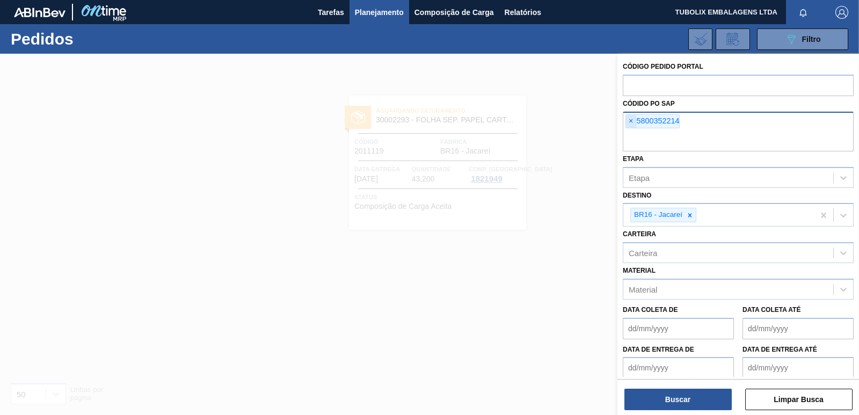
click at [630, 120] on span "×" at bounding box center [631, 121] width 10 height 13
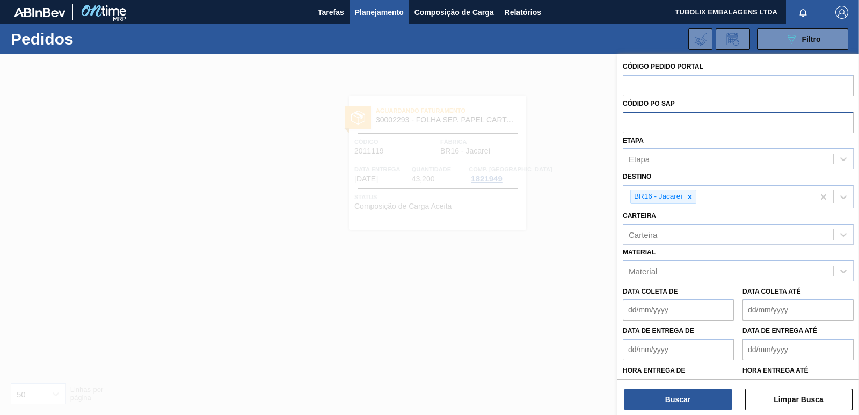
paste input "5800352215"
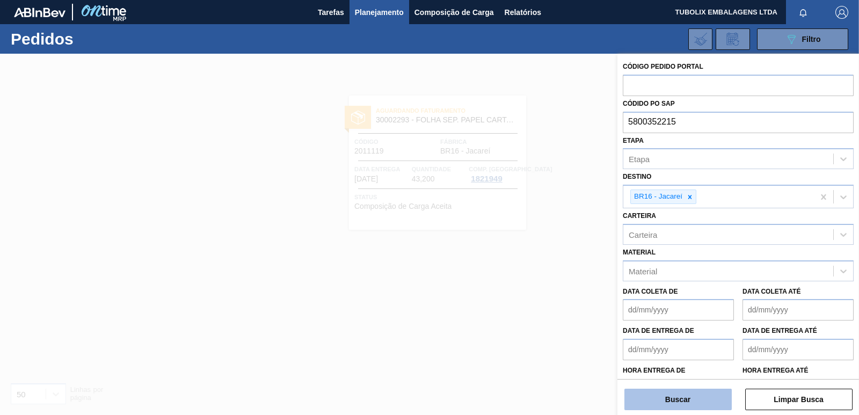
type input "5800352215"
click at [702, 392] on button "Buscar" at bounding box center [677, 399] width 107 height 21
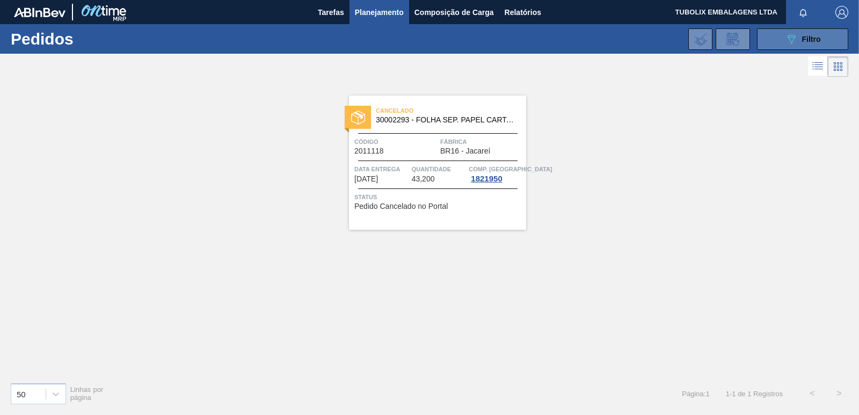
click at [781, 34] on button "089F7B8B-B2A5-4AFE-B5C0-19BA573D28AC Filtro" at bounding box center [802, 38] width 91 height 21
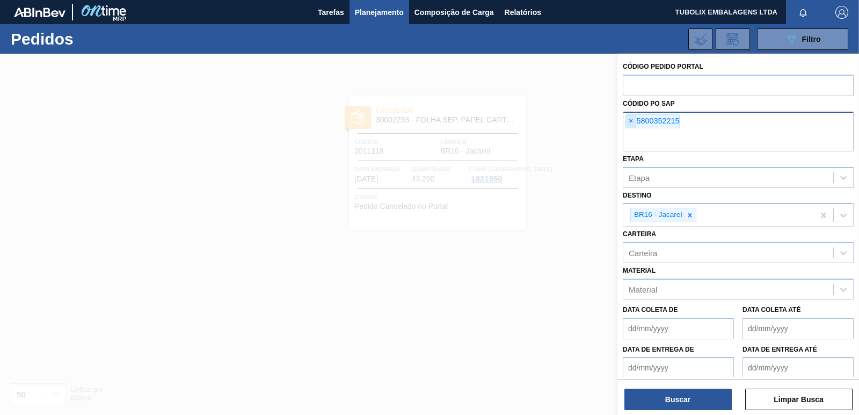
click at [633, 121] on span "×" at bounding box center [631, 121] width 10 height 13
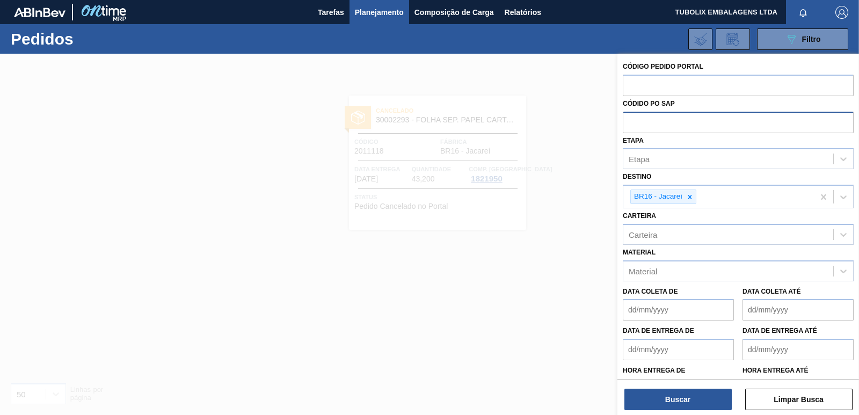
paste input "5800352216"
type input "5800352216"
click at [706, 393] on button "Buscar" at bounding box center [677, 399] width 107 height 21
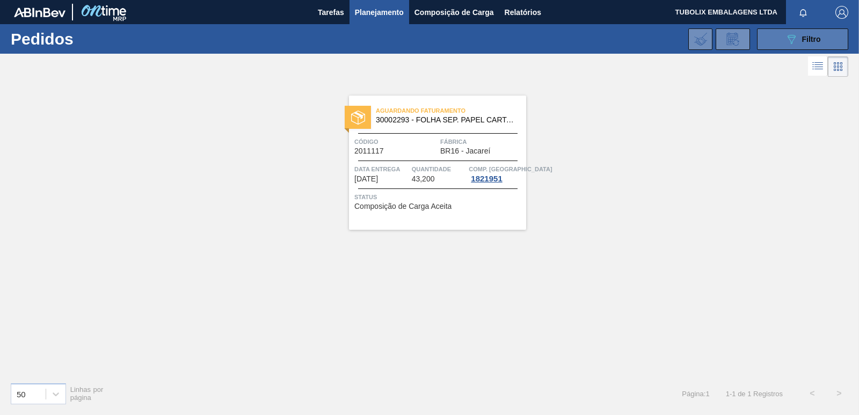
click at [785, 37] on icon "089F7B8B-B2A5-4AFE-B5C0-19BA573D28AC" at bounding box center [791, 39] width 13 height 13
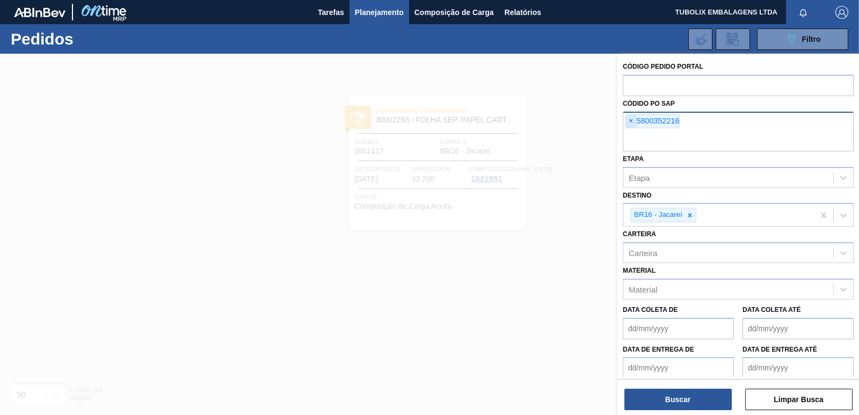
click at [631, 119] on span "×" at bounding box center [631, 121] width 10 height 13
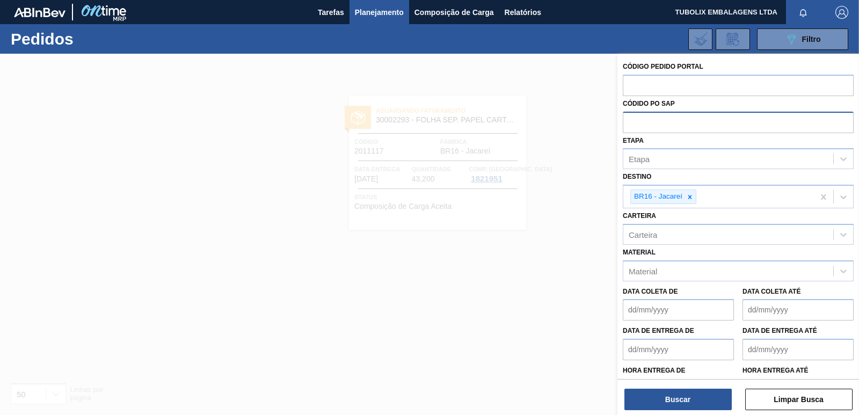
paste input "5800353993"
type input "5800353993"
click at [703, 394] on button "Buscar" at bounding box center [677, 399] width 107 height 21
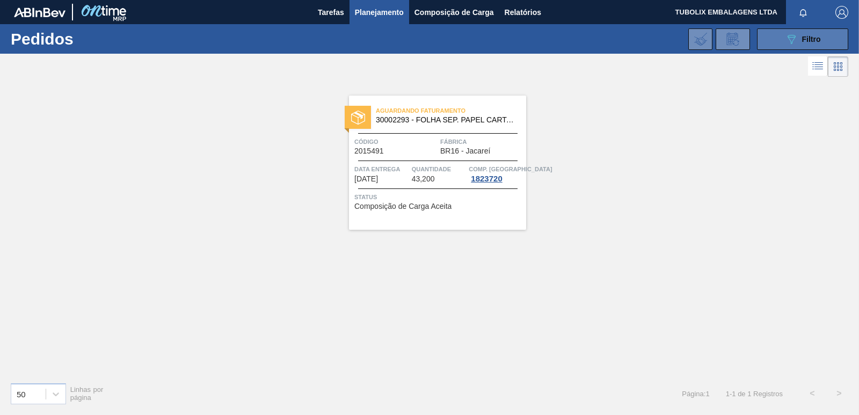
click at [774, 35] on button "089F7B8B-B2A5-4AFE-B5C0-19BA573D28AC Filtro" at bounding box center [802, 38] width 91 height 21
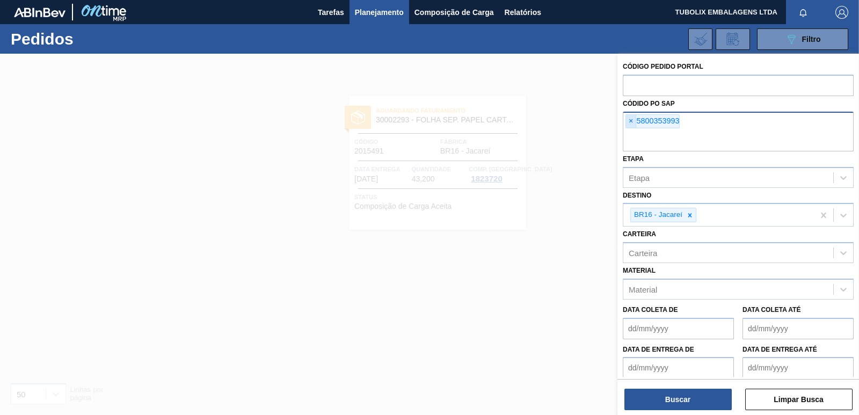
click at [631, 118] on span "×" at bounding box center [631, 121] width 10 height 13
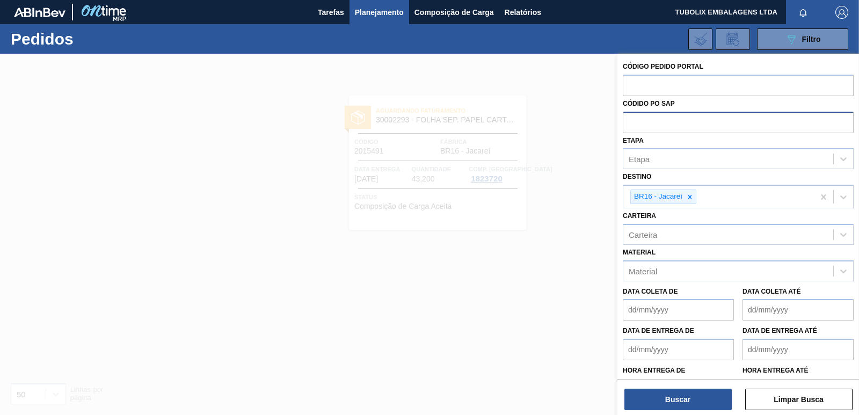
paste input "5800353994"
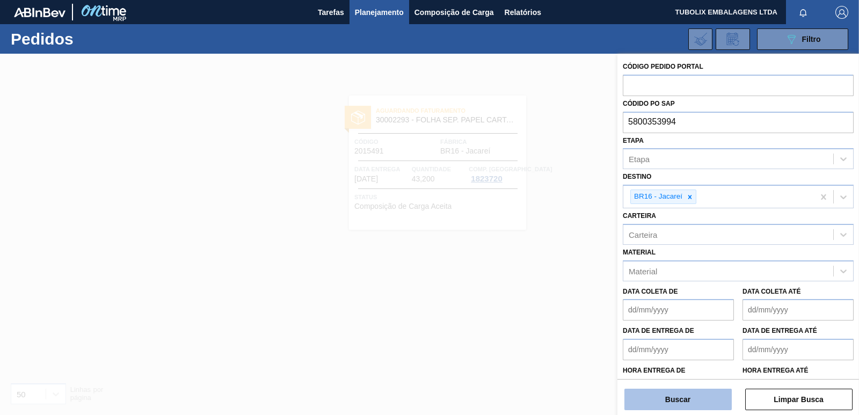
type input "5800353994"
click at [692, 391] on button "Buscar" at bounding box center [677, 399] width 107 height 21
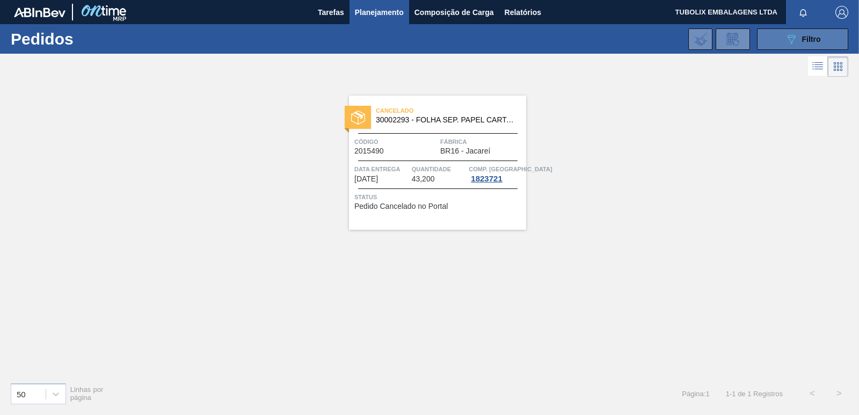
click at [801, 35] on div "089F7B8B-B2A5-4AFE-B5C0-19BA573D28AC Filtro" at bounding box center [803, 39] width 36 height 13
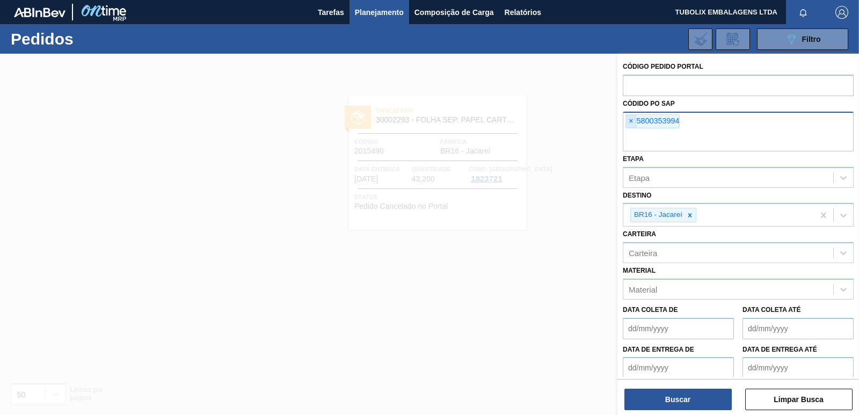
click at [629, 120] on span "×" at bounding box center [631, 121] width 10 height 13
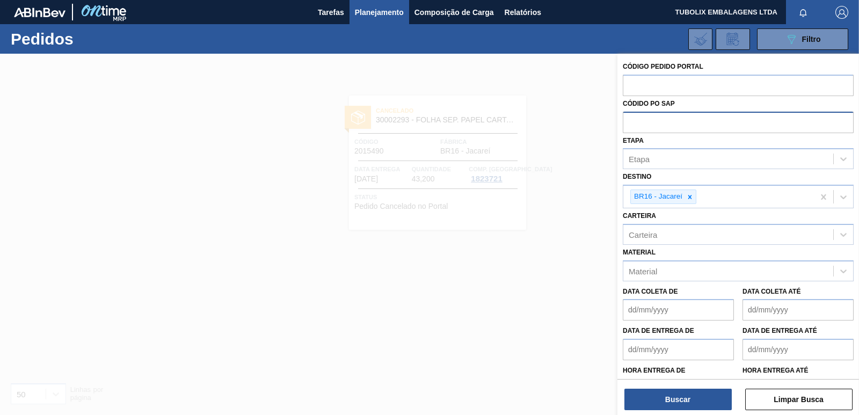
paste input "5800353995"
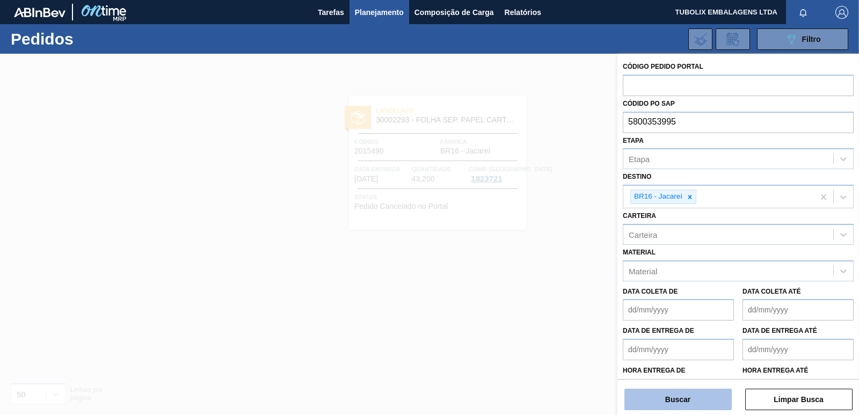
type input "5800353995"
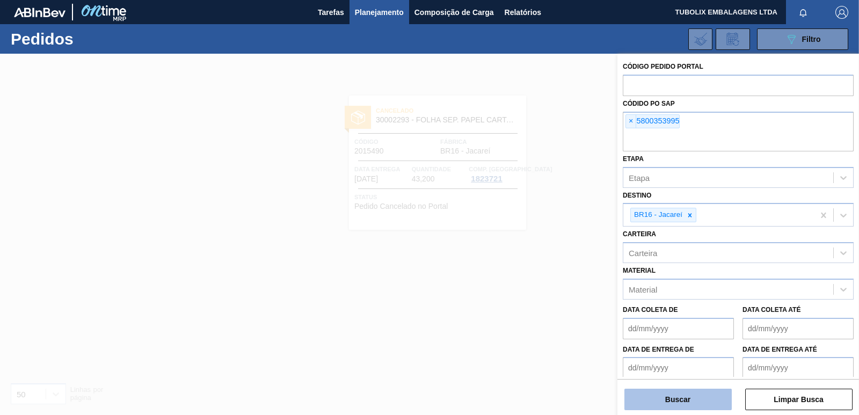
click at [703, 391] on button "Buscar" at bounding box center [677, 399] width 107 height 21
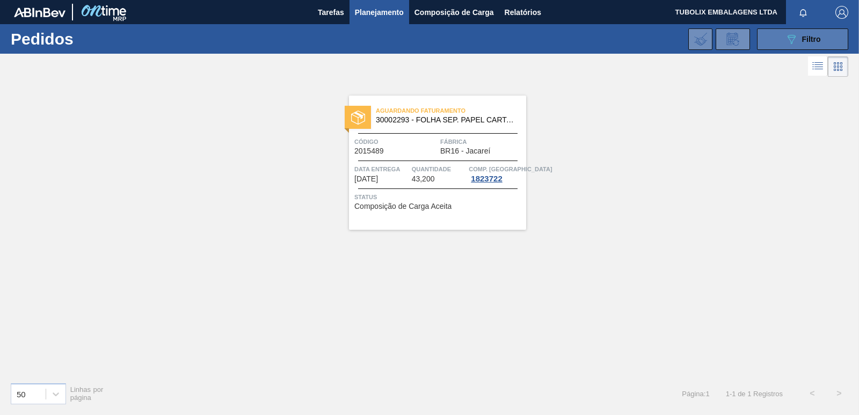
click at [767, 42] on button "089F7B8B-B2A5-4AFE-B5C0-19BA573D28AC Filtro" at bounding box center [802, 38] width 91 height 21
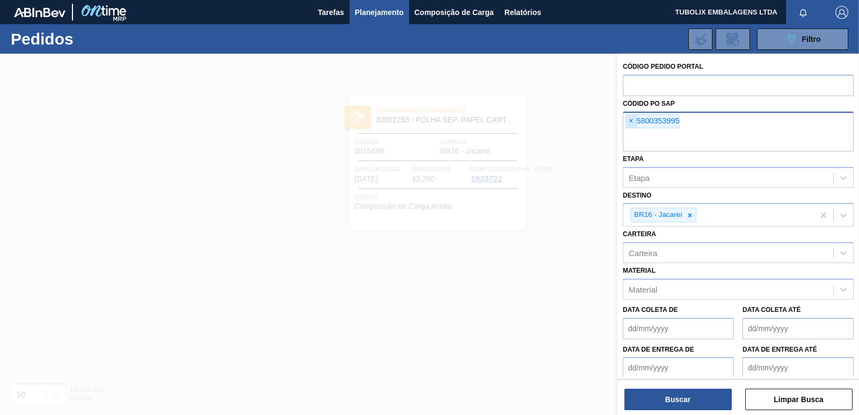
click at [630, 119] on span "×" at bounding box center [631, 121] width 10 height 13
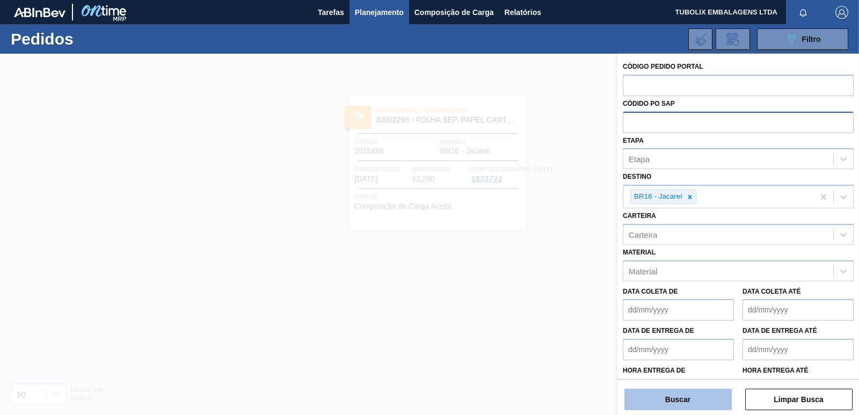
click at [702, 400] on button "Buscar" at bounding box center [677, 399] width 107 height 21
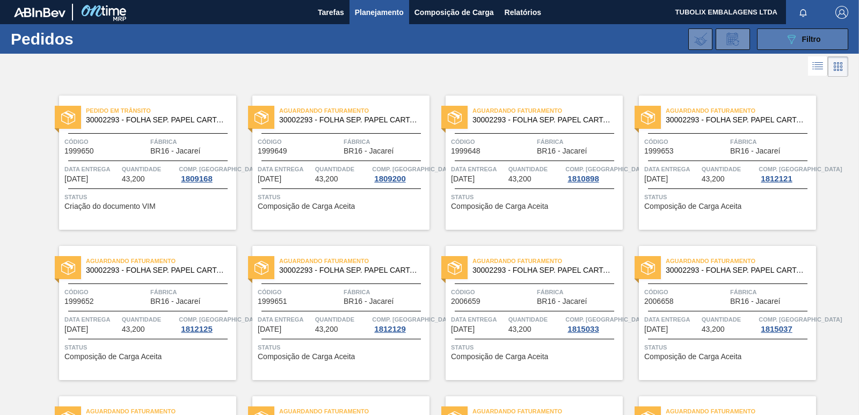
click at [765, 40] on button "089F7B8B-B2A5-4AFE-B5C0-19BA573D28AC Filtro" at bounding box center [802, 38] width 91 height 21
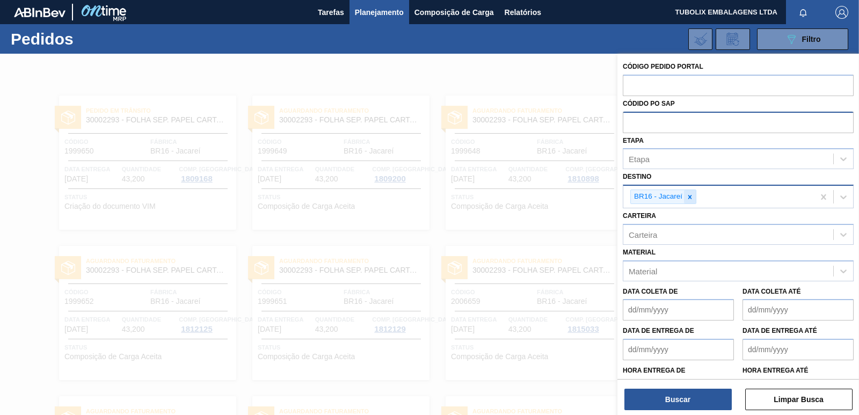
click at [690, 199] on icon at bounding box center [690, 197] width 8 height 8
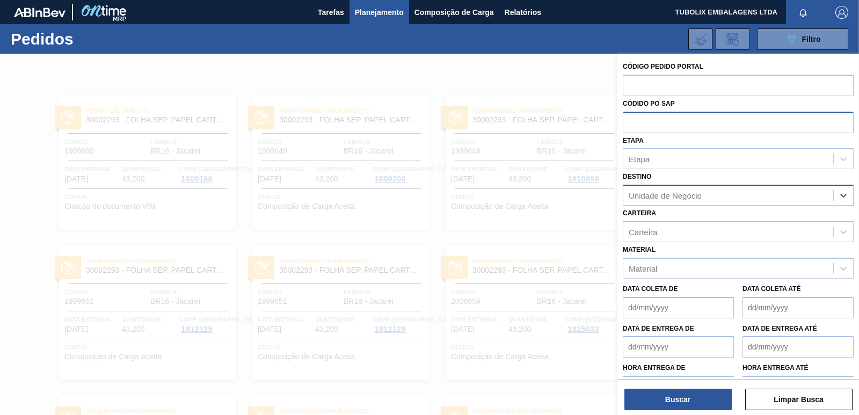
click at [688, 192] on div "Unidade de Negócio" at bounding box center [665, 195] width 73 height 9
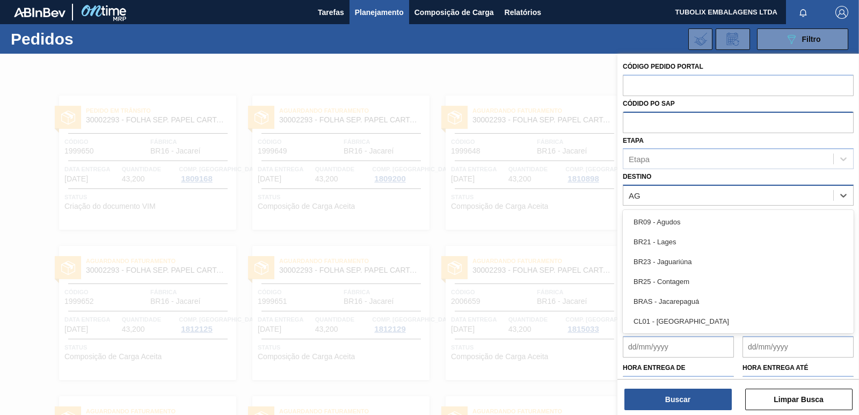
type input "AGU"
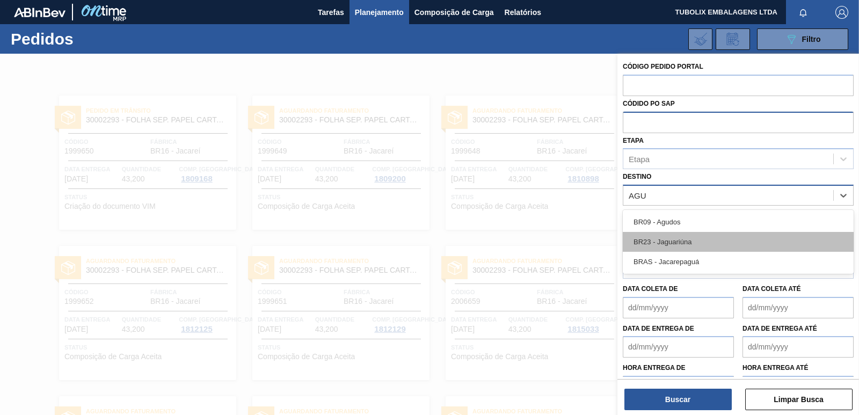
click at [676, 242] on div "BR23 - Jaguariúna" at bounding box center [738, 242] width 231 height 20
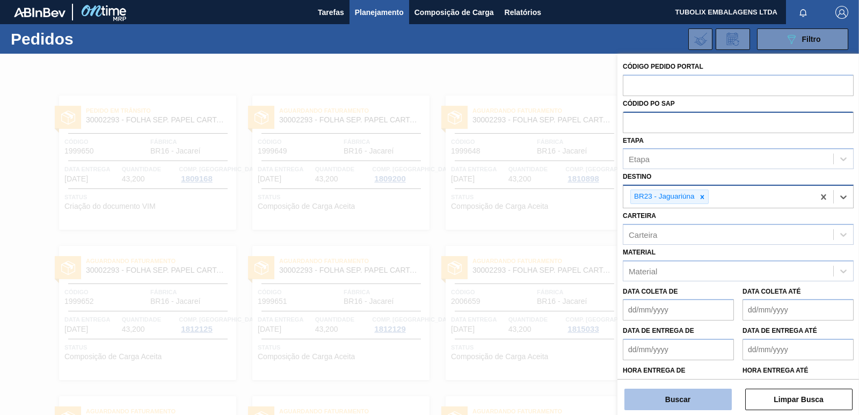
click at [667, 400] on button "Buscar" at bounding box center [677, 399] width 107 height 21
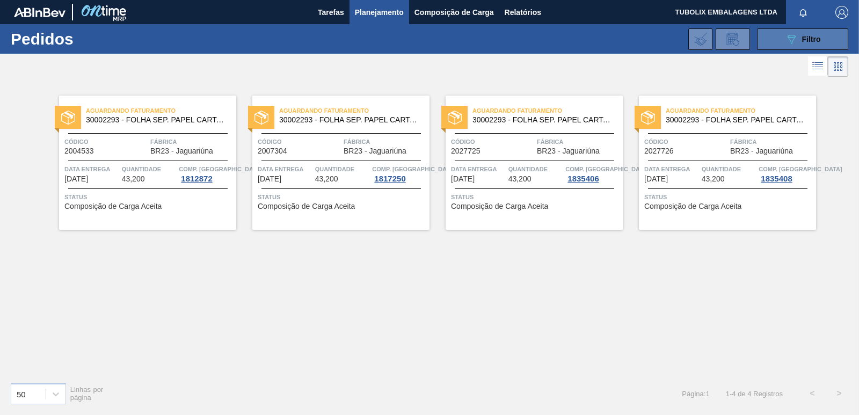
click at [812, 40] on span "Filtro" at bounding box center [811, 39] width 19 height 9
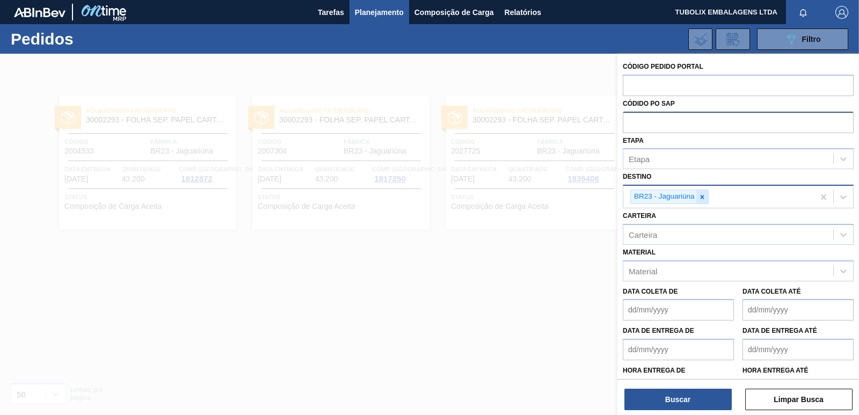
click at [702, 197] on icon at bounding box center [702, 197] width 4 height 4
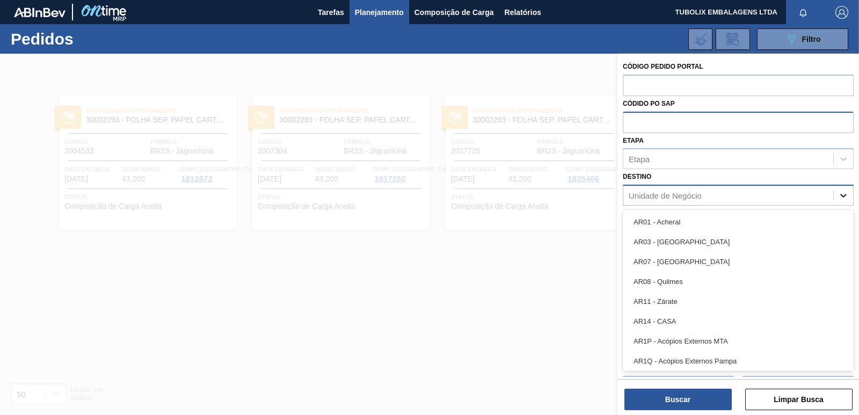
click at [840, 194] on icon at bounding box center [843, 195] width 11 height 11
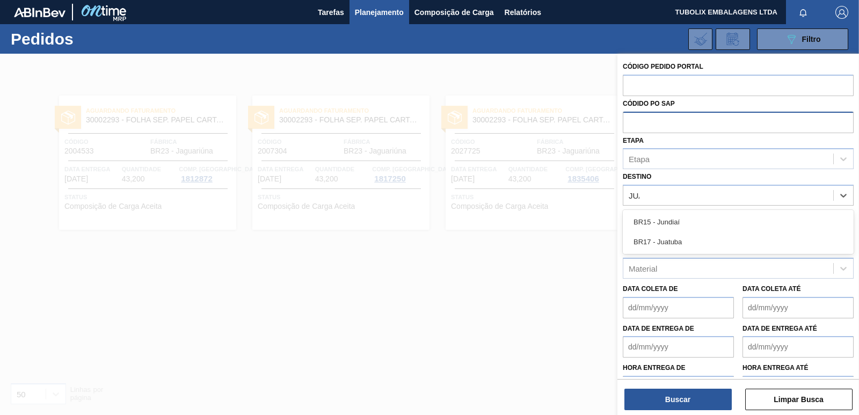
type input "JUAT"
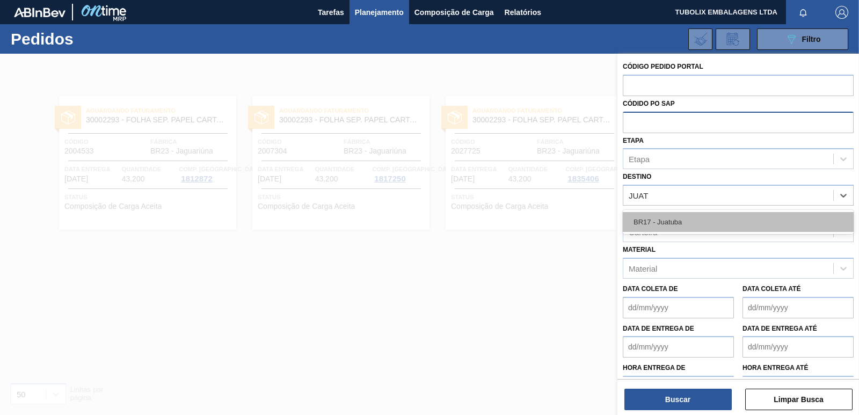
click at [677, 224] on div "BR17 - Juatuba" at bounding box center [738, 222] width 231 height 20
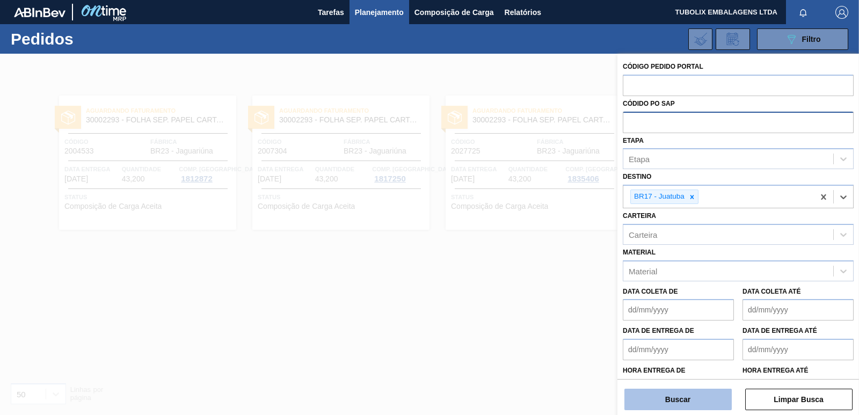
click at [706, 395] on button "Buscar" at bounding box center [677, 399] width 107 height 21
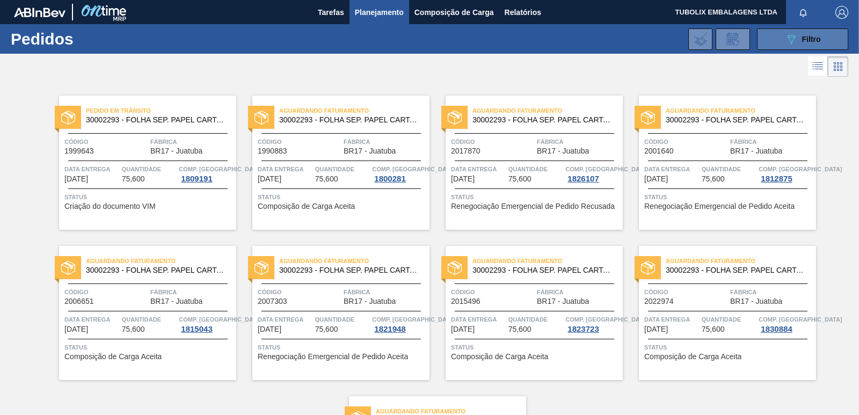
click at [772, 34] on button "089F7B8B-B2A5-4AFE-B5C0-19BA573D28AC Filtro" at bounding box center [802, 38] width 91 height 21
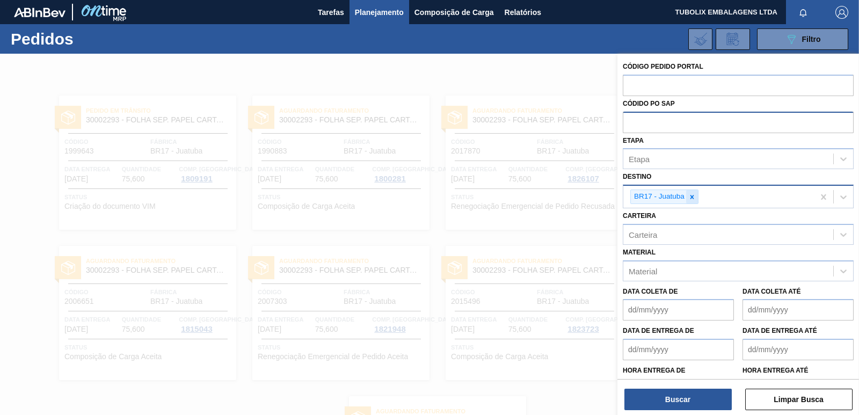
click at [689, 193] on icon at bounding box center [692, 197] width 8 height 8
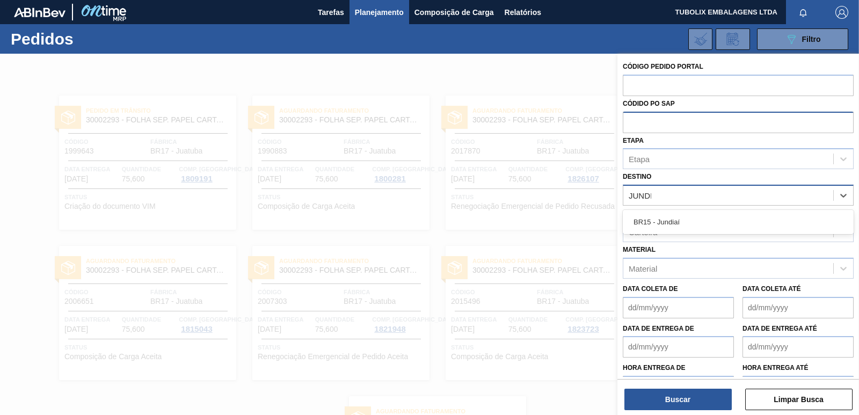
type input "JUNDIA"
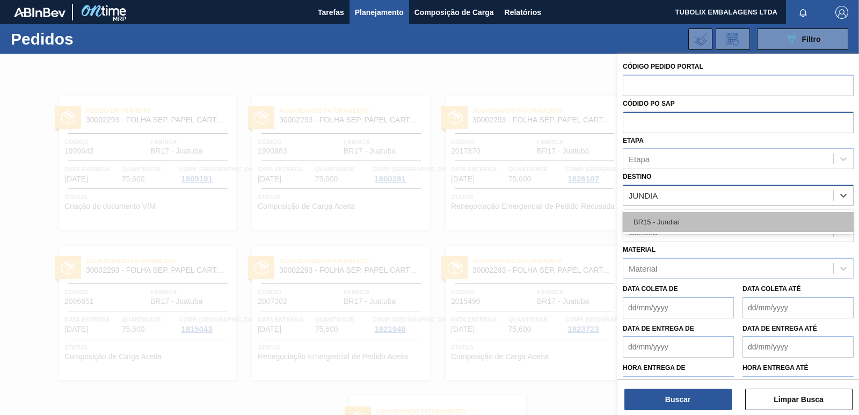
click at [686, 214] on div "BR15 - Jundiaí" at bounding box center [738, 222] width 231 height 20
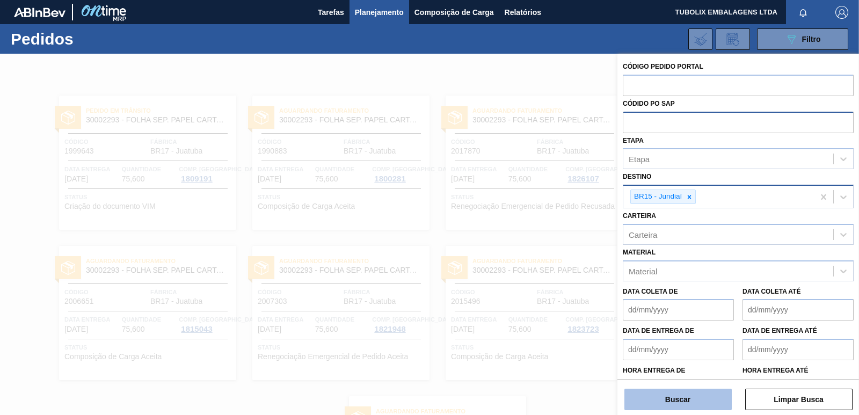
click at [679, 399] on button "Buscar" at bounding box center [677, 399] width 107 height 21
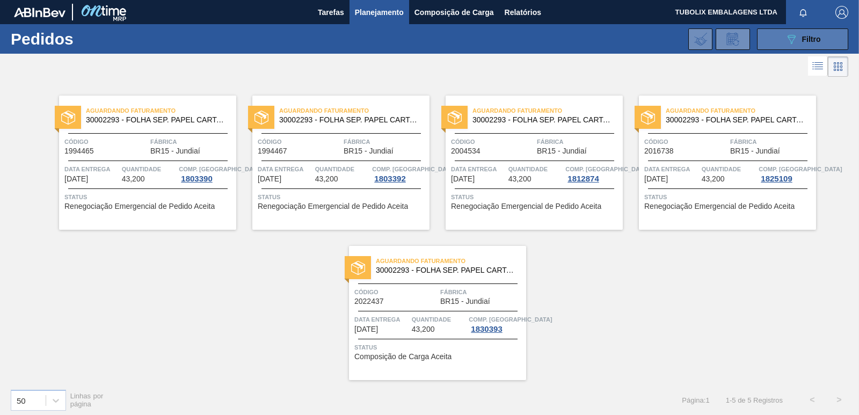
click at [815, 29] on button "089F7B8B-B2A5-4AFE-B5C0-19BA573D28AC Filtro" at bounding box center [802, 38] width 91 height 21
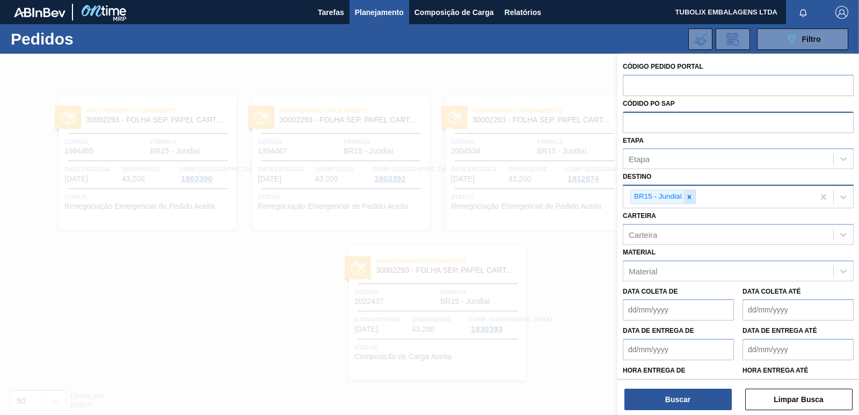
click at [690, 195] on icon at bounding box center [689, 197] width 8 height 8
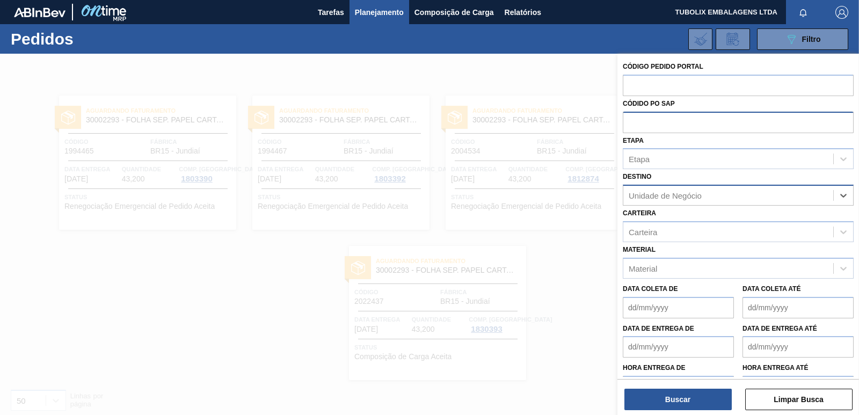
click at [698, 193] on div "Unidade de Negócio" at bounding box center [665, 195] width 73 height 9
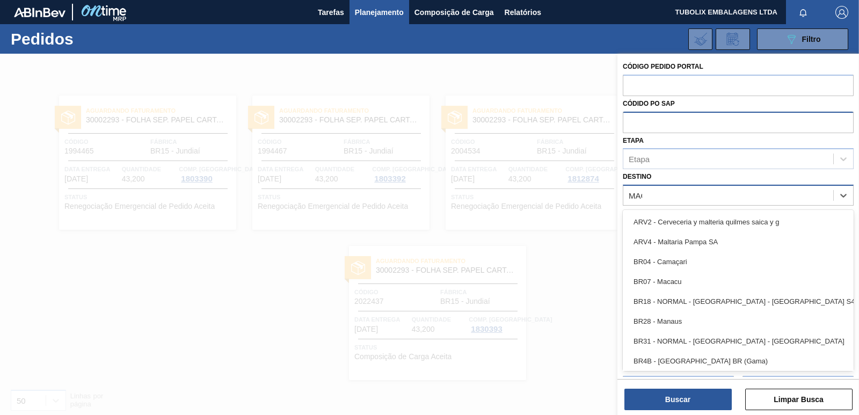
type input "MACA"
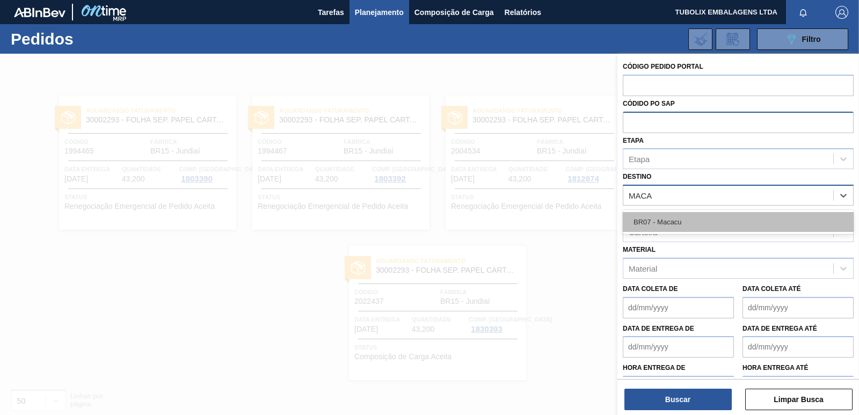
click at [682, 229] on div "BR07 - Macacu" at bounding box center [738, 222] width 231 height 20
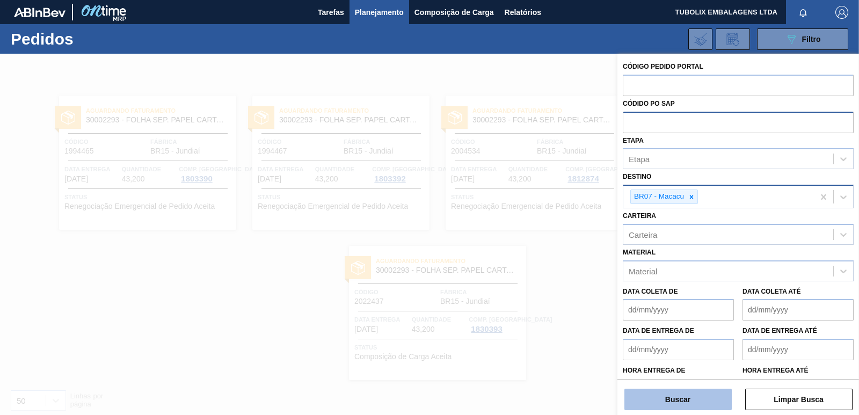
click at [696, 393] on button "Buscar" at bounding box center [677, 399] width 107 height 21
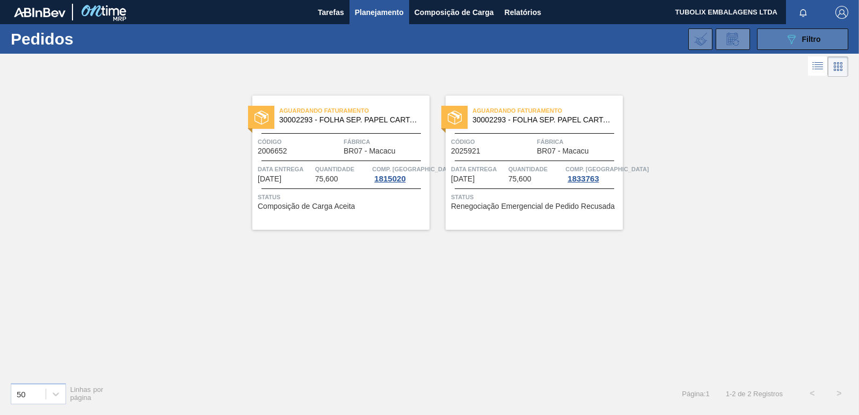
click at [775, 33] on button "089F7B8B-B2A5-4AFE-B5C0-19BA573D28AC Filtro" at bounding box center [802, 38] width 91 height 21
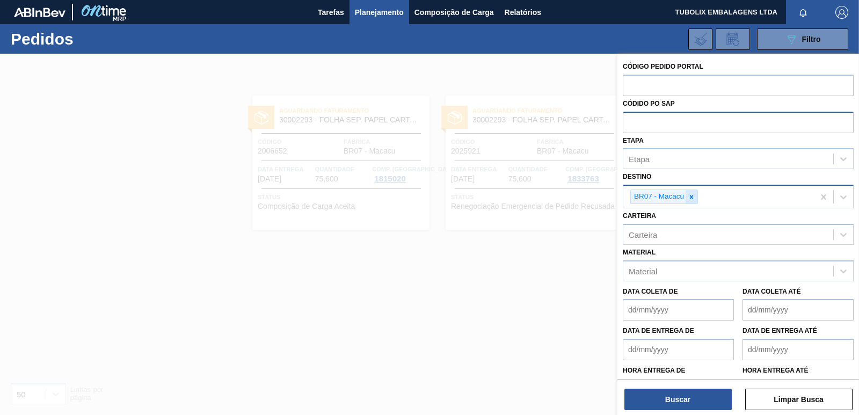
click at [692, 196] on icon at bounding box center [692, 197] width 4 height 4
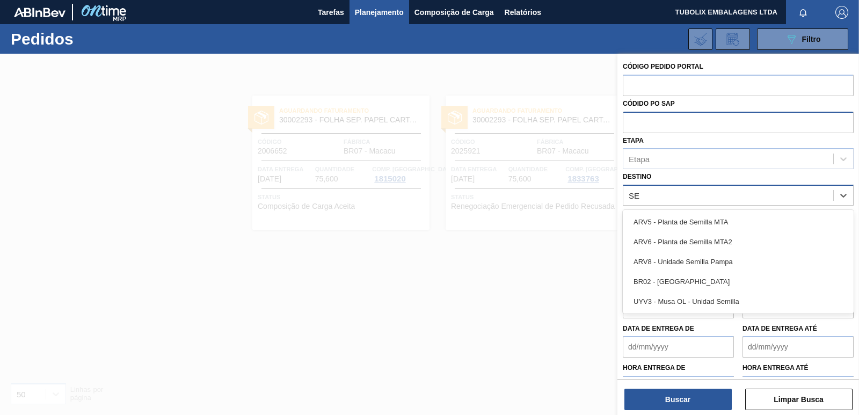
type input "SER"
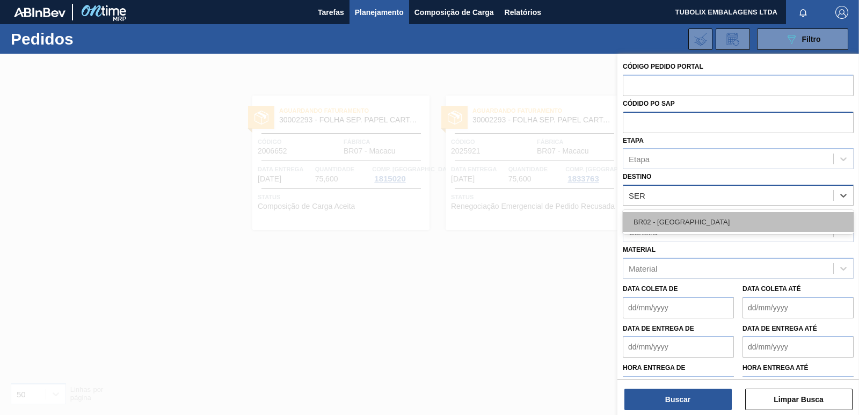
click at [673, 224] on div "BR02 - Sergipe" at bounding box center [738, 222] width 231 height 20
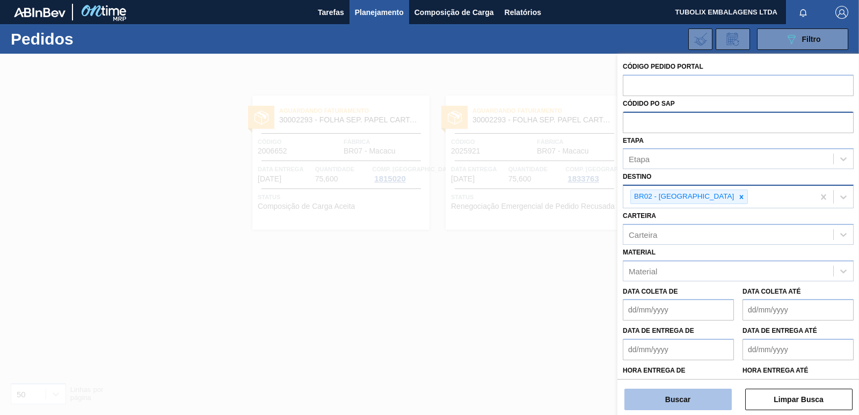
click at [697, 394] on button "Buscar" at bounding box center [677, 399] width 107 height 21
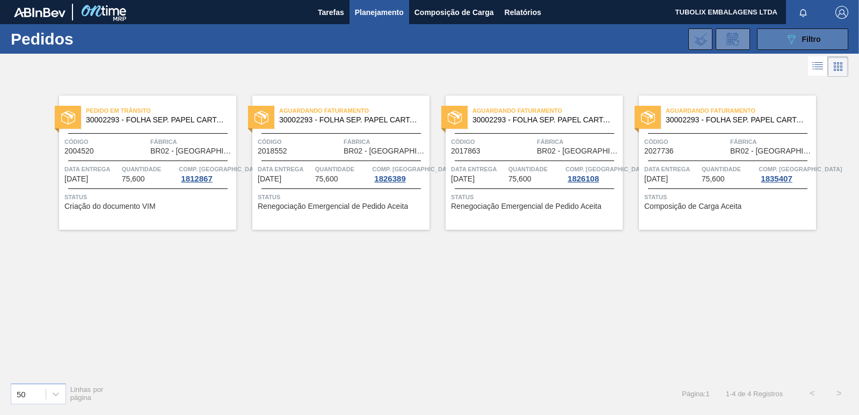
click at [803, 39] on span "Filtro" at bounding box center [811, 39] width 19 height 9
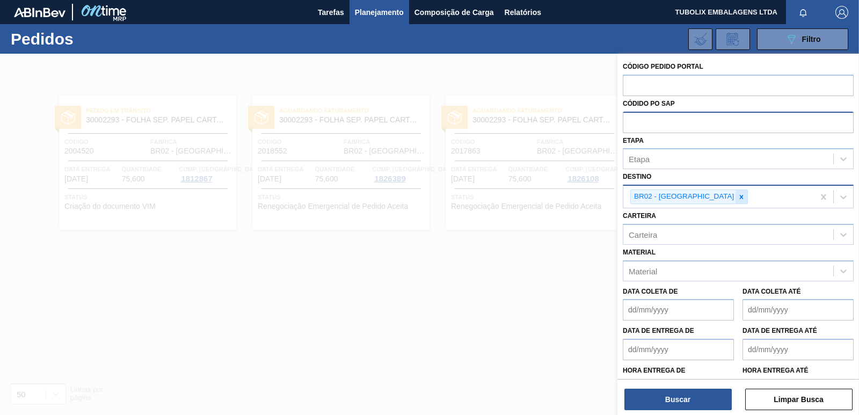
click at [737, 194] on icon at bounding box center [741, 197] width 8 height 8
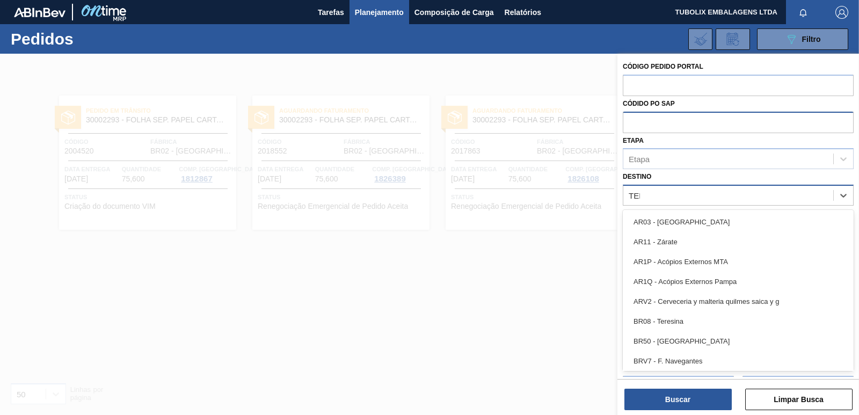
type input "TERE"
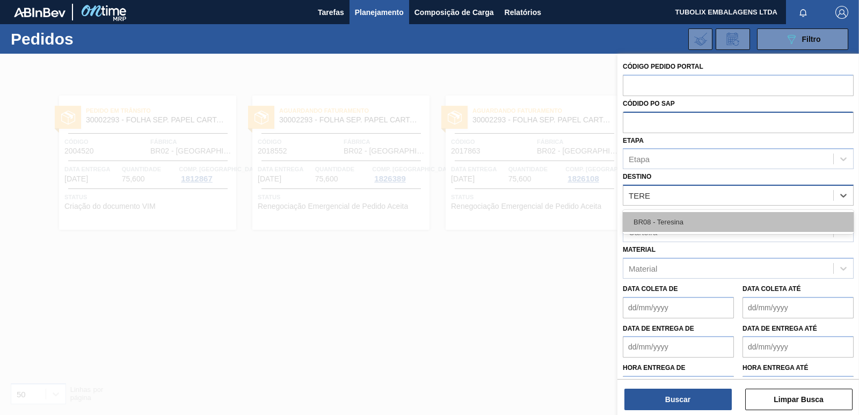
click at [660, 215] on div "BR08 - Teresina" at bounding box center [738, 222] width 231 height 20
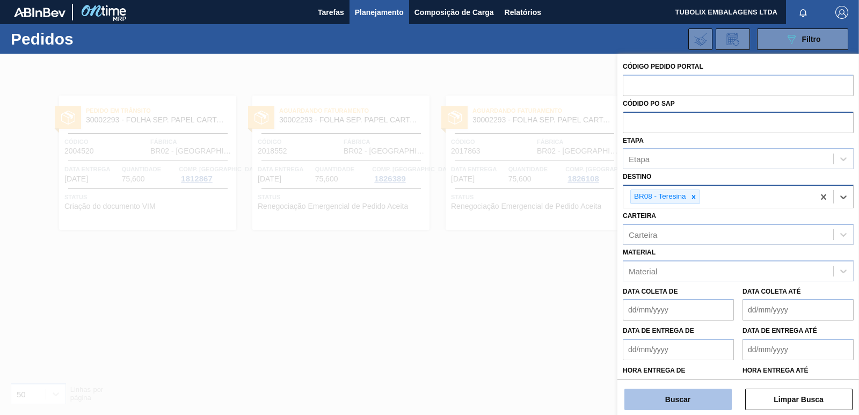
click at [713, 389] on button "Buscar" at bounding box center [677, 399] width 107 height 21
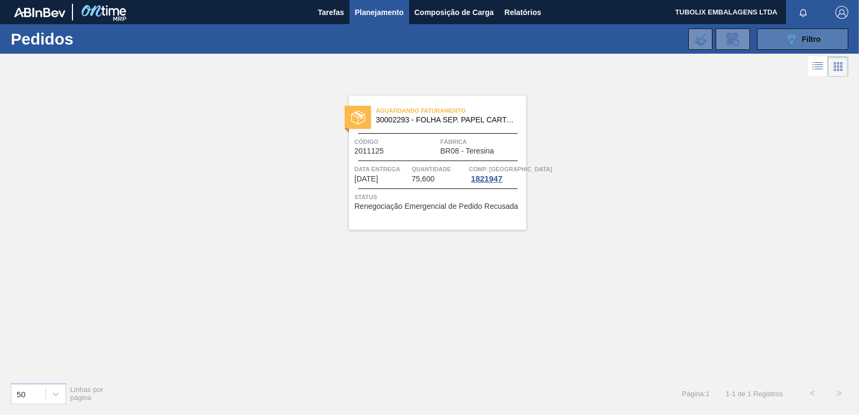
click at [810, 39] on span "Filtro" at bounding box center [811, 39] width 19 height 9
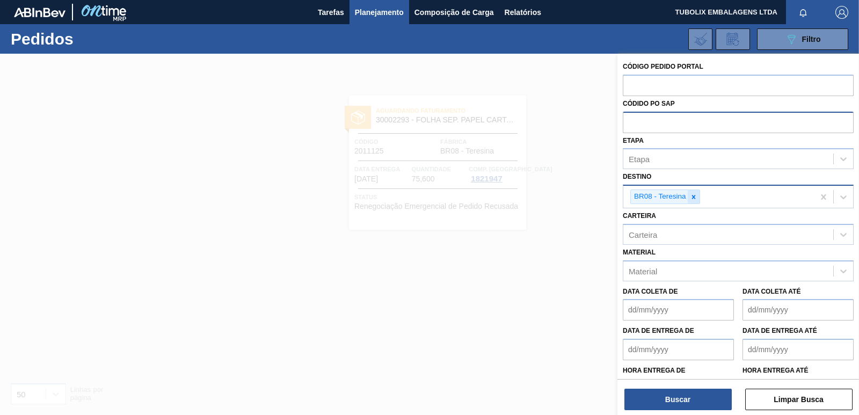
click at [694, 200] on icon at bounding box center [694, 197] width 8 height 8
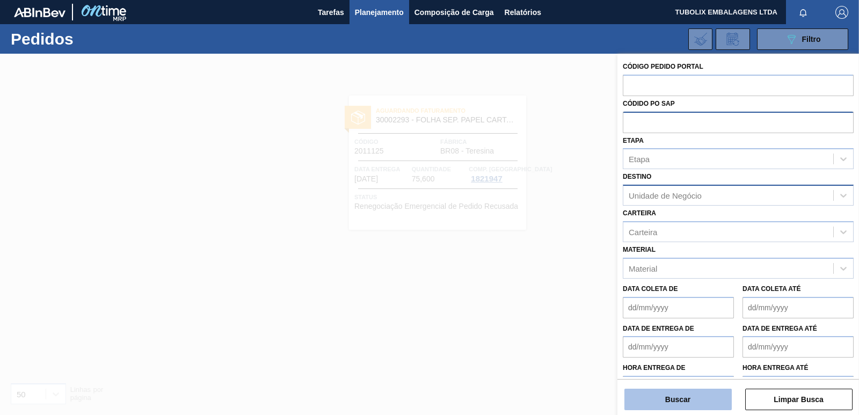
click at [689, 394] on button "Buscar" at bounding box center [677, 399] width 107 height 21
